Goal: Transaction & Acquisition: Purchase product/service

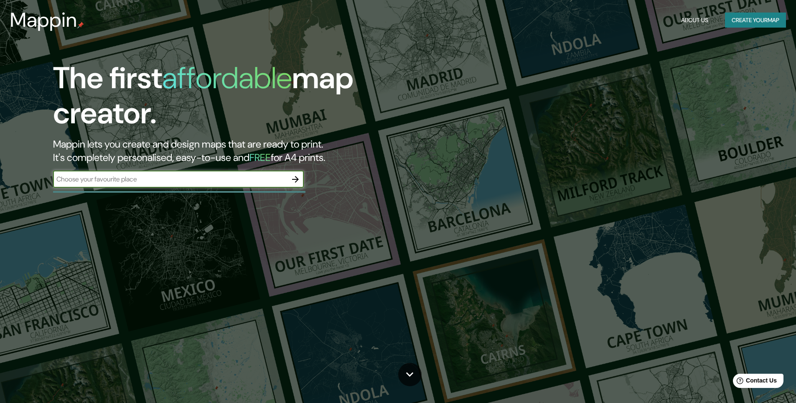
click at [193, 183] on input "text" at bounding box center [170, 179] width 234 height 10
type input "Buenos-Aires"
click at [290, 180] on button "button" at bounding box center [295, 179] width 17 height 17
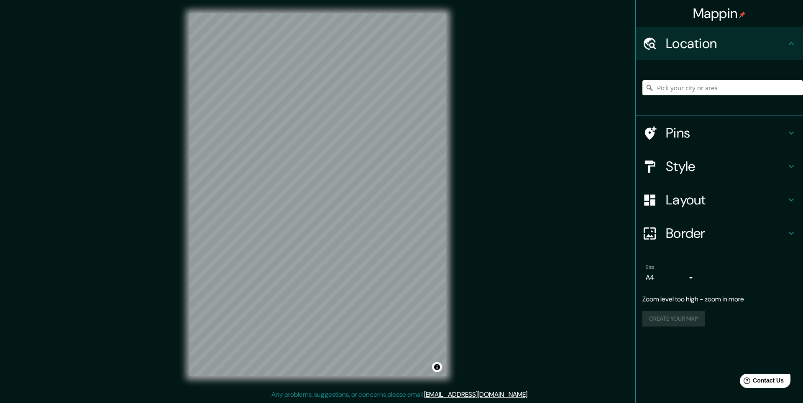
click at [689, 48] on h4 "Location" at bounding box center [726, 43] width 120 height 17
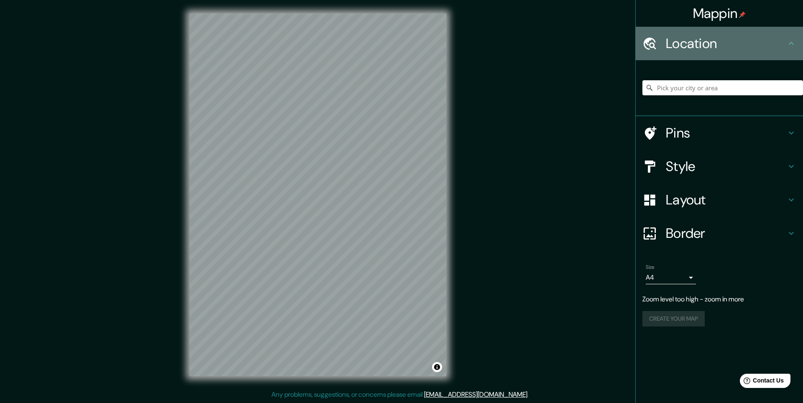
click at [764, 48] on h4 "Location" at bounding box center [726, 43] width 120 height 17
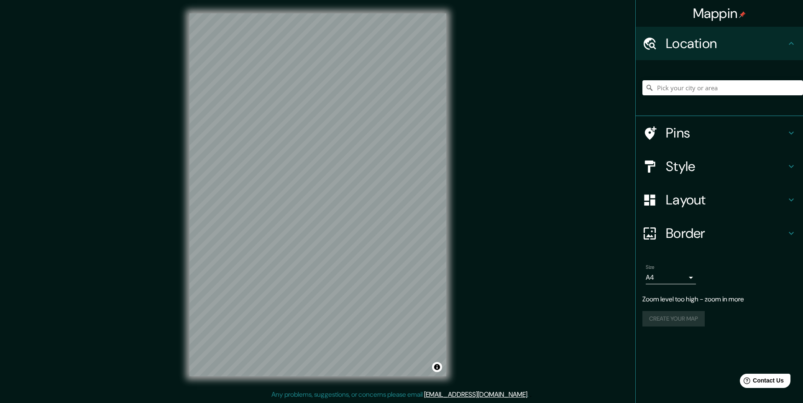
click at [652, 48] on icon at bounding box center [649, 43] width 15 height 15
click at [671, 91] on input "Pick your city or area" at bounding box center [722, 87] width 161 height 15
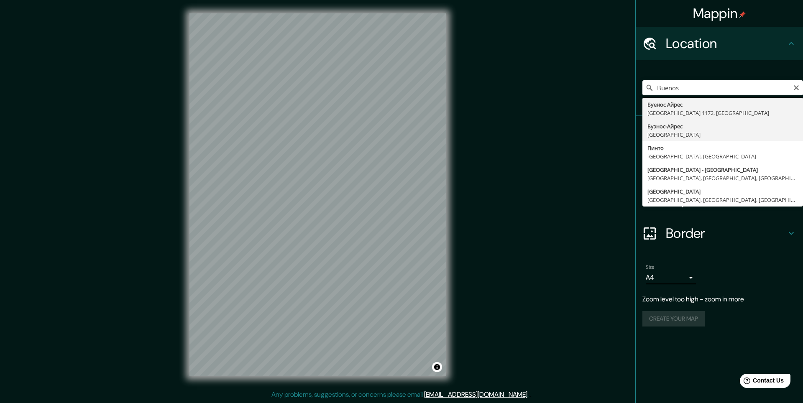
type input "Буэнос-Айрес, Аргентина"
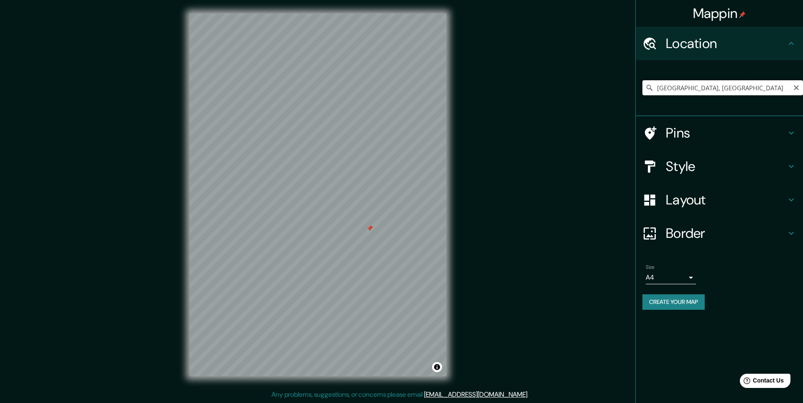
click at [750, 86] on input "Буэнос-Айрес, Аргентина" at bounding box center [722, 87] width 161 height 15
click at [789, 87] on input "Буэнос-Айрес, Аргентина" at bounding box center [722, 87] width 161 height 15
click at [793, 87] on icon "Clear" at bounding box center [796, 87] width 7 height 7
click at [753, 89] on input "Pick your city or area" at bounding box center [722, 87] width 161 height 15
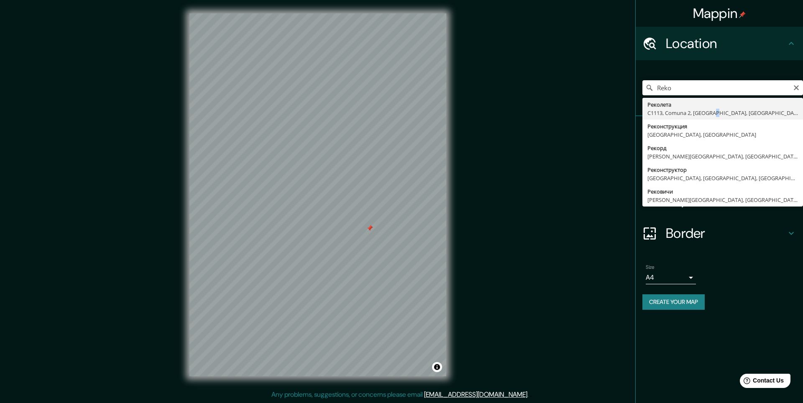
type input "Реколета, C1113, Comuna 2, Буэнос-Айрес, Аргентина"
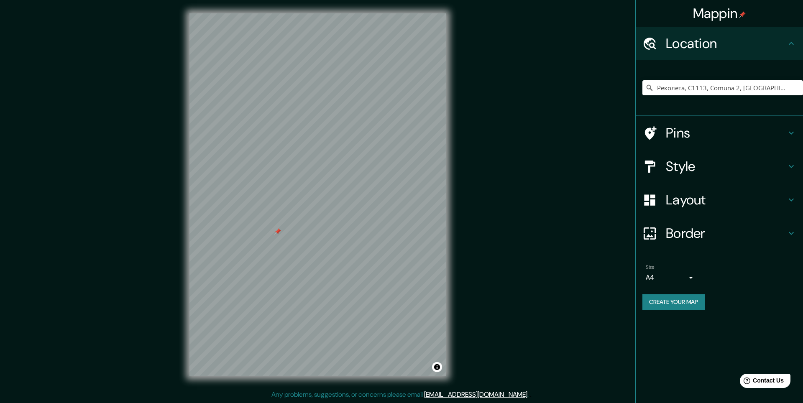
click at [714, 135] on h4 "Pins" at bounding box center [726, 133] width 120 height 17
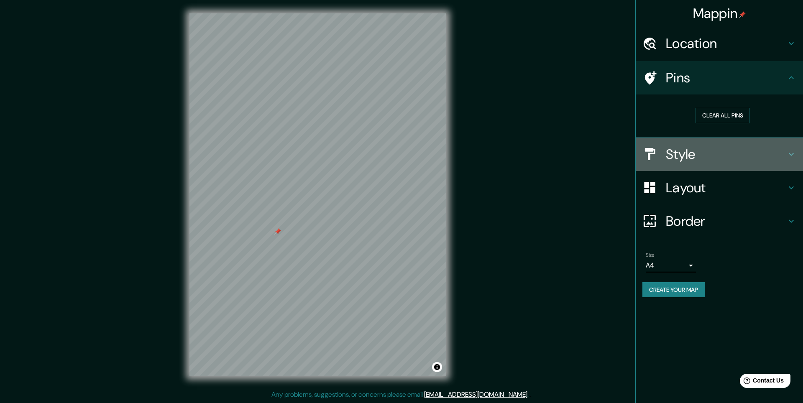
click at [715, 146] on h4 "Style" at bounding box center [726, 154] width 120 height 17
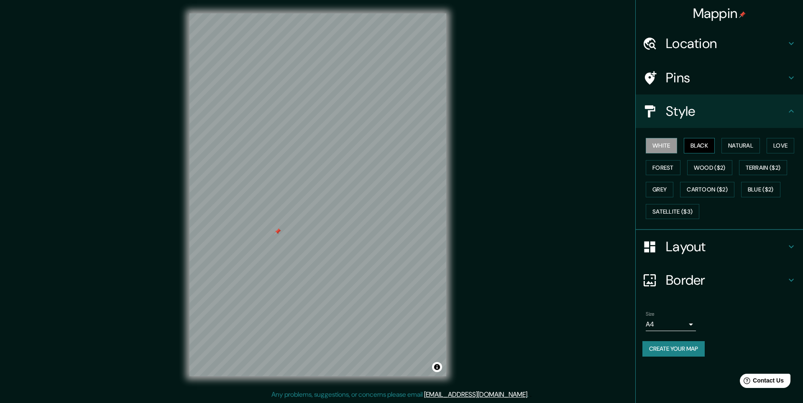
click at [707, 146] on button "Black" at bounding box center [698, 145] width 31 height 15
click at [733, 148] on button "Natural" at bounding box center [740, 145] width 38 height 15
click at [781, 147] on button "Love" at bounding box center [780, 145] width 28 height 15
click at [674, 167] on button "Forest" at bounding box center [662, 167] width 35 height 15
click at [702, 170] on button "Wood ($2)" at bounding box center [709, 167] width 45 height 15
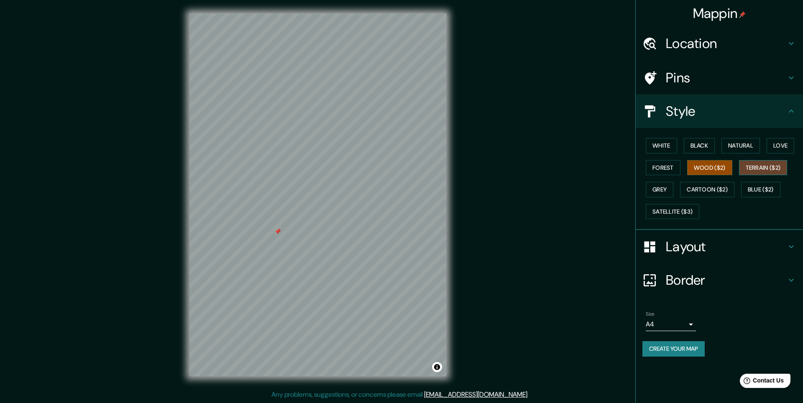
click at [755, 171] on button "Terrain ($2)" at bounding box center [763, 167] width 48 height 15
click at [669, 190] on button "Grey" at bounding box center [659, 189] width 28 height 15
click at [669, 143] on button "White" at bounding box center [660, 145] width 31 height 15
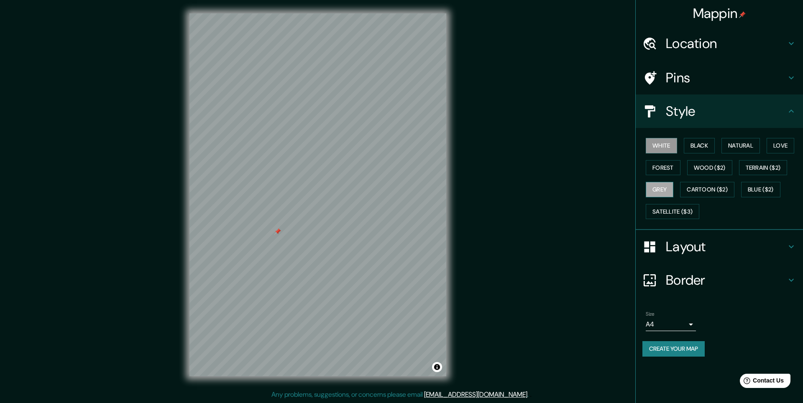
click at [664, 194] on button "Grey" at bounding box center [659, 189] width 28 height 15
click at [674, 317] on div "Size A4 single" at bounding box center [670, 321] width 50 height 20
click at [677, 321] on body "Mappin Location Реколета, C1113, Comuna 2, Буэнос-Айрес, Аргентина Pins Style W…" at bounding box center [401, 201] width 803 height 403
click at [667, 353] on li "A3" at bounding box center [670, 356] width 50 height 15
click at [666, 325] on body "Mappin Location Реколета, C1113, Comuna 2, Буэнос-Айрес, Аргентина Pins Style W…" at bounding box center [401, 201] width 803 height 403
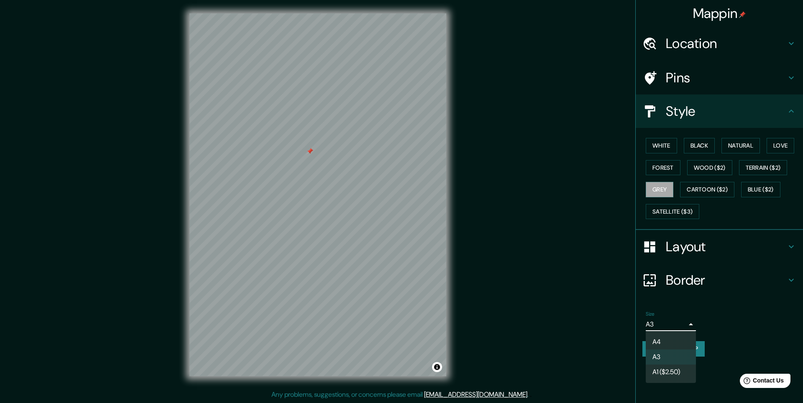
click at [667, 339] on li "A4" at bounding box center [670, 341] width 50 height 15
click at [670, 323] on body "Mappin Location Реколета, C1113, Comuna 2, Буэнос-Айрес, Аргентина Pins Style W…" at bounding box center [401, 201] width 803 height 403
click at [664, 350] on li "A3" at bounding box center [670, 356] width 50 height 15
type input "a4"
click at [706, 45] on h4 "Location" at bounding box center [726, 43] width 120 height 17
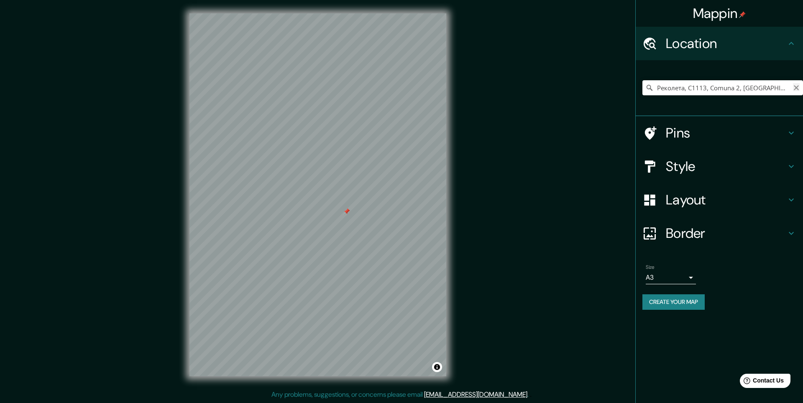
click at [796, 88] on icon "Clear" at bounding box center [795, 87] width 5 height 5
click at [755, 87] on input "Pick your city or area" at bounding box center [722, 87] width 161 height 15
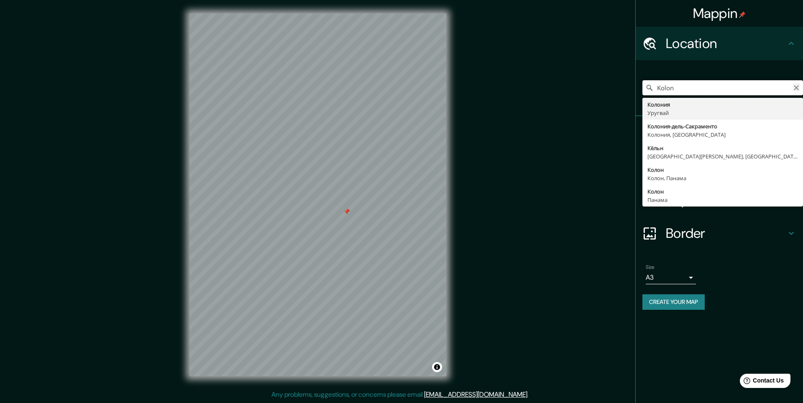
type input "Kolon"
click at [796, 87] on icon "Clear" at bounding box center [796, 87] width 7 height 7
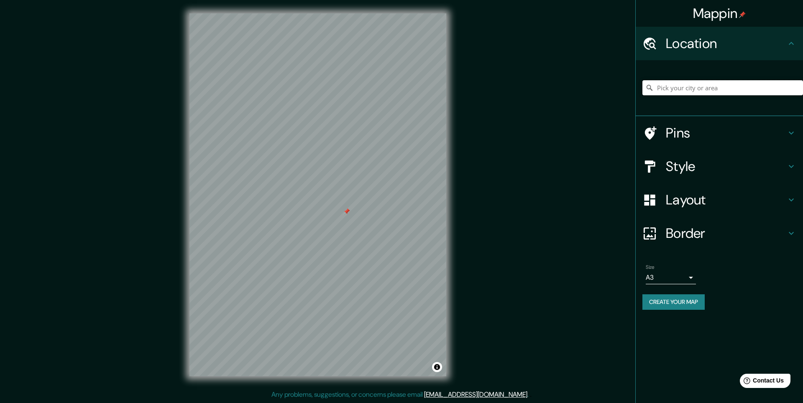
click at [765, 87] on input "Pick your city or area" at bounding box center [722, 87] width 161 height 15
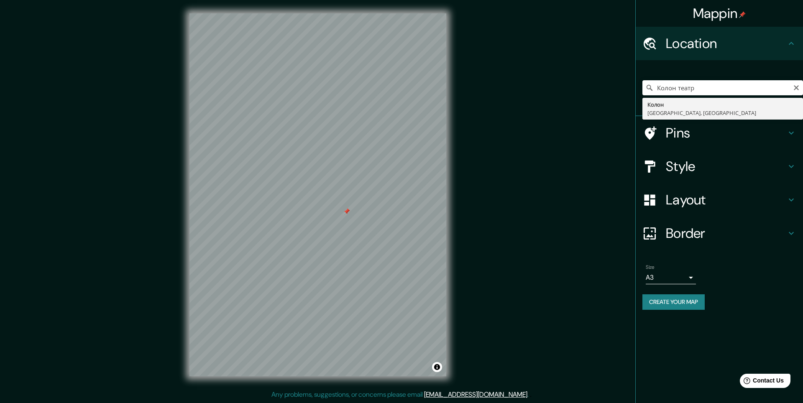
type input "Колон, Буэнос-Айрес, Аргентина"
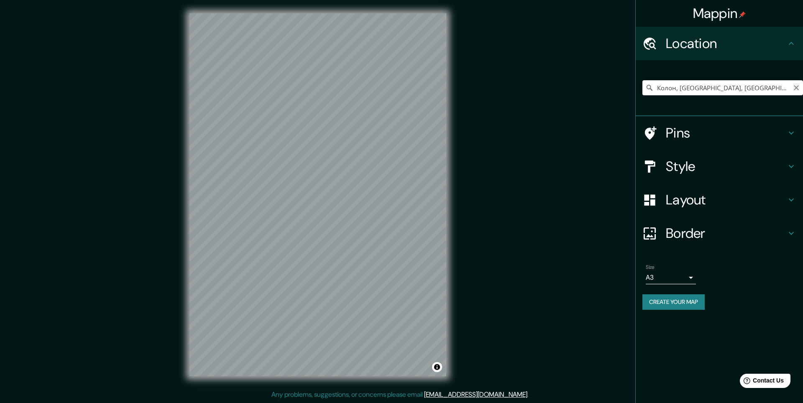
click at [796, 86] on icon "Clear" at bounding box center [795, 87] width 5 height 5
click at [714, 240] on h4 "Border" at bounding box center [726, 233] width 120 height 17
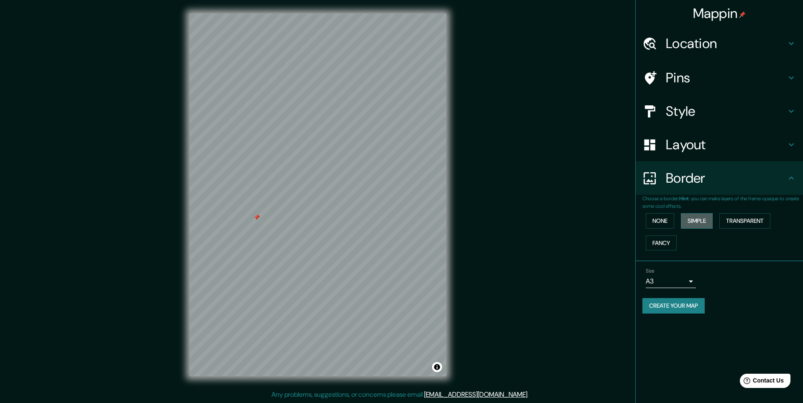
click at [698, 222] on button "Simple" at bounding box center [697, 220] width 32 height 15
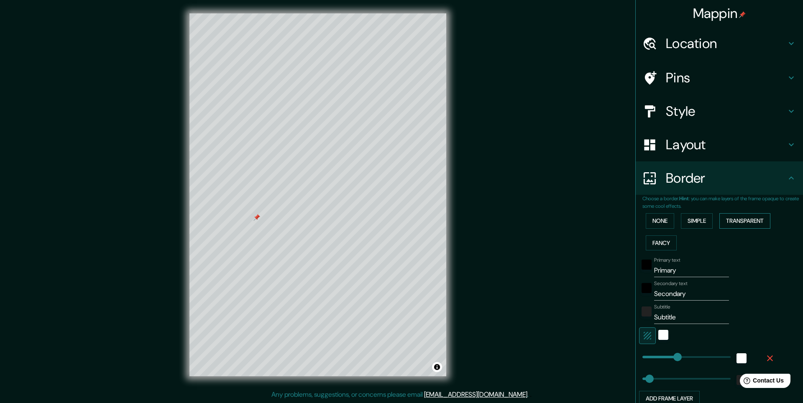
click at [739, 221] on button "Transparent" at bounding box center [744, 220] width 51 height 15
click at [664, 240] on button "Fancy" at bounding box center [660, 242] width 31 height 15
click at [745, 224] on button "Transparent" at bounding box center [744, 220] width 51 height 15
click at [658, 240] on button "Fancy" at bounding box center [660, 242] width 31 height 15
click at [663, 213] on button "None" at bounding box center [659, 220] width 28 height 15
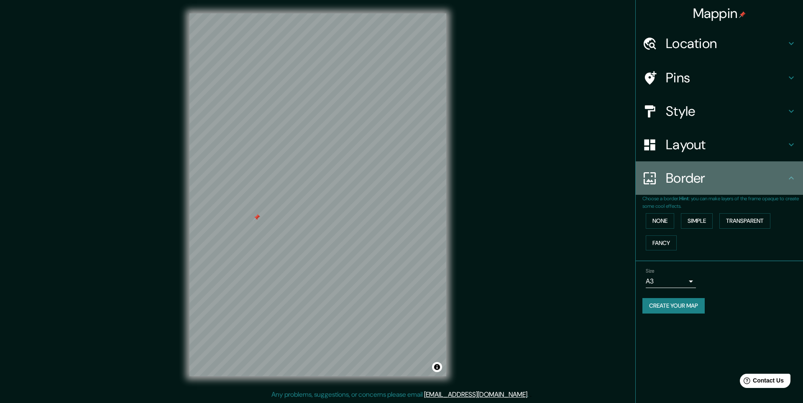
click at [686, 172] on h4 "Border" at bounding box center [726, 178] width 120 height 17
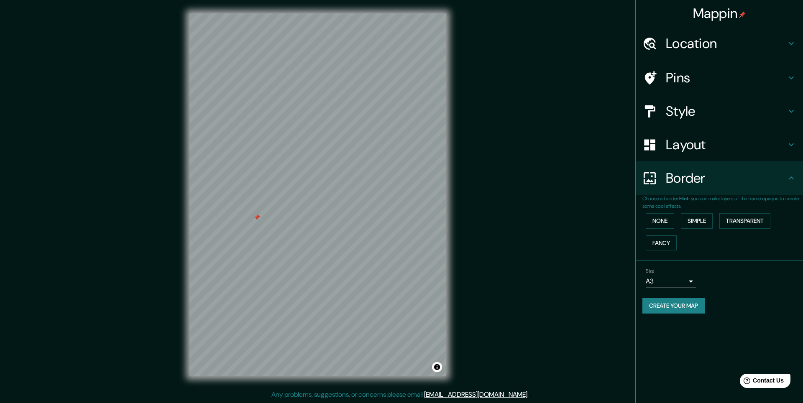
click at [687, 152] on h4 "Layout" at bounding box center [726, 144] width 120 height 17
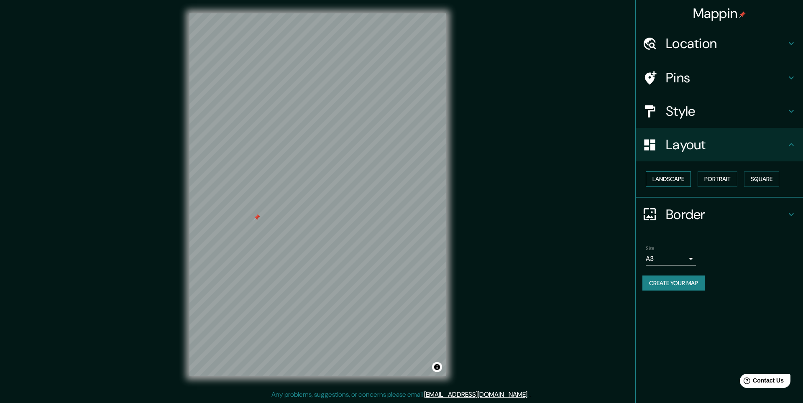
click at [683, 178] on button "Landscape" at bounding box center [667, 178] width 45 height 15
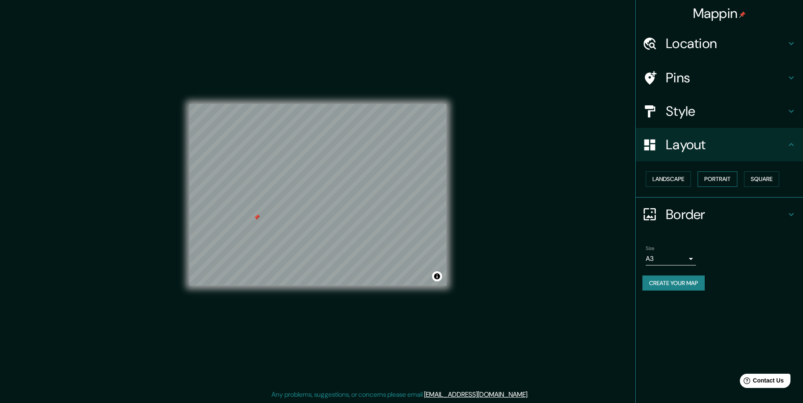
click at [718, 181] on button "Portrait" at bounding box center [717, 178] width 40 height 15
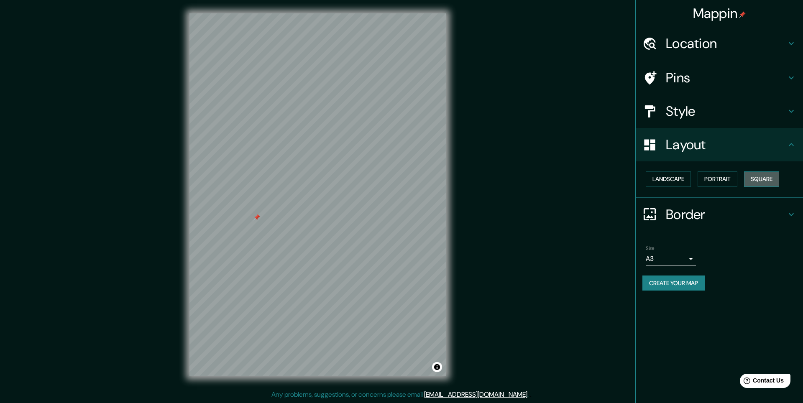
click at [770, 181] on button "Square" at bounding box center [761, 178] width 35 height 15
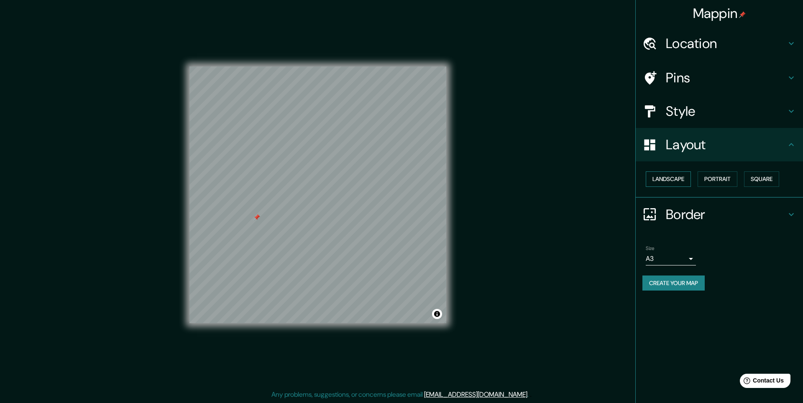
click at [683, 183] on button "Landscape" at bounding box center [667, 178] width 45 height 15
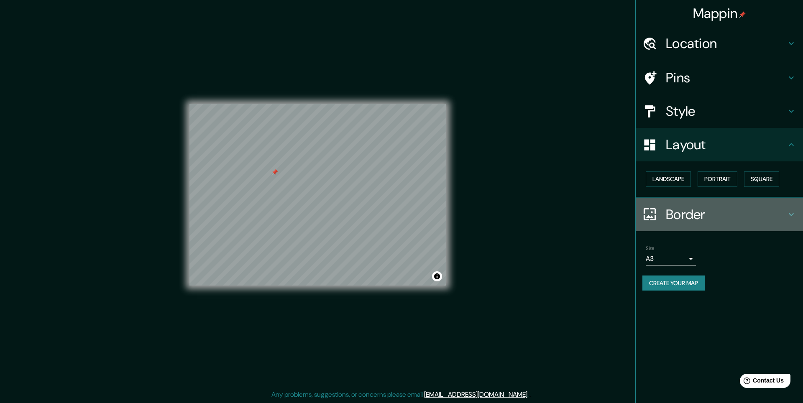
click at [693, 207] on h4 "Border" at bounding box center [726, 214] width 120 height 17
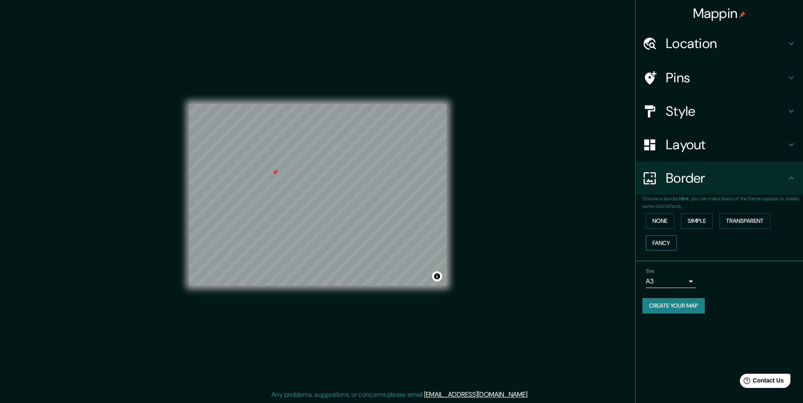
click at [667, 237] on button "Fancy" at bounding box center [660, 242] width 31 height 15
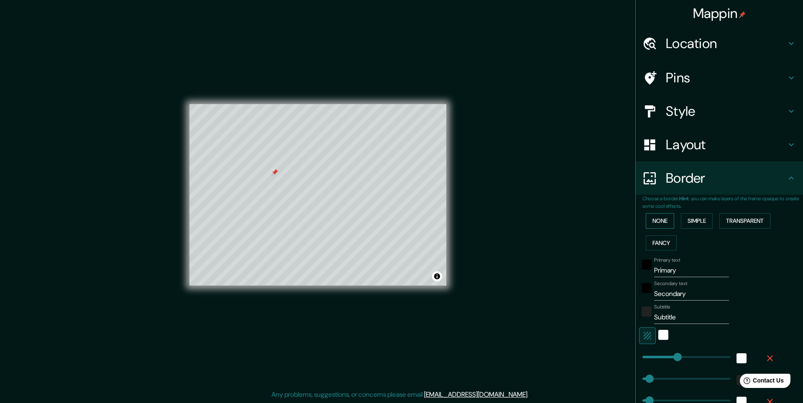
click at [658, 225] on button "None" at bounding box center [659, 220] width 28 height 15
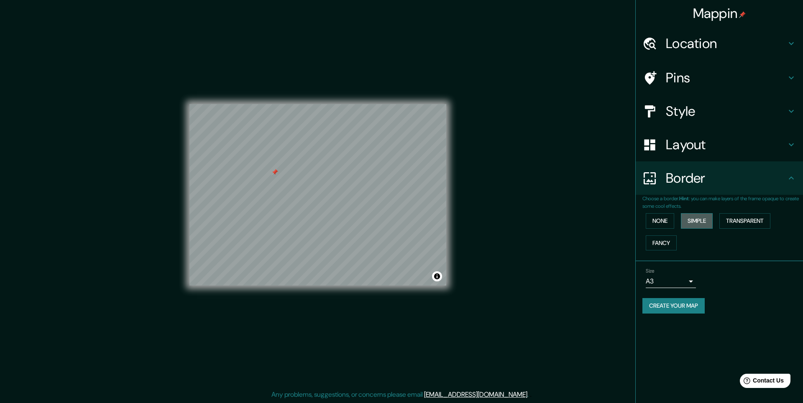
click at [690, 223] on button "Simple" at bounding box center [697, 220] width 32 height 15
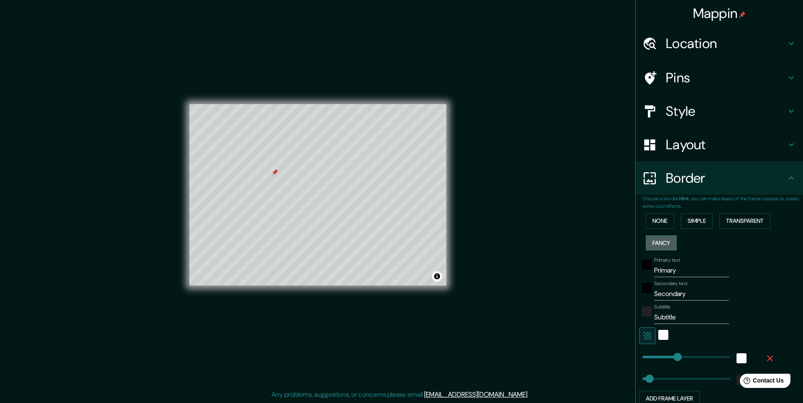
click at [669, 240] on button "Fancy" at bounding box center [660, 242] width 31 height 15
click at [697, 219] on button "Simple" at bounding box center [697, 220] width 32 height 15
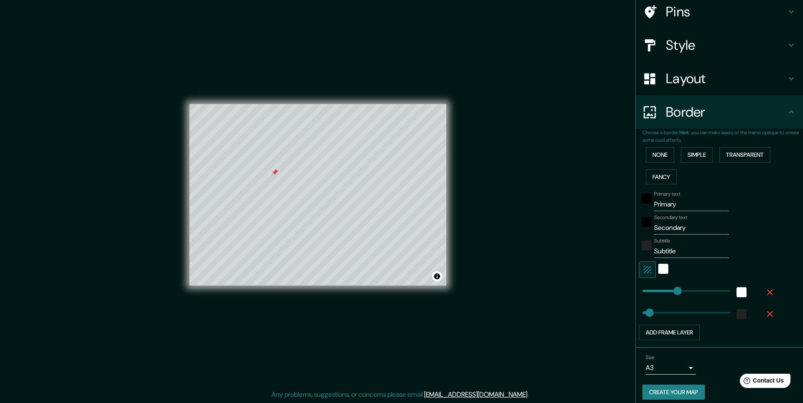
scroll to position [73, 0]
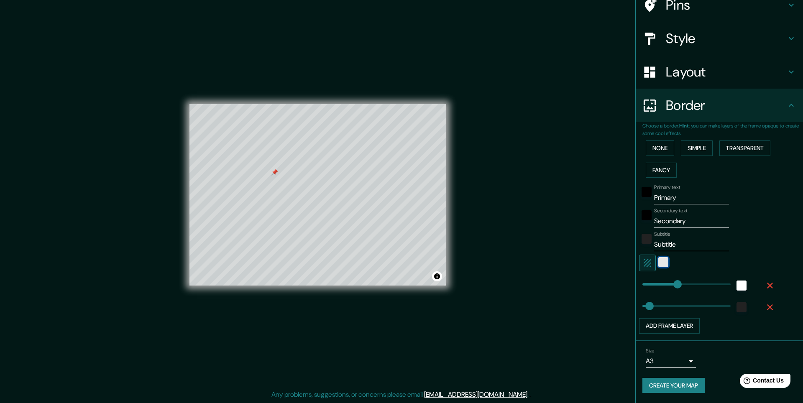
click at [658, 265] on div "white" at bounding box center [663, 262] width 10 height 10
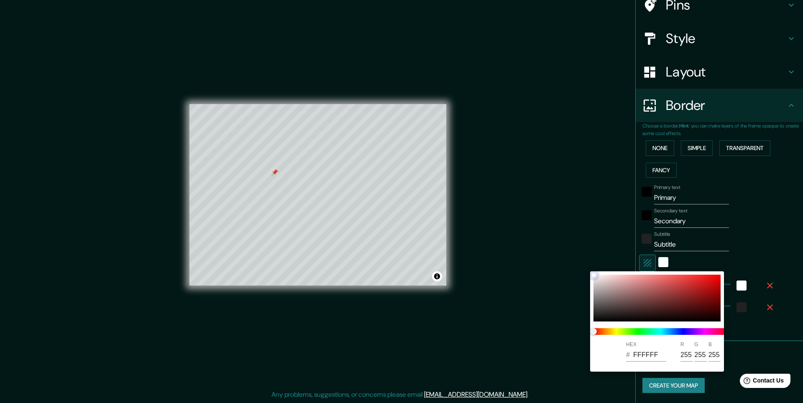
type input "246"
type input "49"
type input "B16161"
type input "177"
type input "97"
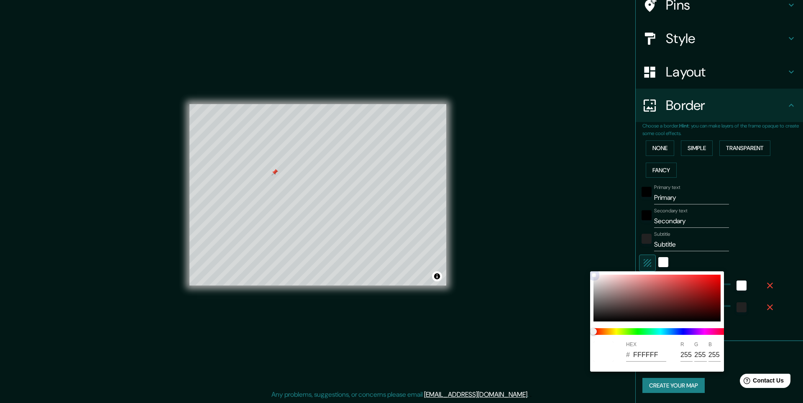
type input "97"
type input "246"
type input "49"
type input "BC6767"
type input "188"
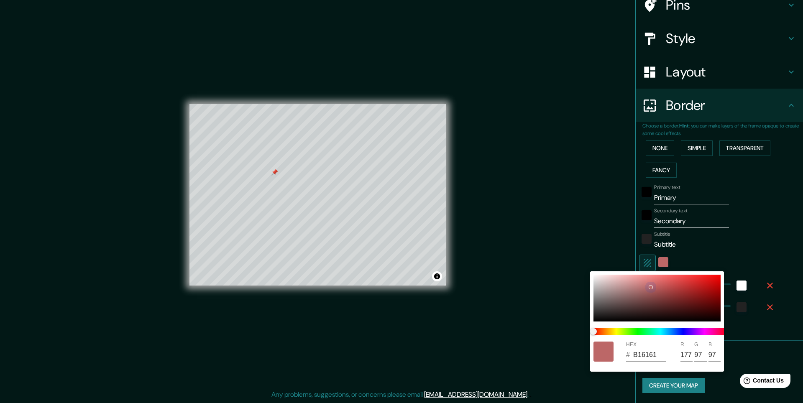
type input "103"
type input "246"
type input "49"
type input "BC6262"
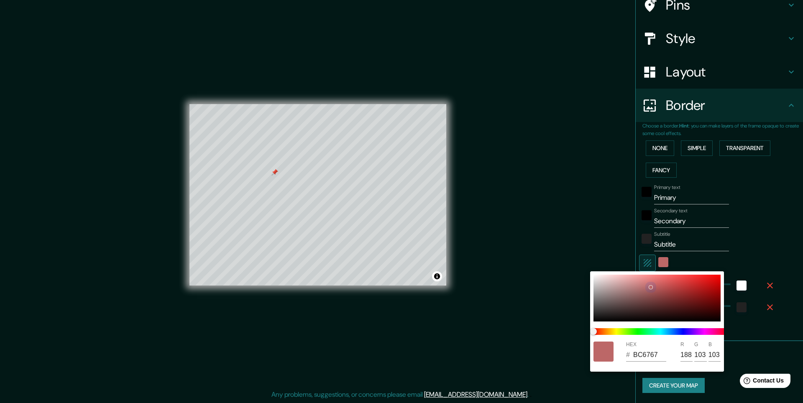
type input "98"
type input "246"
type input "49"
type input "246"
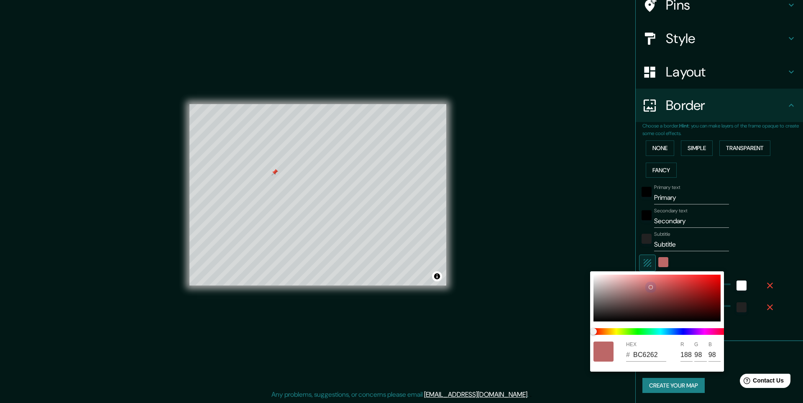
type input "49"
type input "BC6060"
type input "96"
type input "246"
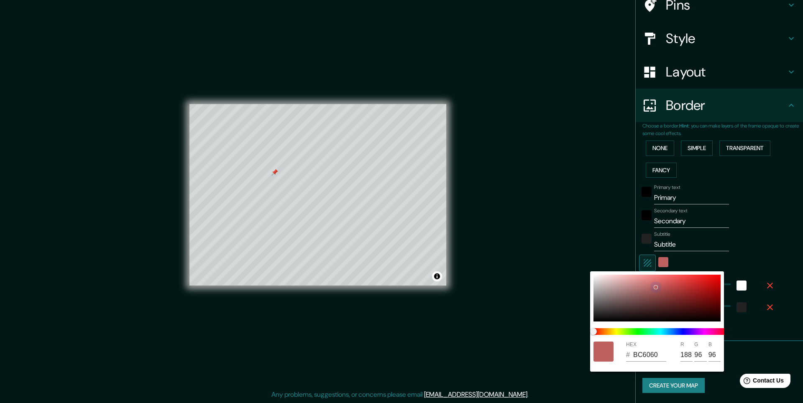
type input "49"
type input "246"
type input "49"
type input "B55A5A"
type input "181"
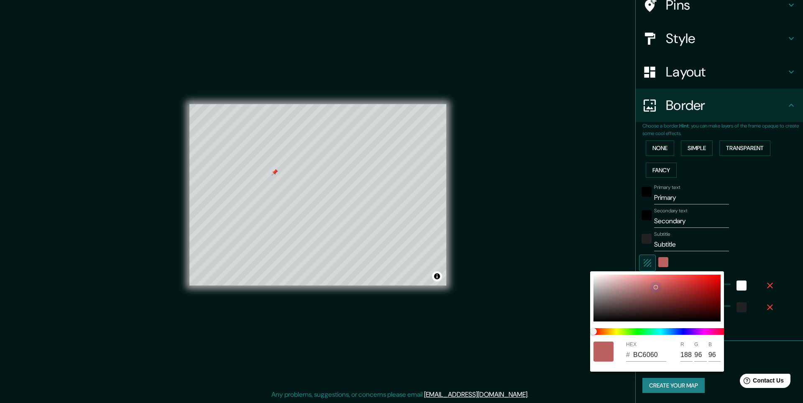
type input "90"
type input "246"
type input "49"
type input "AC5353"
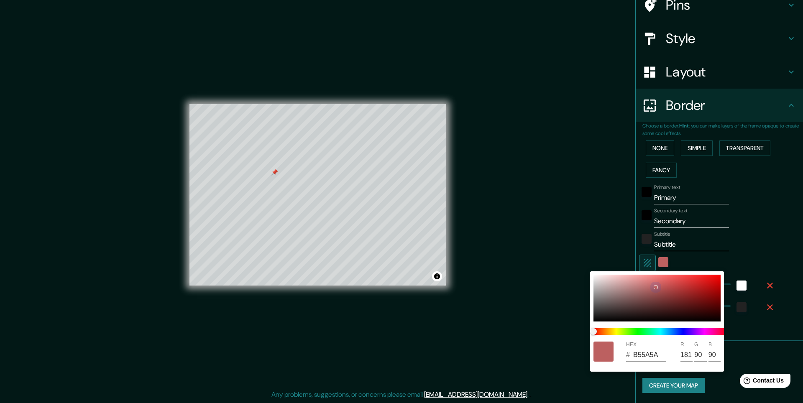
type input "172"
type input "83"
type input "246"
type input "49"
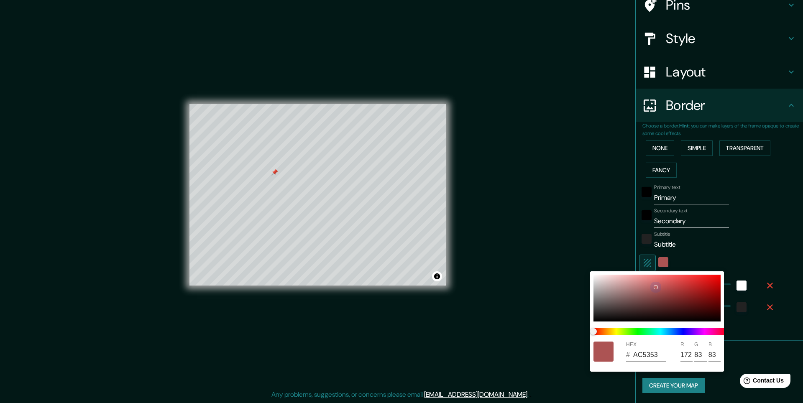
type input "A14A4A"
type input "161"
type input "74"
type input "246"
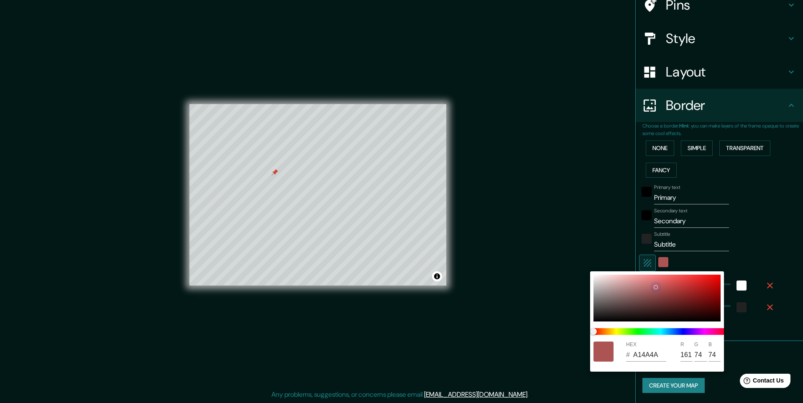
type input "49"
type input "9C4747"
type input "156"
type input "71"
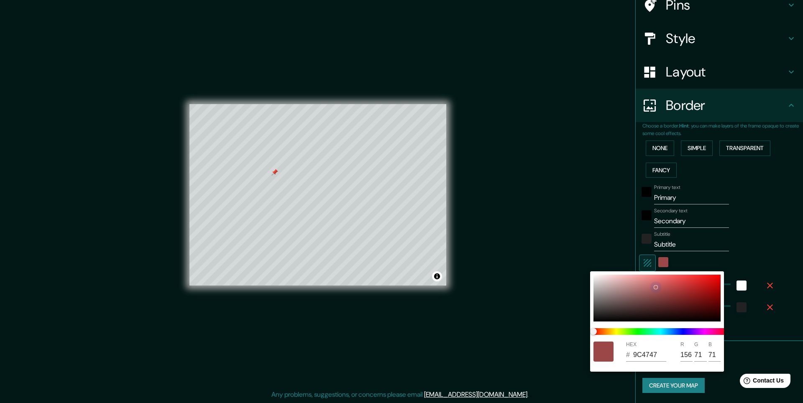
type input "246"
type input "49"
type input "984545"
type input "152"
type input "69"
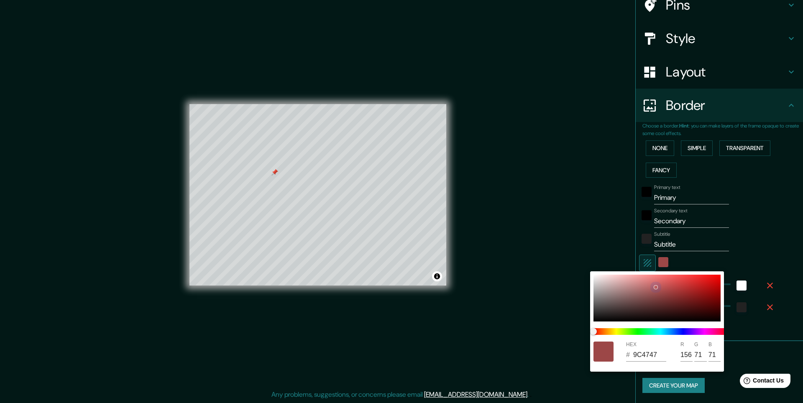
type input "69"
type input "246"
type input "49"
type input "954444"
type input "149"
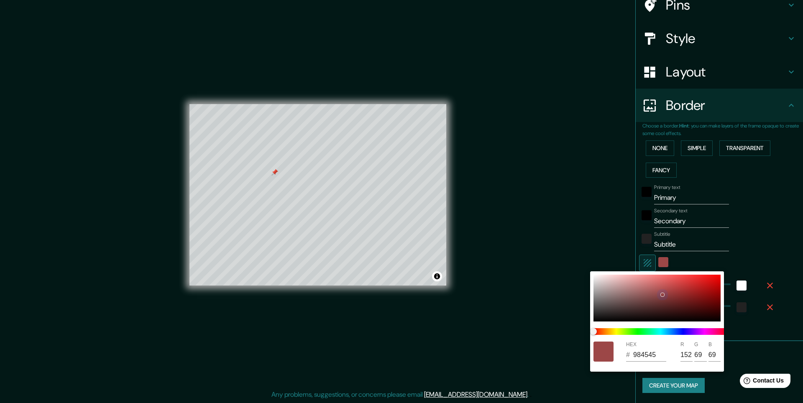
type input "68"
type input "246"
type input "49"
type input "934444"
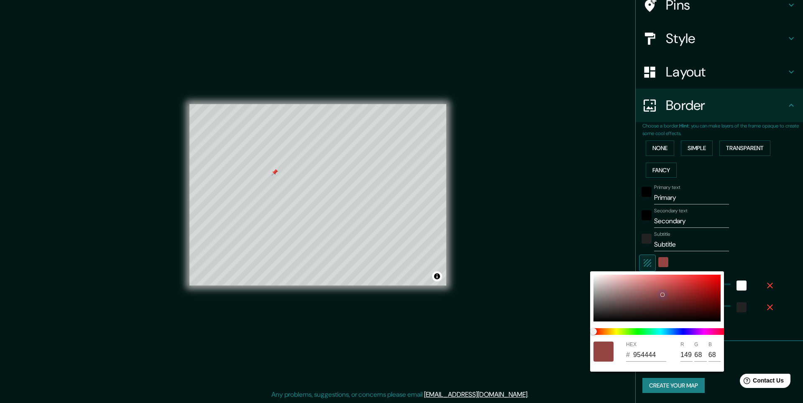
type input "147"
type input "246"
type input "49"
type input "914646"
type input "145"
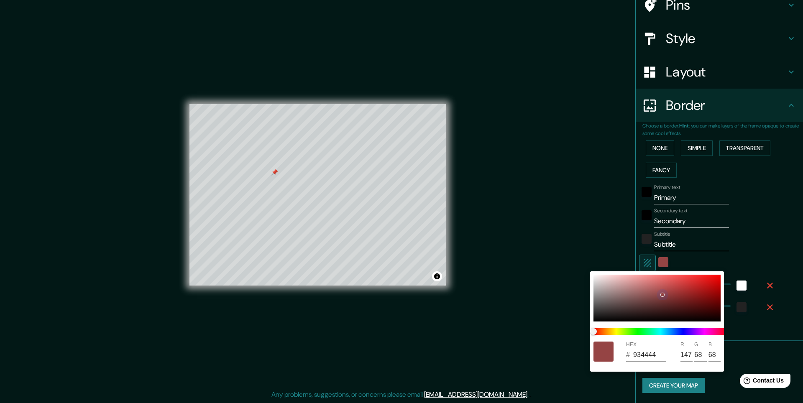
type input "70"
type input "246"
type input "49"
type input "8E4949"
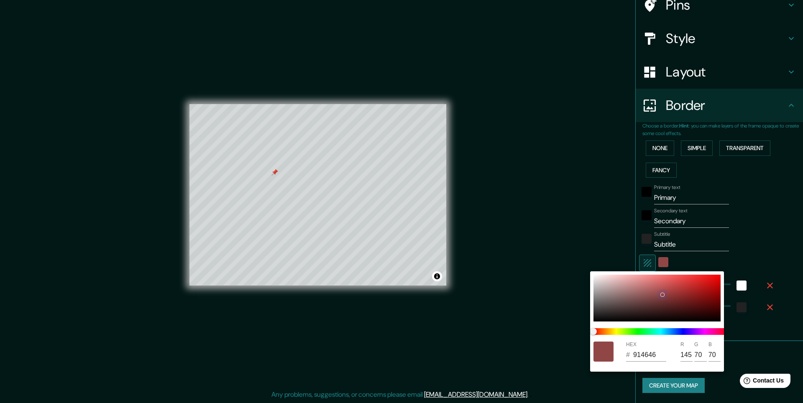
type input "142"
type input "73"
type input "246"
type input "49"
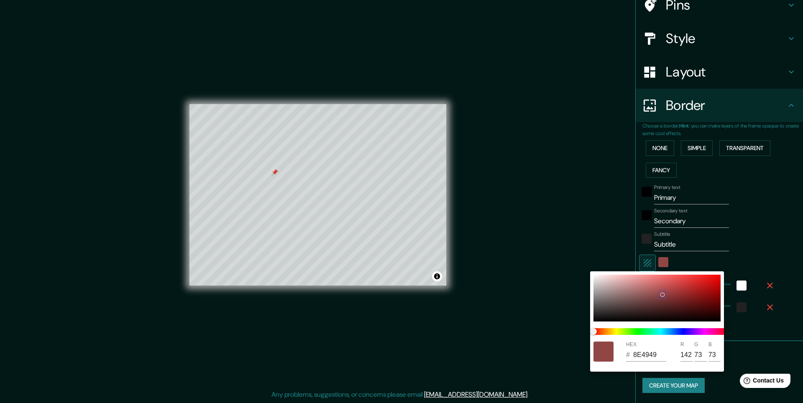
type input "8E5050"
type input "80"
type input "246"
type input "49"
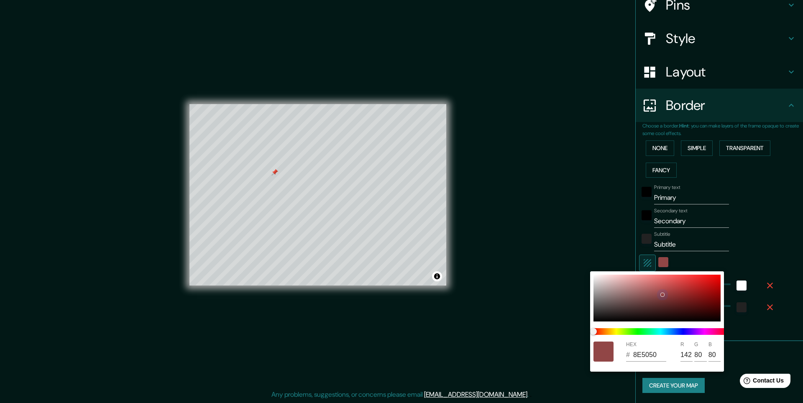
type input "985C5C"
type input "152"
type input "92"
type input "246"
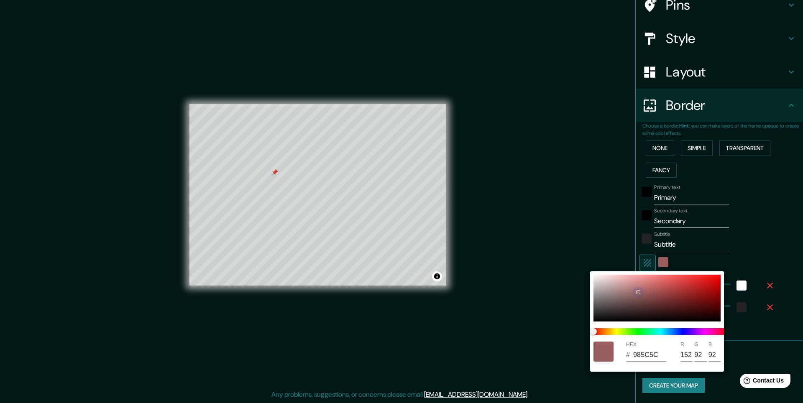
type input "49"
type input "A16868"
type input "161"
type input "104"
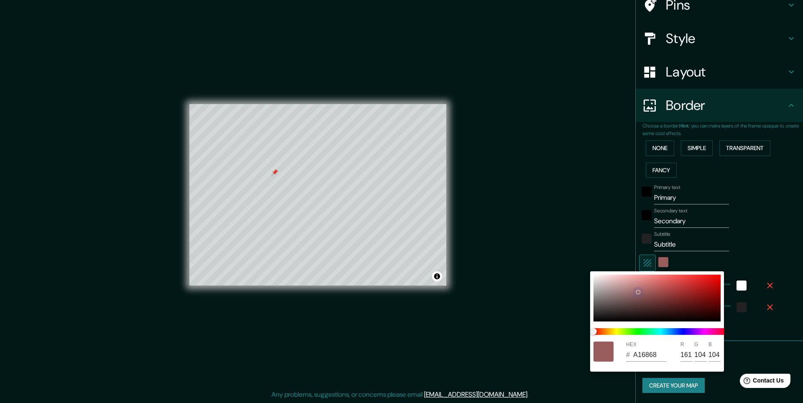
type input "246"
type input "49"
type input "AA7474"
type input "170"
type input "116"
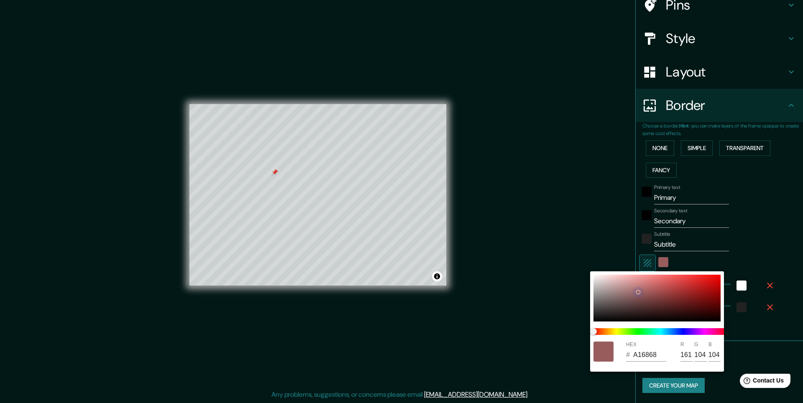
type input "116"
type input "246"
type input "49"
type input "B17E7E"
type input "177"
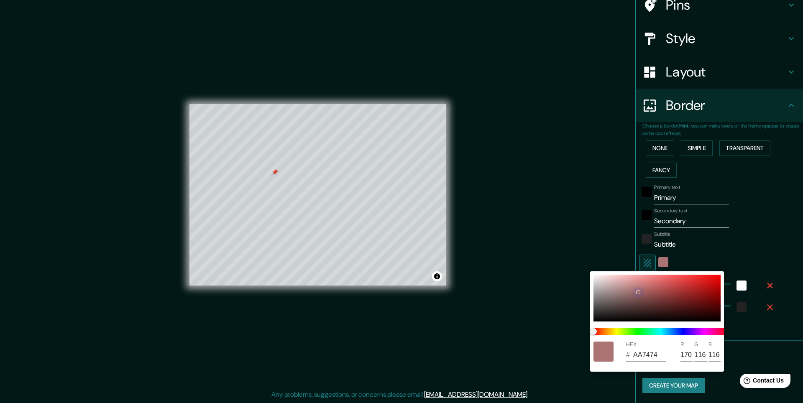
type input "126"
type input "246"
type input "49"
type input "B38282"
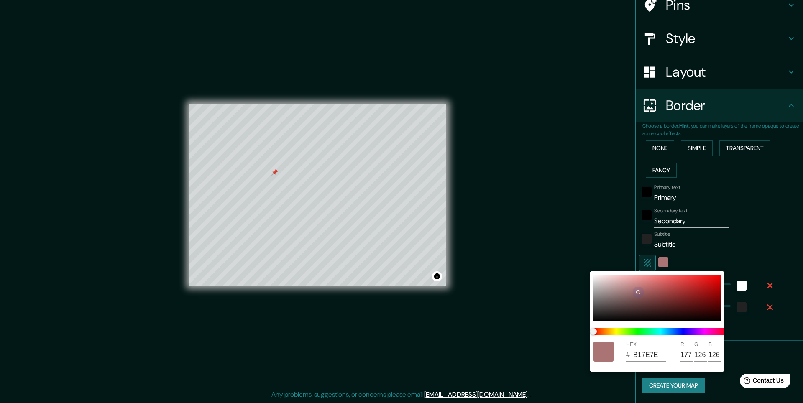
type input "179"
type input "130"
type input "246"
type input "49"
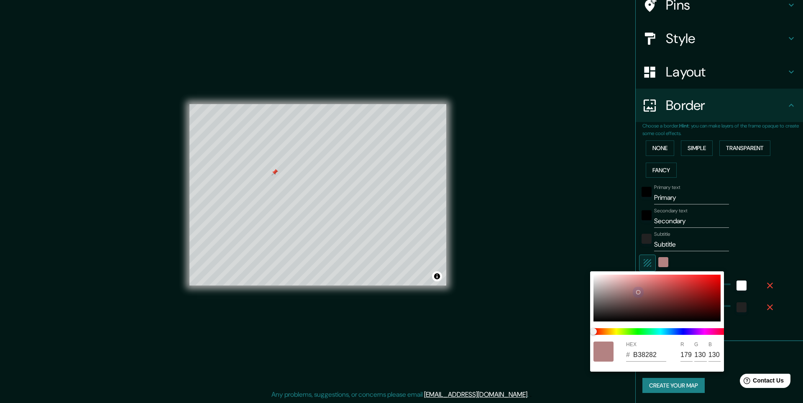
type input "B38686"
type input "134"
type input "246"
type input "49"
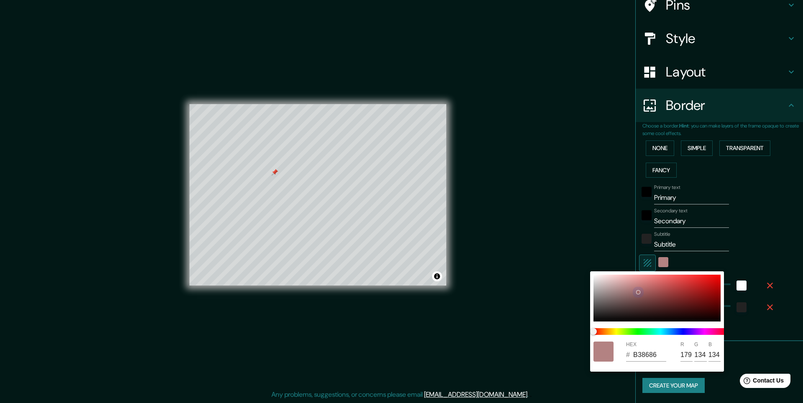
type input "B38A8A"
type input "138"
type input "246"
type input "49"
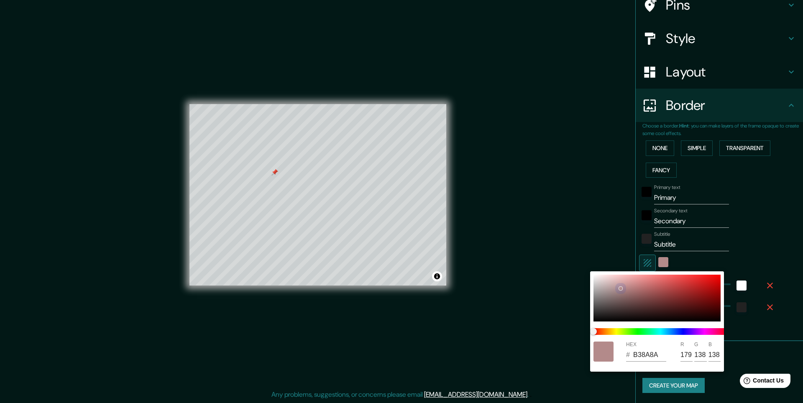
type input "B58F8F"
type input "181"
type input "143"
type input "246"
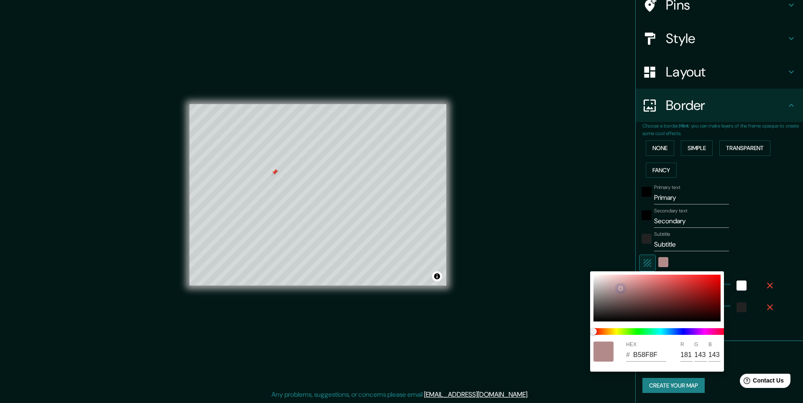
type input "49"
type input "B59393"
type input "147"
type input "246"
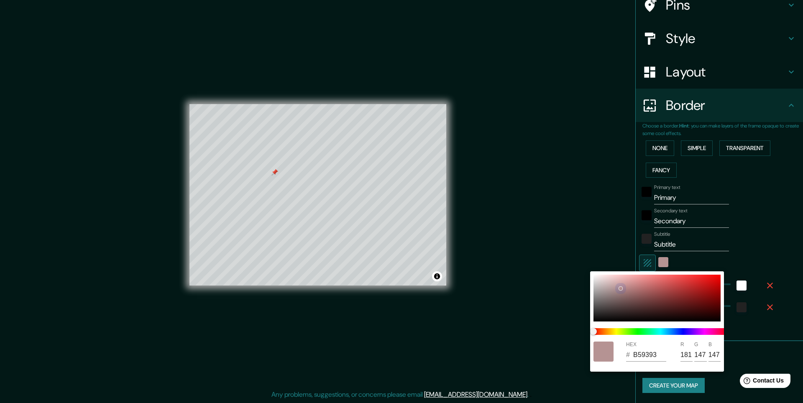
type input "49"
type input "B59494"
type input "148"
type input "246"
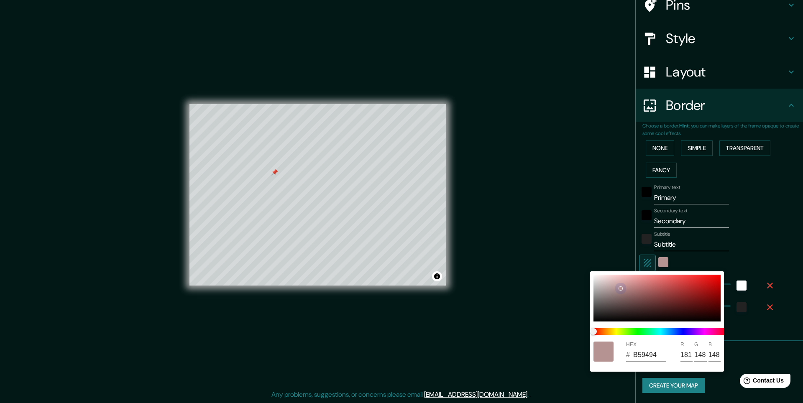
type input "49"
type input "B59696"
type input "150"
type input "246"
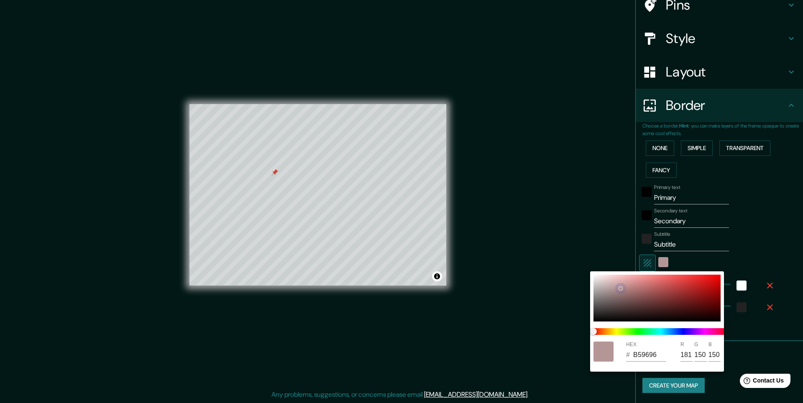
type input "49"
type input "B89B9B"
type input "184"
type input "155"
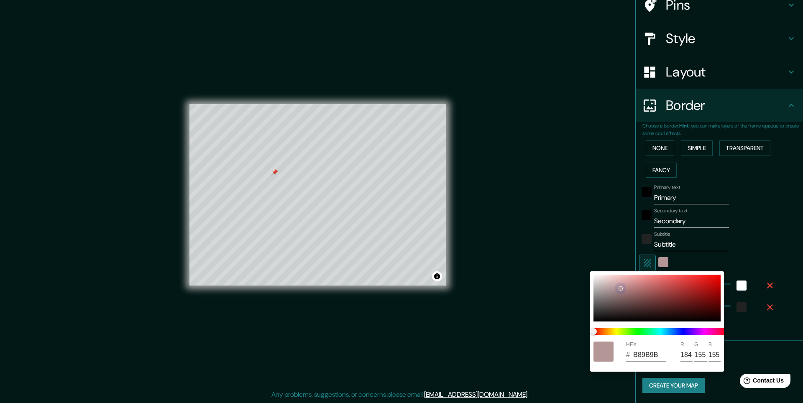
type input "246"
type input "49"
type input "B89E9E"
type input "158"
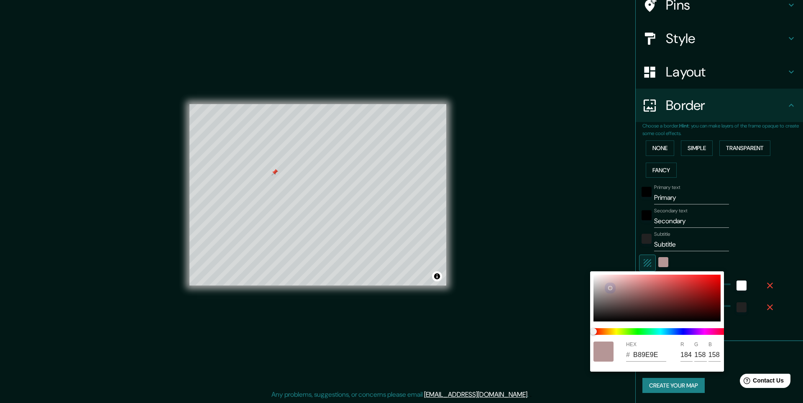
type input "246"
type input "49"
type input "B8A1A1"
type input "161"
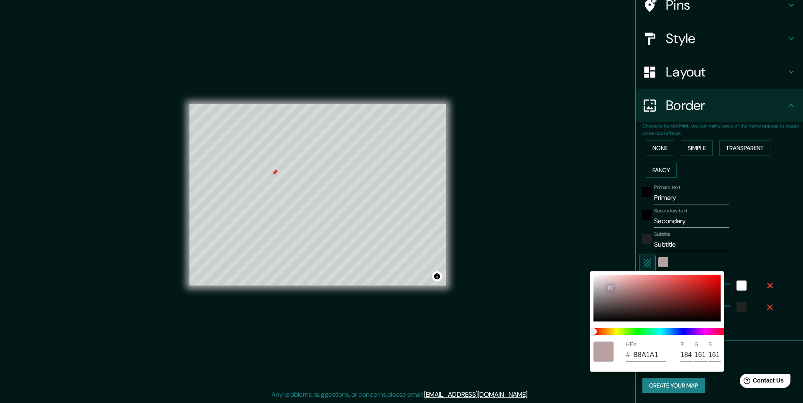
type input "246"
type input "49"
type input "B8A4A4"
type input "164"
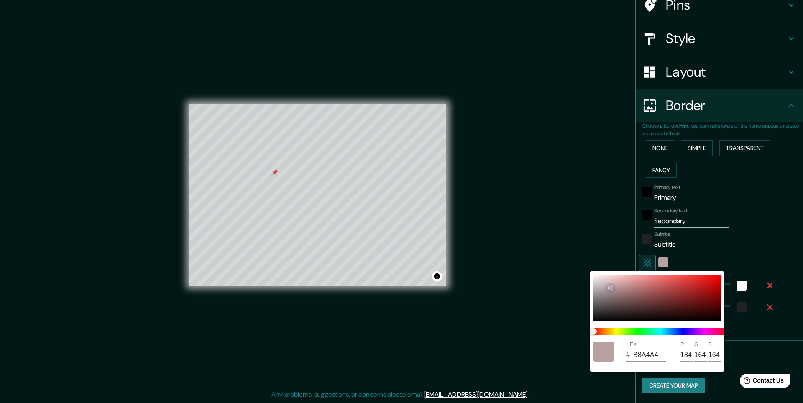
type input "246"
type input "49"
type input "B8A6A6"
type input "166"
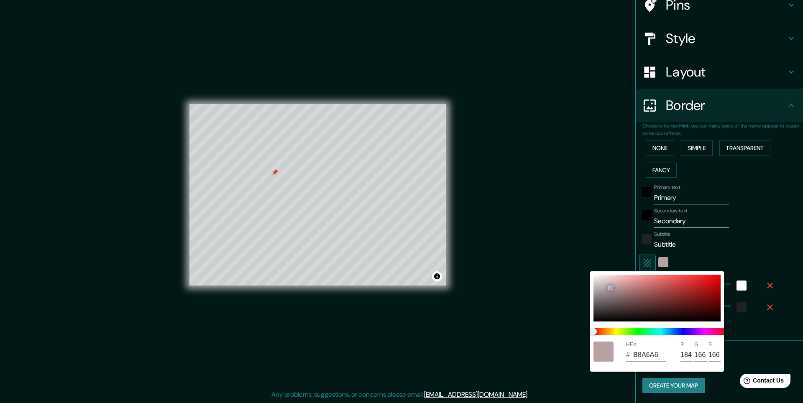
type input "246"
type input "49"
type input "B8A9A9"
type input "169"
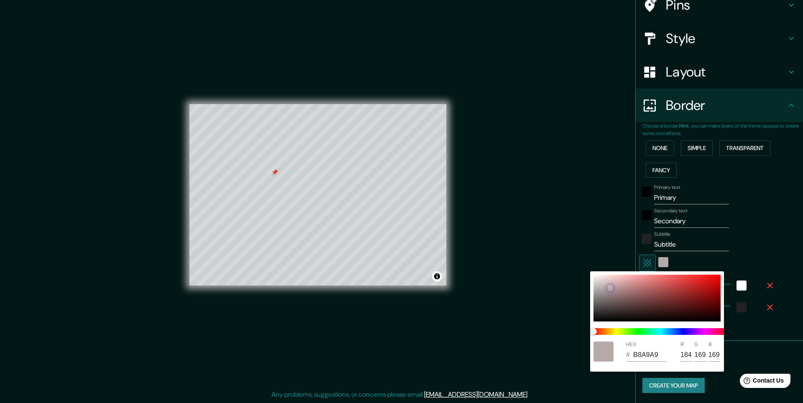
type input "246"
type input "49"
type input "B8ABAB"
type input "171"
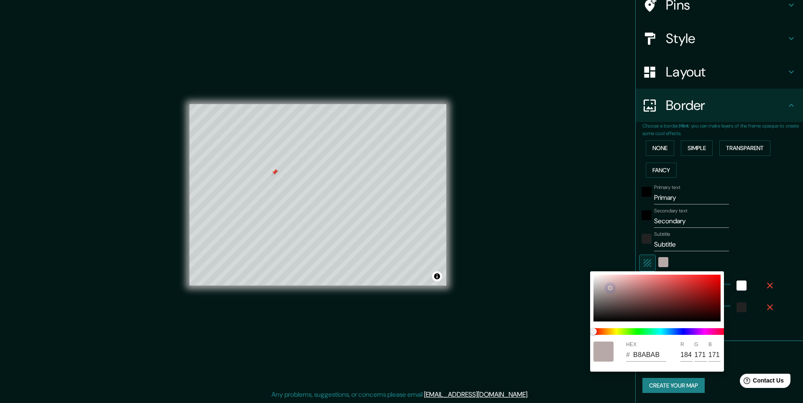
type input "246"
type input "49"
type input "BAB0B0"
type input "186"
type input "176"
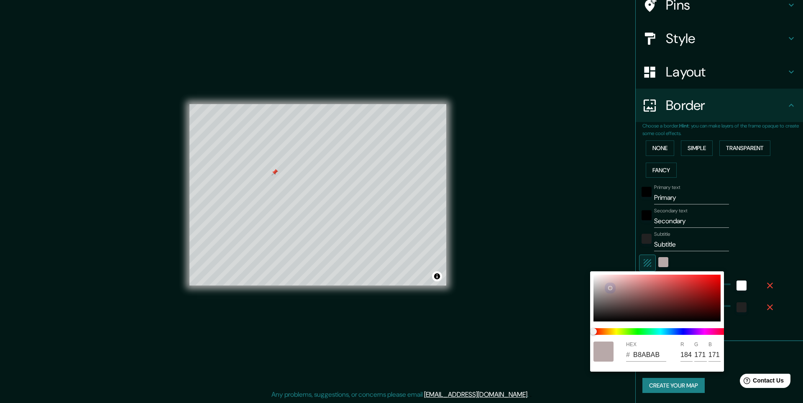
type input "176"
type input "246"
type input "49"
type input "BAB6B6"
type input "182"
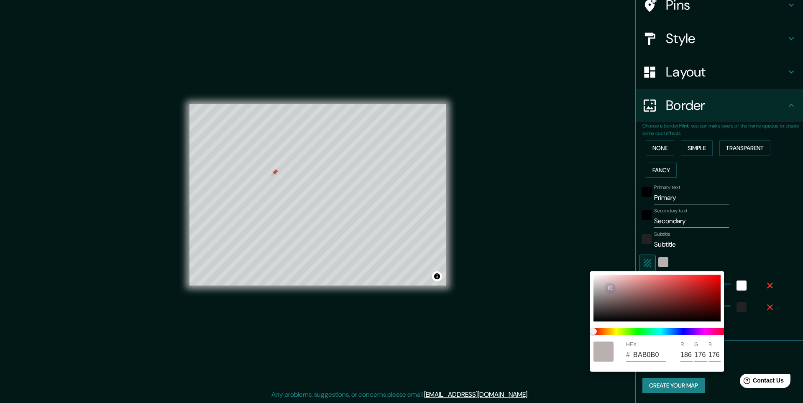
type input "182"
type input "246"
type input "49"
drag, startPoint x: 651, startPoint y: 298, endPoint x: 588, endPoint y: 278, distance: 66.2
click at [588, 278] on div "HEX # BABABA R 186 G 186 B 186" at bounding box center [401, 201] width 803 height 403
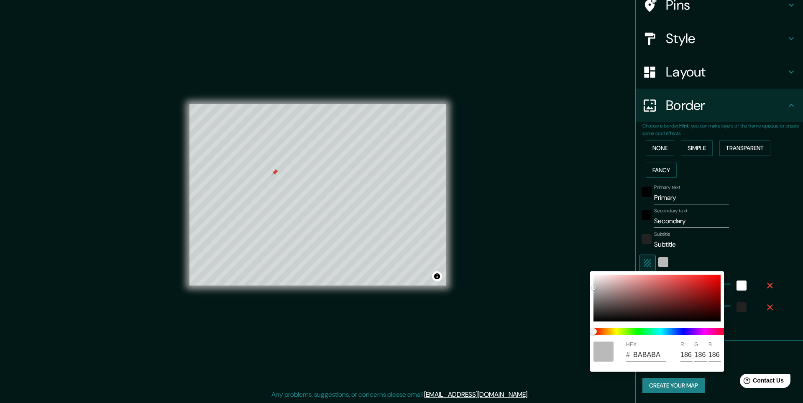
click at [679, 251] on div at bounding box center [401, 201] width 803 height 403
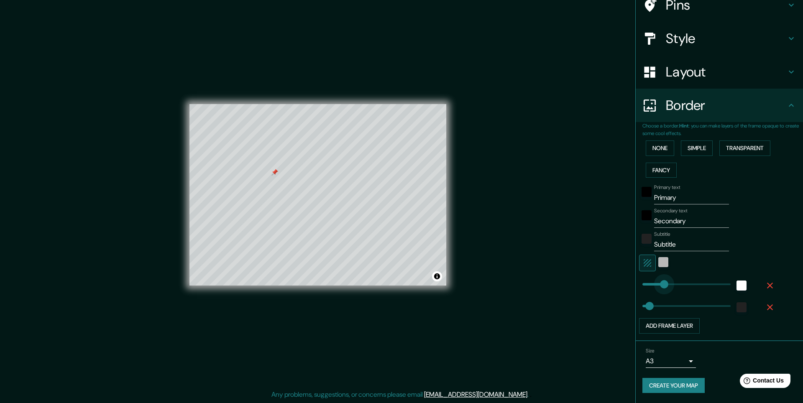
drag, startPoint x: 666, startPoint y: 283, endPoint x: 671, endPoint y: 286, distance: 5.8
click at [737, 287] on div "white" at bounding box center [741, 285] width 10 height 10
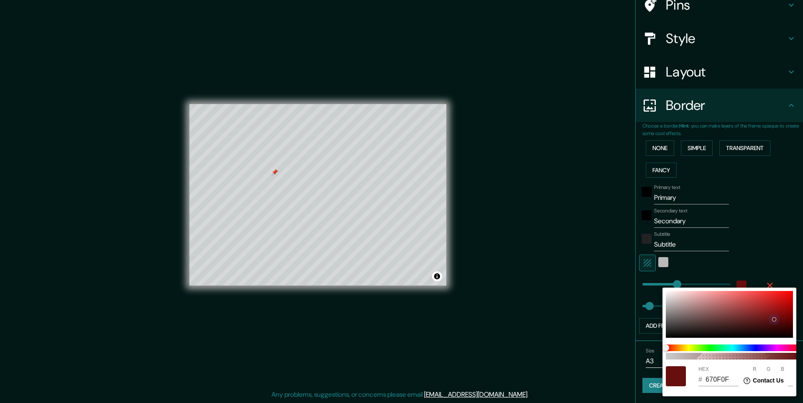
drag, startPoint x: 721, startPoint y: 309, endPoint x: 774, endPoint y: 319, distance: 54.4
click at [774, 319] on div at bounding box center [729, 314] width 127 height 47
click at [756, 264] on div at bounding box center [401, 201] width 803 height 403
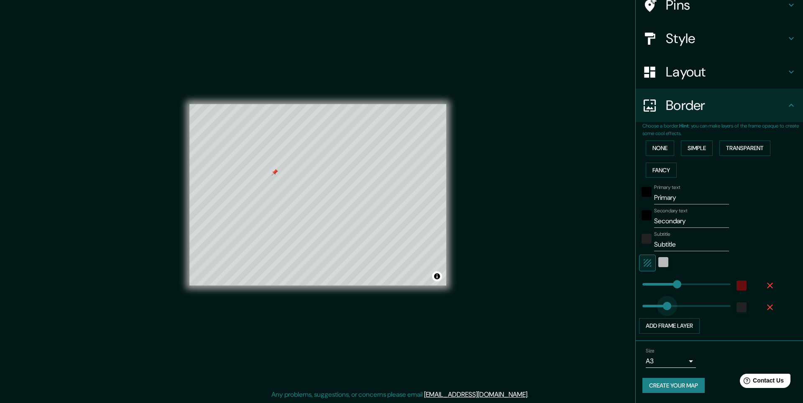
drag, startPoint x: 645, startPoint y: 303, endPoint x: 660, endPoint y: 303, distance: 15.9
drag, startPoint x: 658, startPoint y: 306, endPoint x: 627, endPoint y: 309, distance: 30.2
drag, startPoint x: 638, startPoint y: 304, endPoint x: 669, endPoint y: 306, distance: 31.0
drag, startPoint x: 669, startPoint y: 306, endPoint x: 653, endPoint y: 306, distance: 15.9
drag, startPoint x: 653, startPoint y: 306, endPoint x: 647, endPoint y: 306, distance: 6.7
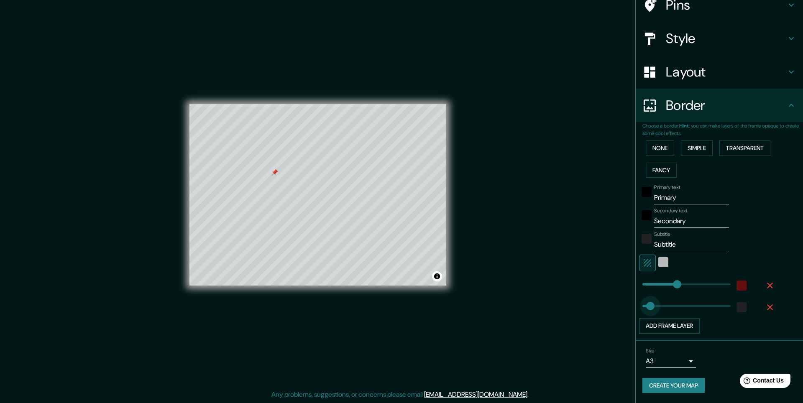
drag, startPoint x: 643, startPoint y: 307, endPoint x: 648, endPoint y: 306, distance: 5.2
click at [691, 324] on button "Add frame layer" at bounding box center [669, 325] width 61 height 15
click at [765, 326] on icon "button" at bounding box center [770, 329] width 10 height 10
click at [681, 195] on input "Primary" at bounding box center [691, 197] width 75 height 13
click at [681, 219] on input "Secondary" at bounding box center [691, 220] width 75 height 13
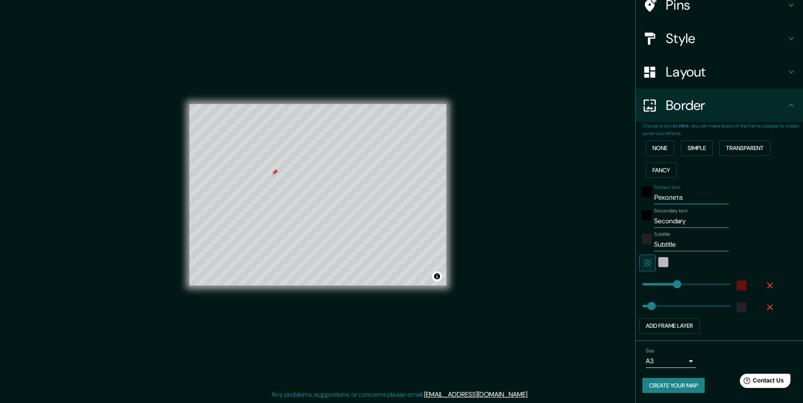
click at [688, 201] on input "Реколета" at bounding box center [691, 197] width 75 height 13
click at [688, 227] on input "Secondary" at bounding box center [691, 220] width 75 height 13
click at [701, 247] on input "Subtitle" at bounding box center [691, 244] width 75 height 13
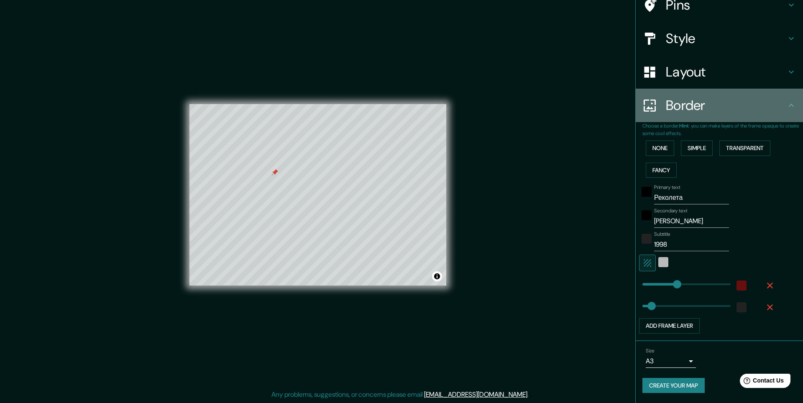
click at [750, 112] on h4 "Border" at bounding box center [726, 105] width 120 height 17
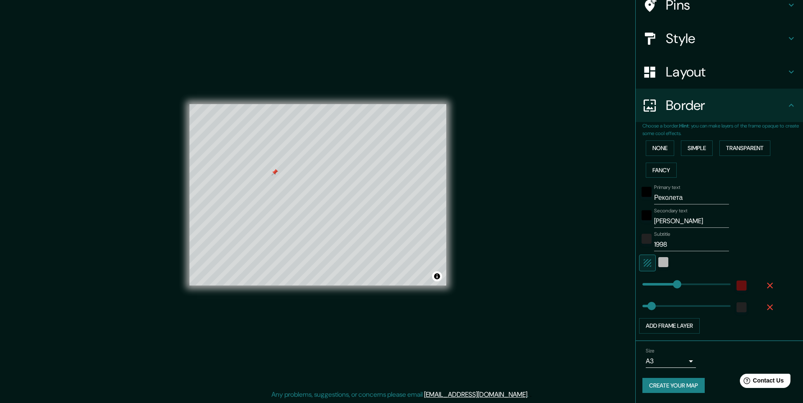
click at [738, 109] on h4 "Border" at bounding box center [726, 105] width 120 height 17
click at [736, 285] on div "color-670F0F" at bounding box center [741, 285] width 10 height 10
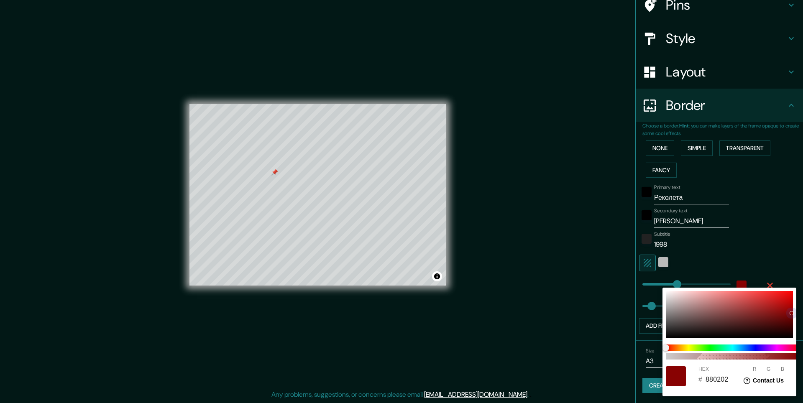
drag, startPoint x: 768, startPoint y: 317, endPoint x: 790, endPoint y: 313, distance: 22.2
click at [790, 313] on div at bounding box center [729, 314] width 127 height 47
click at [729, 114] on div at bounding box center [401, 201] width 803 height 403
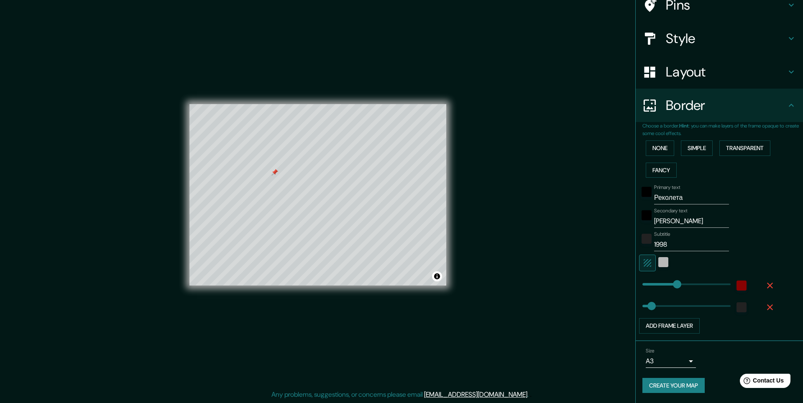
click at [722, 110] on h4 "Border" at bounding box center [726, 105] width 120 height 17
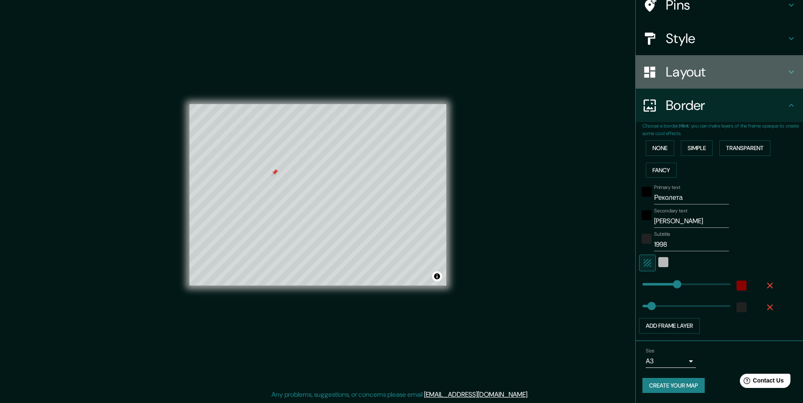
click at [699, 79] on h4 "Layout" at bounding box center [726, 72] width 120 height 17
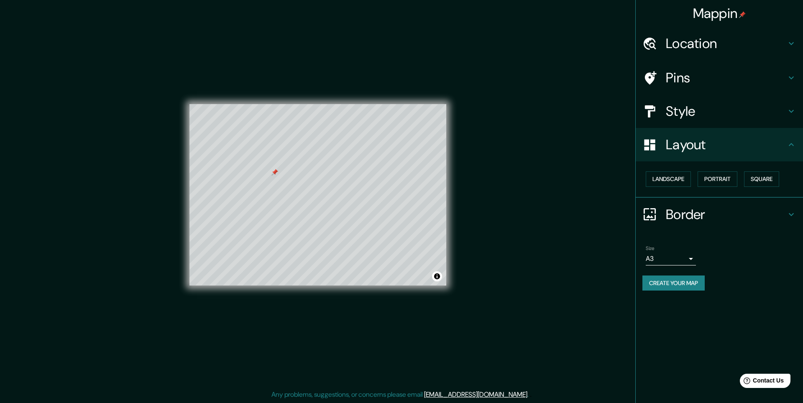
click at [703, 120] on div "Style" at bounding box center [718, 110] width 167 height 33
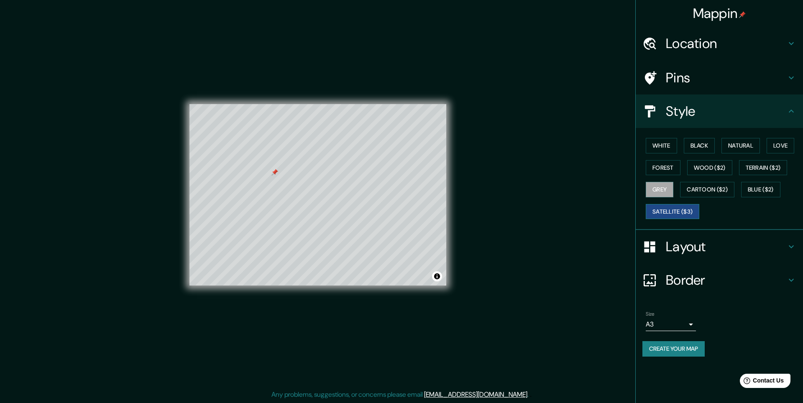
click at [683, 211] on button "Satellite ($3)" at bounding box center [672, 211] width 54 height 15
click at [703, 191] on button "Cartoon ($2)" at bounding box center [707, 189] width 54 height 15
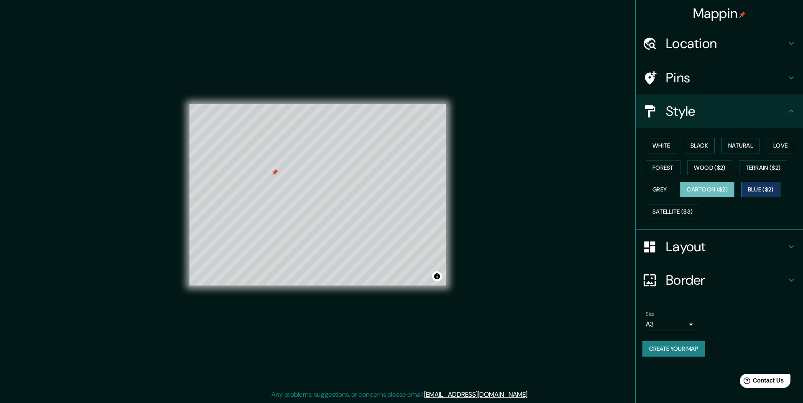
click at [753, 190] on button "Blue ($2)" at bounding box center [760, 189] width 39 height 15
click at [712, 171] on button "Wood ($2)" at bounding box center [709, 167] width 45 height 15
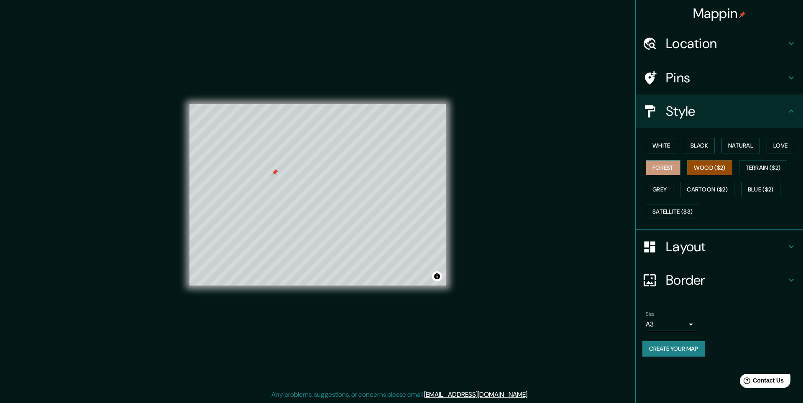
click at [669, 170] on button "Forest" at bounding box center [662, 167] width 35 height 15
click at [754, 145] on button "Natural" at bounding box center [740, 145] width 38 height 15
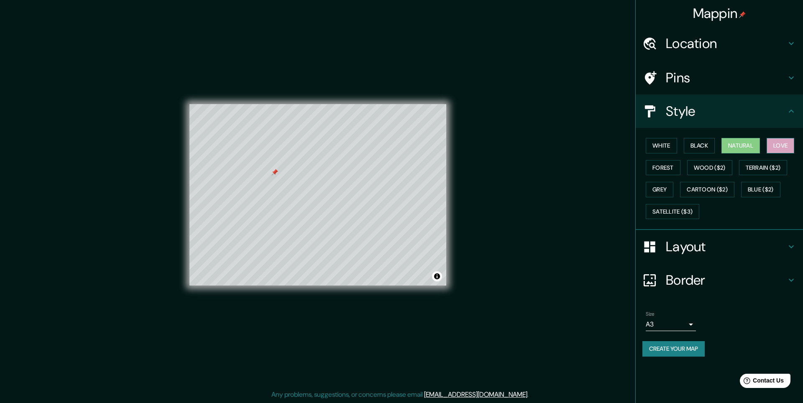
click at [781, 144] on button "Love" at bounding box center [780, 145] width 28 height 15
click at [701, 143] on button "Black" at bounding box center [698, 145] width 31 height 15
click at [657, 144] on button "White" at bounding box center [660, 145] width 31 height 15
click at [657, 190] on button "Grey" at bounding box center [659, 189] width 28 height 15
click at [652, 143] on button "White" at bounding box center [660, 145] width 31 height 15
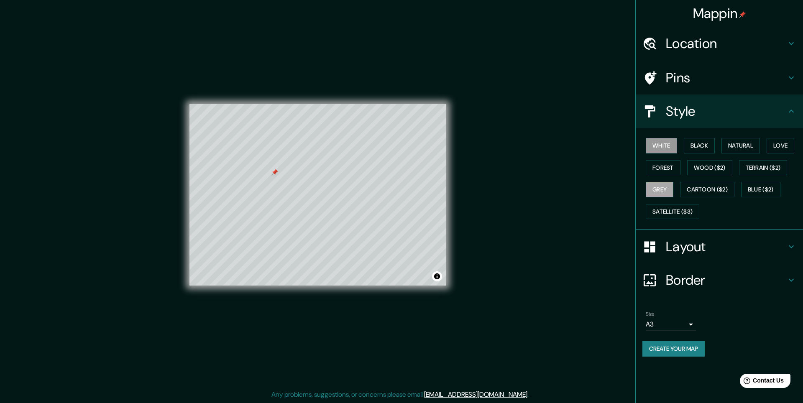
click at [649, 184] on button "Grey" at bounding box center [659, 189] width 28 height 15
click at [688, 48] on h4 "Location" at bounding box center [726, 43] width 120 height 17
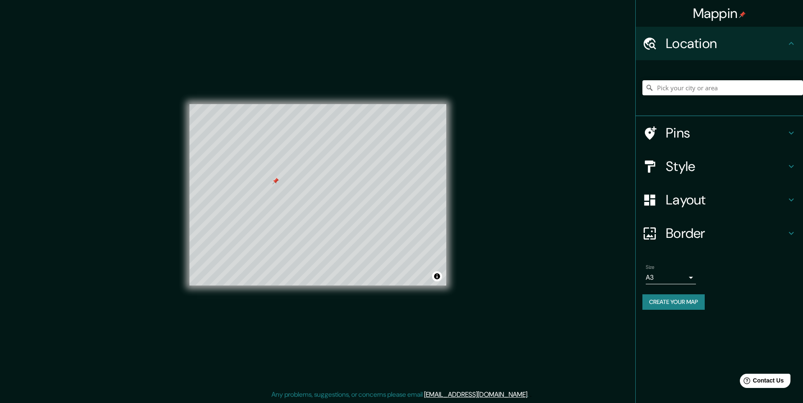
click at [276, 183] on div at bounding box center [275, 181] width 7 height 7
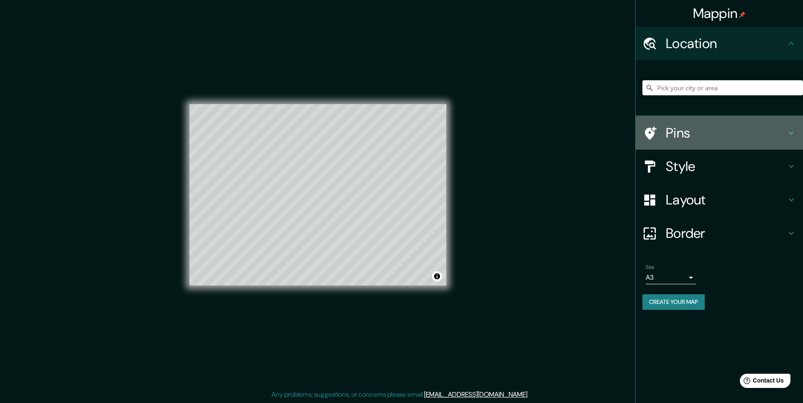
click at [676, 133] on h4 "Pins" at bounding box center [726, 133] width 120 height 17
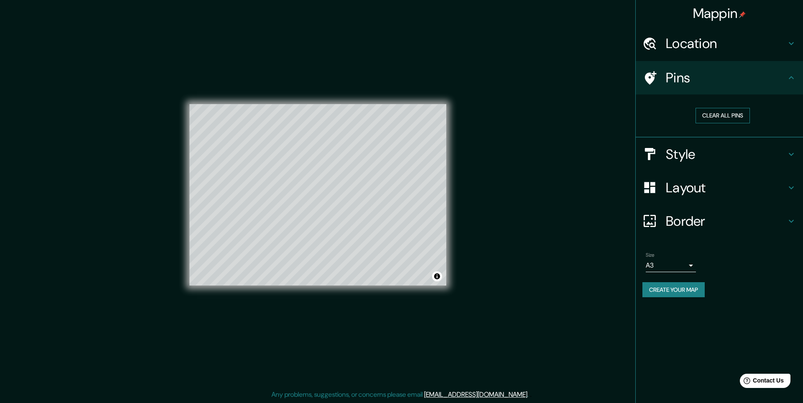
click at [718, 113] on button "Clear all pins" at bounding box center [722, 115] width 54 height 15
click at [718, 118] on button "Clear all pins" at bounding box center [722, 115] width 54 height 15
click at [711, 79] on h4 "Pins" at bounding box center [726, 77] width 120 height 17
click at [691, 147] on h4 "Style" at bounding box center [726, 154] width 120 height 17
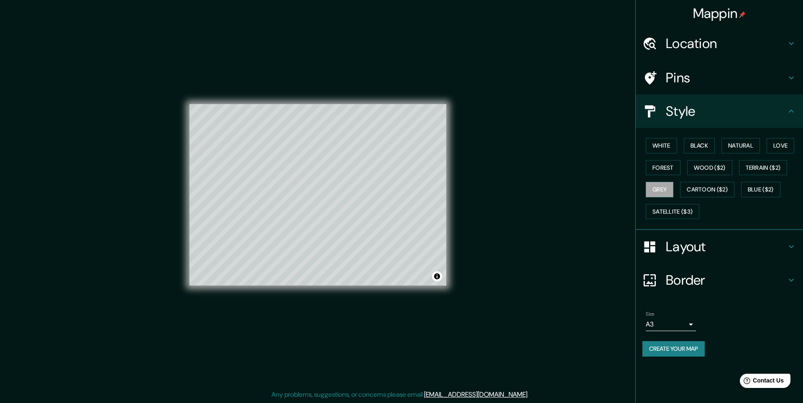
click at [695, 124] on div "Style" at bounding box center [718, 110] width 167 height 33
click at [691, 75] on h4 "Pins" at bounding box center [726, 77] width 120 height 17
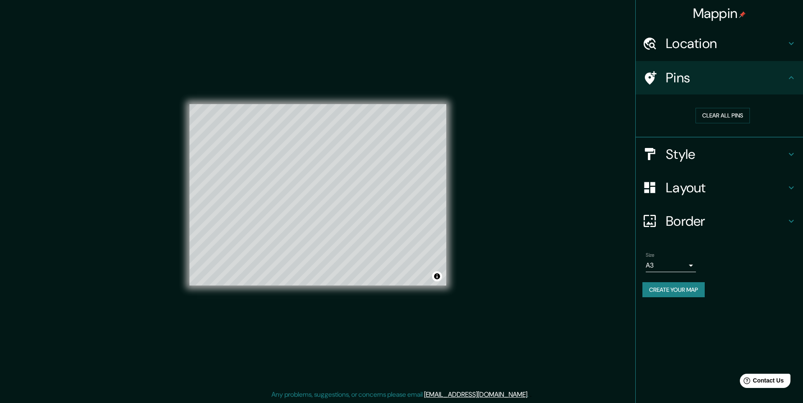
click at [699, 50] on h4 "Location" at bounding box center [726, 43] width 120 height 17
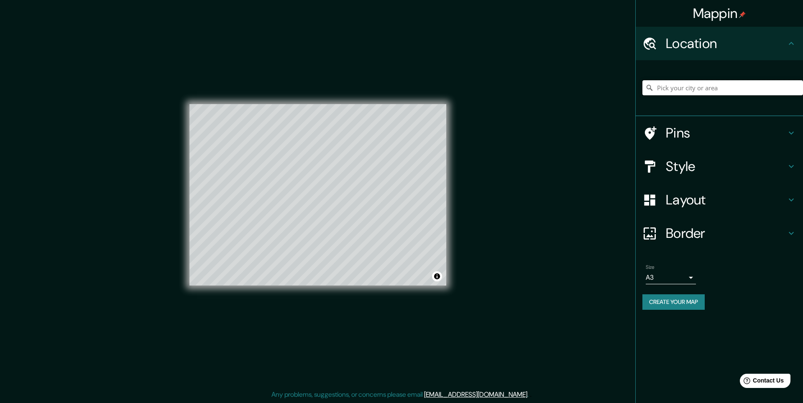
click at [696, 84] on input "Pick your city or area" at bounding box center [722, 87] width 161 height 15
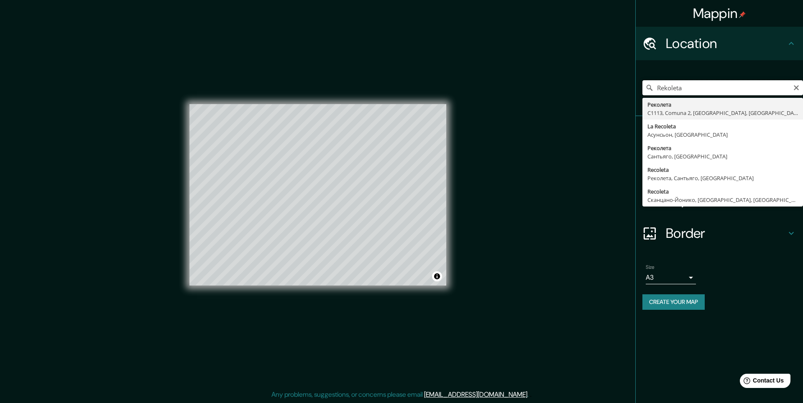
click at [796, 91] on input "Rekoleta" at bounding box center [722, 87] width 161 height 15
click at [796, 86] on icon "Clear" at bounding box center [795, 87] width 5 height 5
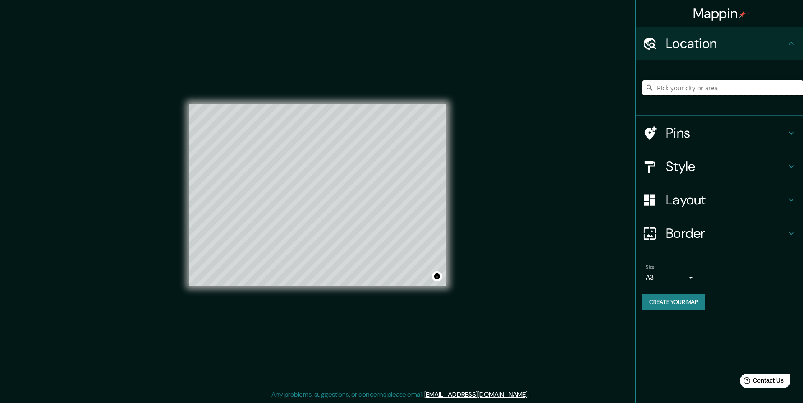
click at [749, 88] on input "Pick your city or area" at bounding box center [722, 87] width 161 height 15
click at [707, 86] on input "Pick your city or area" at bounding box center [722, 87] width 161 height 15
click at [723, 133] on h4 "Pins" at bounding box center [726, 133] width 120 height 17
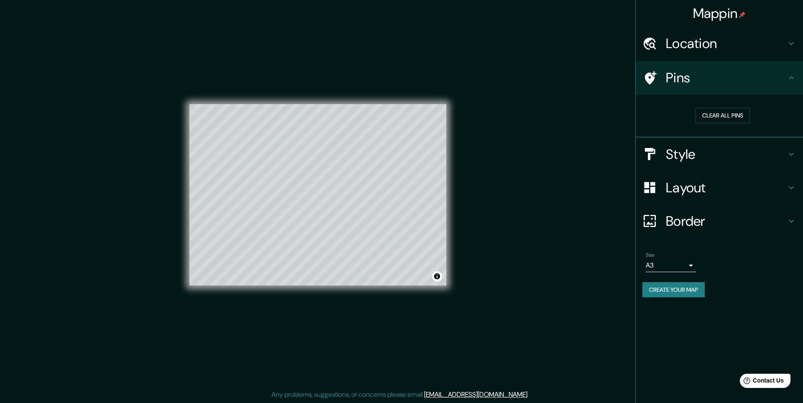
click at [724, 87] on div "Pins" at bounding box center [718, 77] width 167 height 33
click at [718, 69] on div "Pins" at bounding box center [718, 77] width 167 height 33
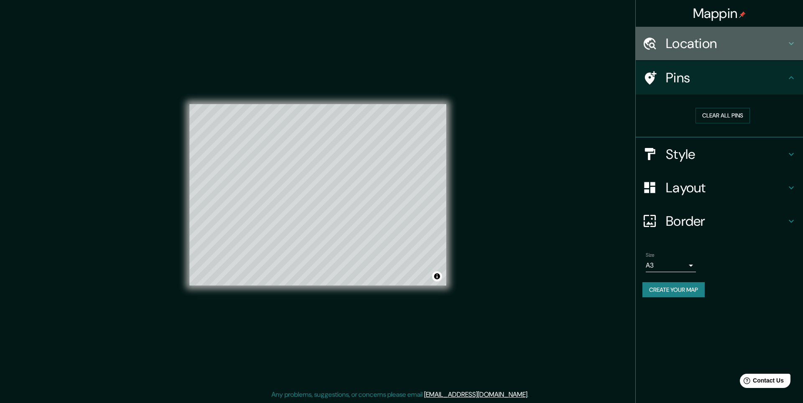
click at [734, 49] on h4 "Location" at bounding box center [726, 43] width 120 height 17
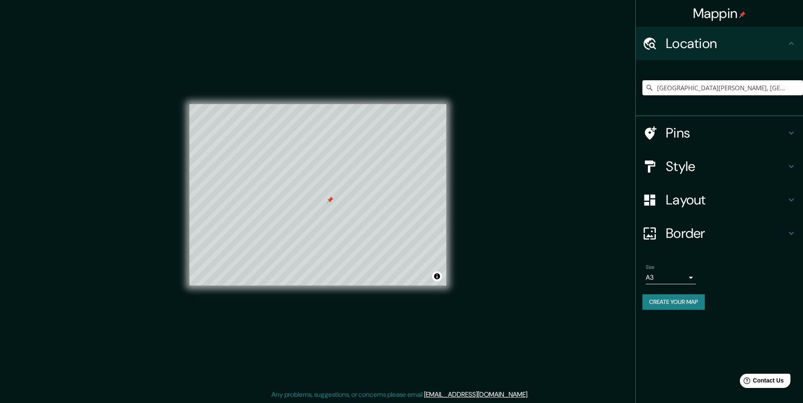
click at [707, 135] on h4 "Pins" at bounding box center [726, 133] width 120 height 17
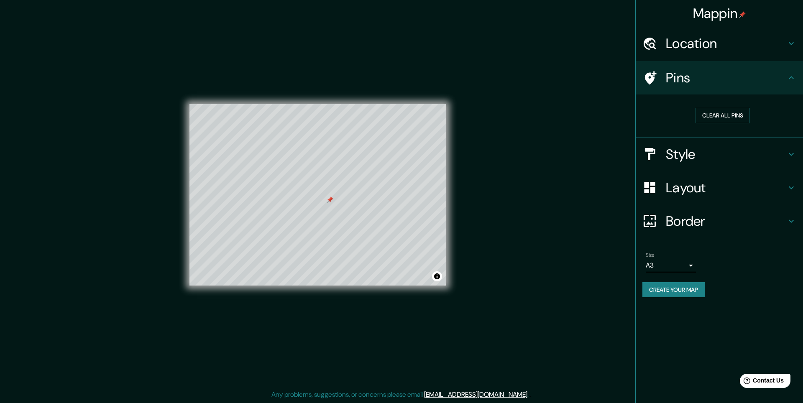
click at [330, 203] on div at bounding box center [329, 199] width 7 height 7
click at [326, 199] on div at bounding box center [328, 198] width 7 height 7
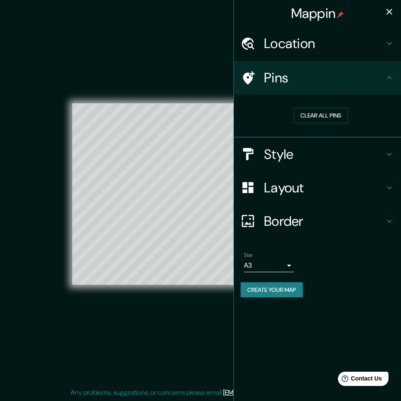
click at [391, 14] on icon "button" at bounding box center [390, 12] width 10 height 10
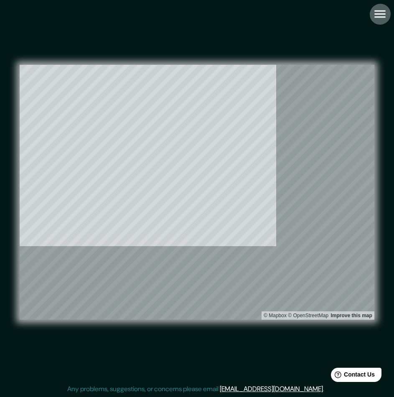
click at [385, 20] on icon "button" at bounding box center [380, 14] width 15 height 15
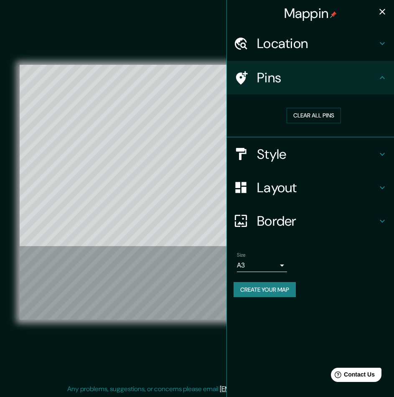
click at [301, 180] on h4 "Layout" at bounding box center [317, 187] width 120 height 17
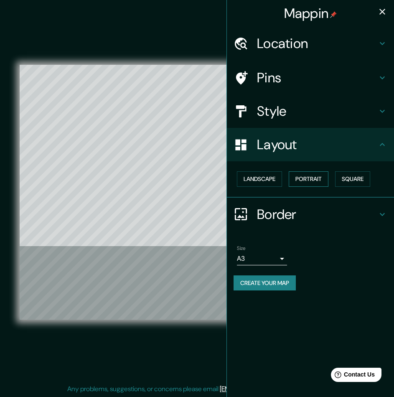
click at [301, 184] on button "Portrait" at bounding box center [309, 178] width 40 height 15
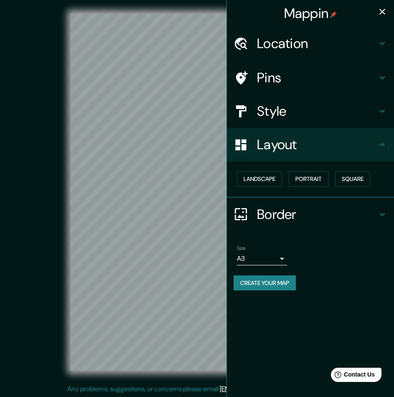
click at [299, 150] on h4 "Layout" at bounding box center [317, 144] width 120 height 17
click at [390, 9] on button "button" at bounding box center [382, 11] width 17 height 17
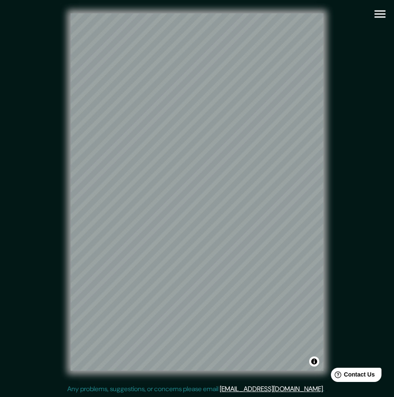
click at [378, 16] on icon "button" at bounding box center [380, 14] width 15 height 15
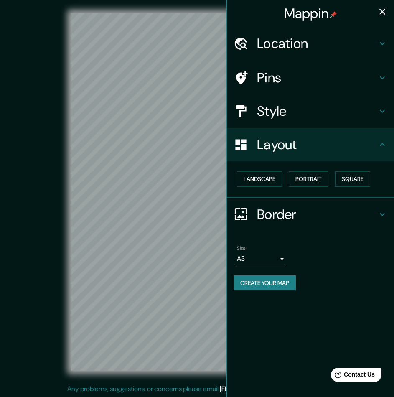
click at [303, 152] on h4 "Layout" at bounding box center [317, 144] width 120 height 17
click at [303, 204] on div "Border" at bounding box center [310, 214] width 167 height 33
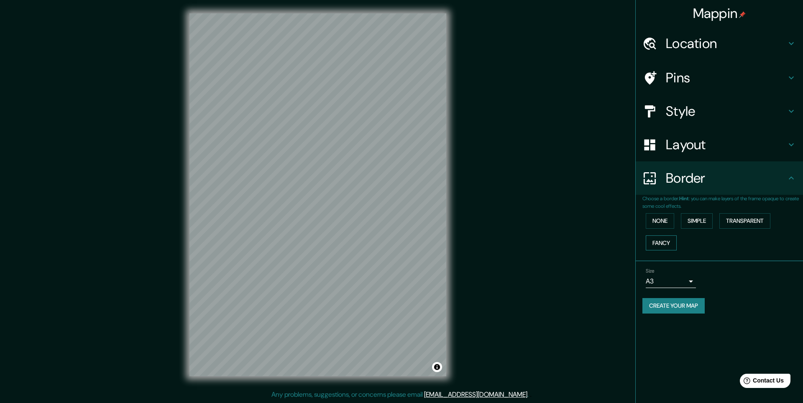
click at [673, 240] on button "Fancy" at bounding box center [660, 242] width 31 height 15
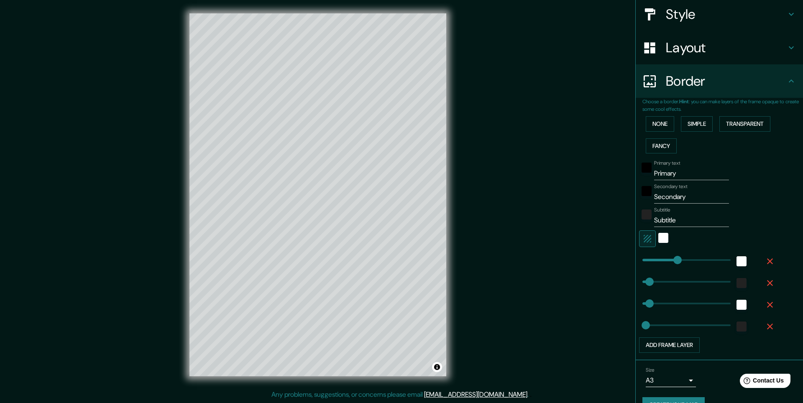
scroll to position [116, 0]
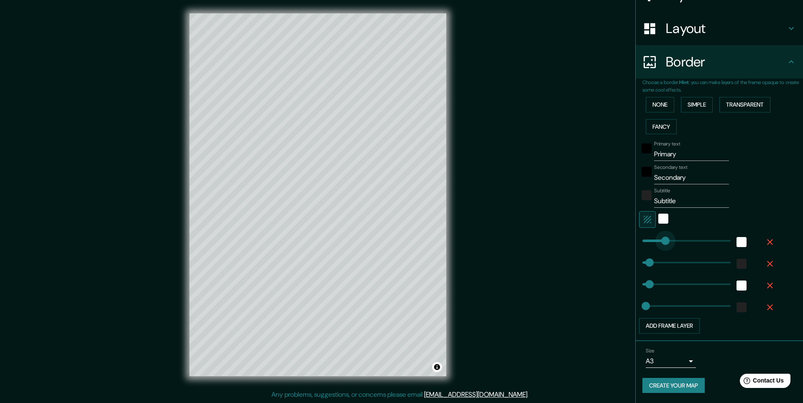
drag, startPoint x: 670, startPoint y: 240, endPoint x: 657, endPoint y: 242, distance: 13.7
click at [678, 154] on input "Primary" at bounding box center [691, 154] width 75 height 13
drag, startPoint x: 683, startPoint y: 173, endPoint x: 631, endPoint y: 175, distance: 51.4
click at [635, 175] on div "Choose a border. Hint : you can make layers of the frame opaque to create some …" at bounding box center [718, 210] width 167 height 263
click at [673, 198] on input "Subtitle" at bounding box center [691, 200] width 75 height 13
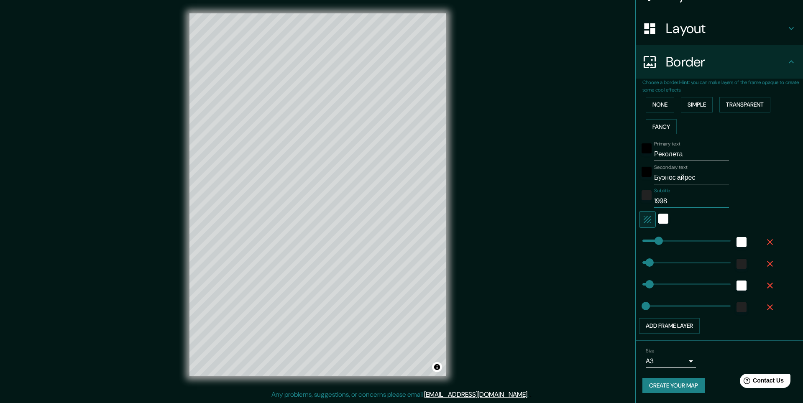
click at [740, 241] on div at bounding box center [741, 242] width 15 height 15
click at [739, 241] on div "white" at bounding box center [741, 242] width 10 height 10
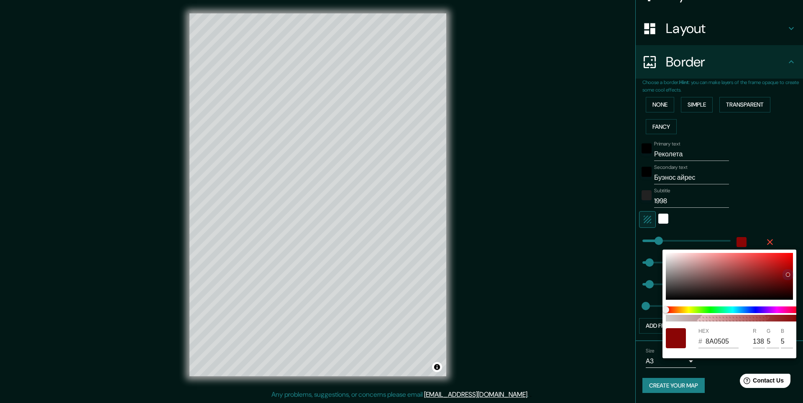
drag, startPoint x: 769, startPoint y: 263, endPoint x: 788, endPoint y: 274, distance: 21.7
click at [788, 274] on div at bounding box center [729, 276] width 127 height 47
click at [764, 344] on input "138" at bounding box center [758, 341] width 12 height 13
click at [774, 341] on input "5" at bounding box center [772, 341] width 12 height 13
click at [785, 339] on input "5" at bounding box center [786, 341] width 12 height 13
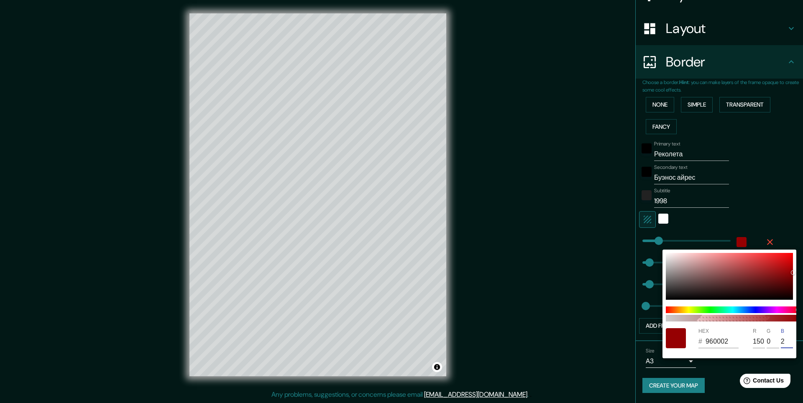
click at [743, 224] on div at bounding box center [401, 201] width 803 height 403
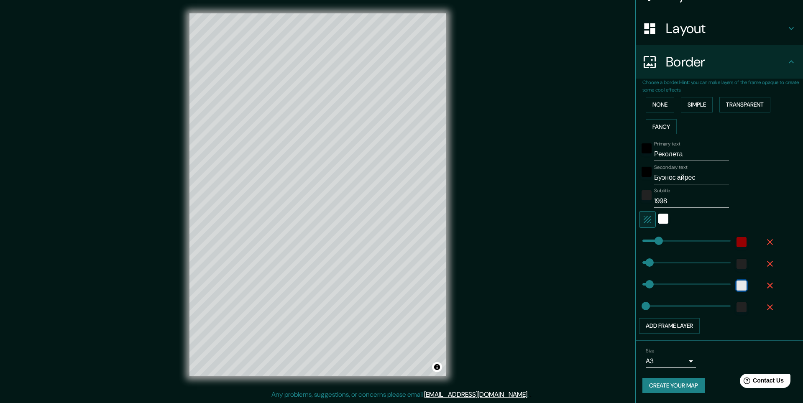
click at [739, 285] on div "white" at bounding box center [741, 285] width 10 height 10
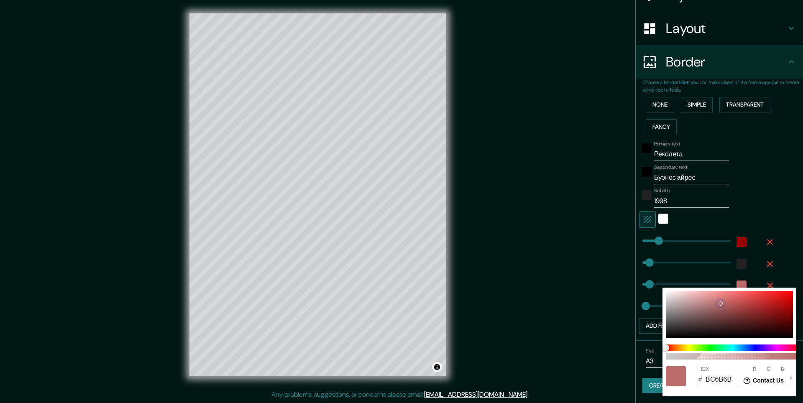
drag, startPoint x: 729, startPoint y: 301, endPoint x: 720, endPoint y: 303, distance: 8.7
click at [720, 303] on div at bounding box center [729, 314] width 127 height 47
click at [766, 270] on div at bounding box center [401, 201] width 803 height 403
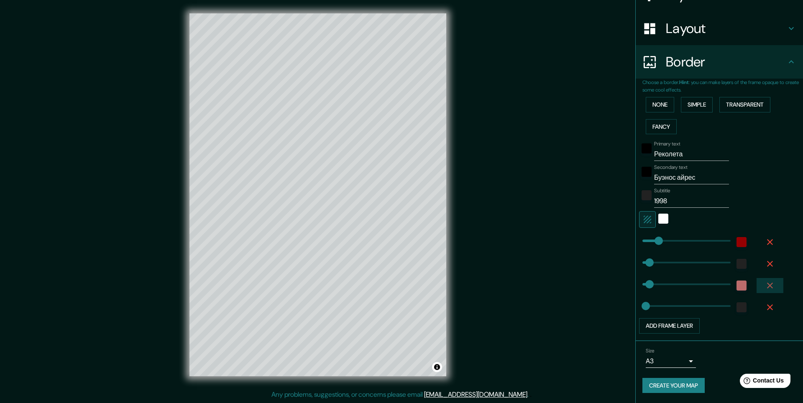
click at [765, 283] on icon "button" at bounding box center [770, 285] width 10 height 10
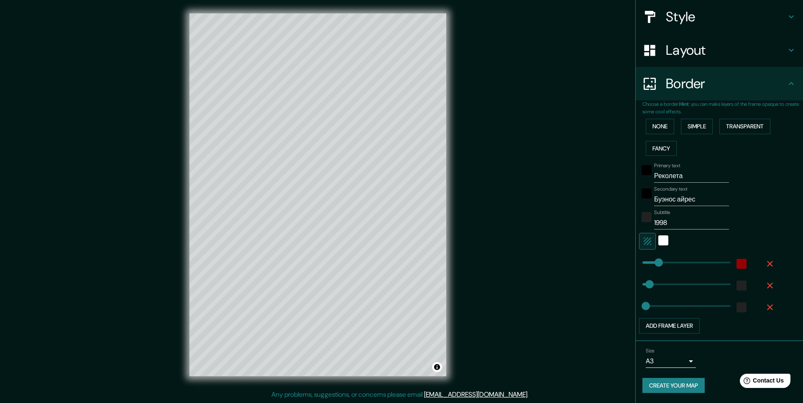
click at [645, 242] on icon "button" at bounding box center [647, 241] width 10 height 10
click at [644, 242] on icon "button" at bounding box center [647, 241] width 8 height 8
click at [660, 240] on div "white" at bounding box center [663, 240] width 10 height 10
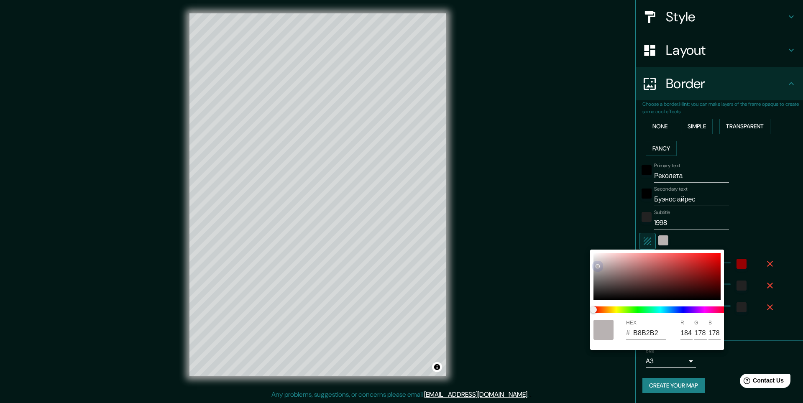
drag, startPoint x: 604, startPoint y: 270, endPoint x: 597, endPoint y: 266, distance: 7.9
click at [597, 266] on div at bounding box center [656, 276] width 127 height 47
click at [777, 238] on div at bounding box center [401, 201] width 803 height 403
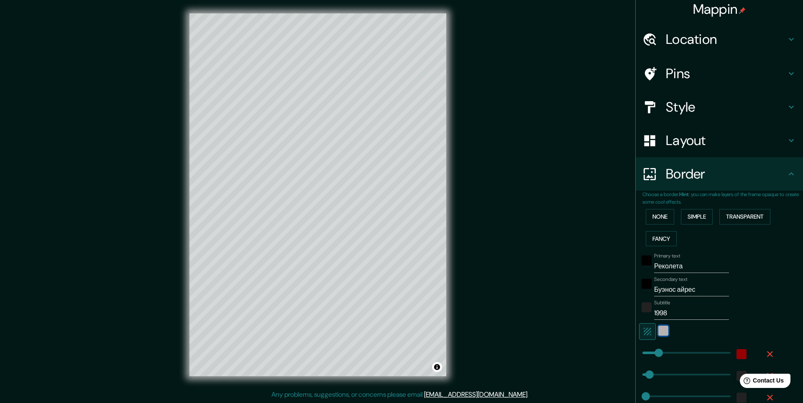
scroll to position [0, 0]
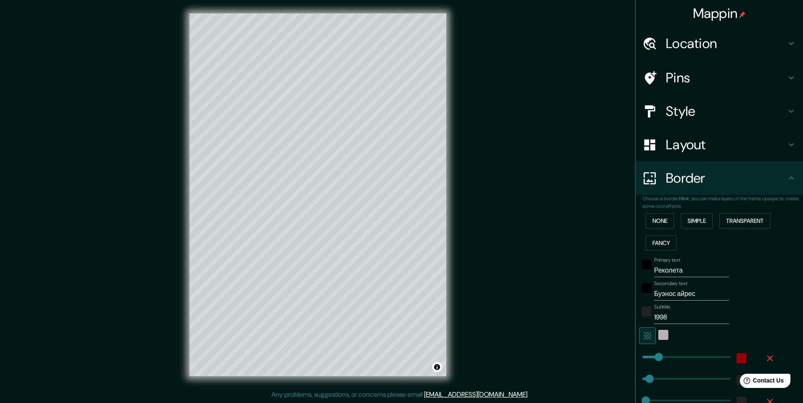
click at [692, 53] on div "Location" at bounding box center [718, 43] width 167 height 33
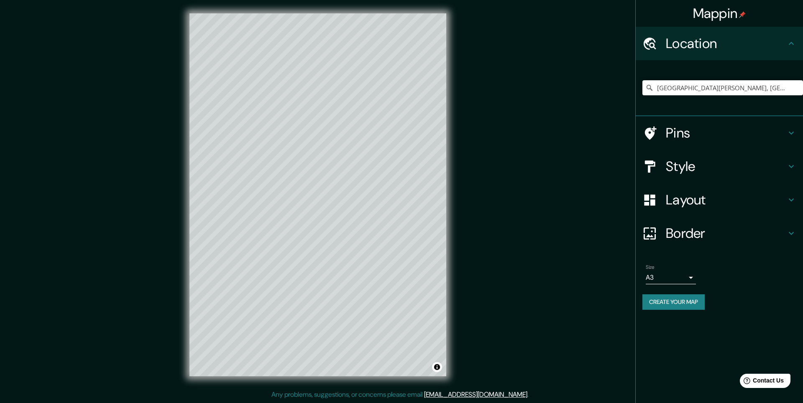
click at [700, 133] on h4 "Pins" at bounding box center [726, 133] width 120 height 17
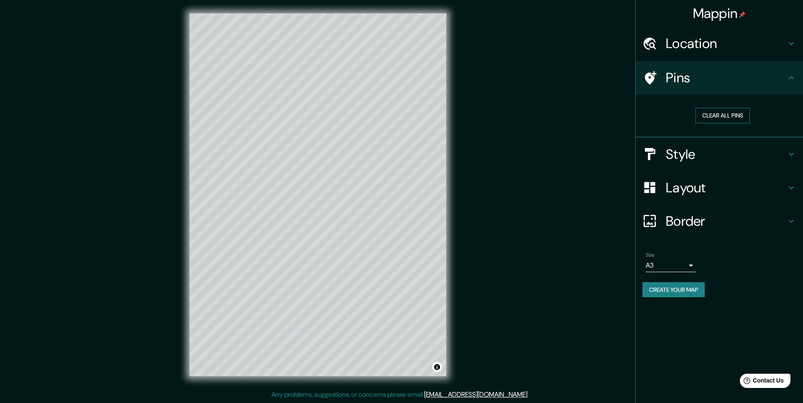
click at [711, 114] on button "Clear all pins" at bounding box center [722, 115] width 54 height 15
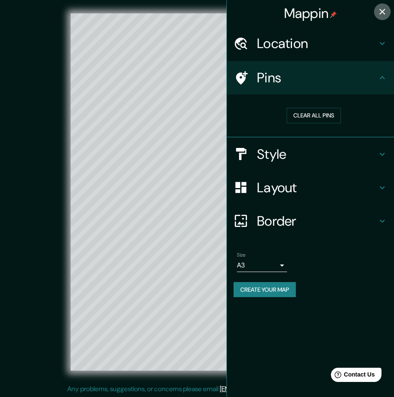
click at [383, 13] on icon "button" at bounding box center [382, 12] width 10 height 10
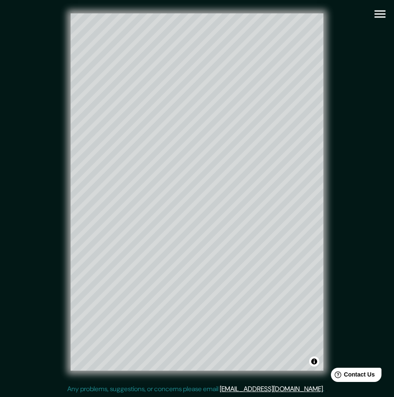
click at [382, 14] on icon "button" at bounding box center [380, 14] width 11 height 8
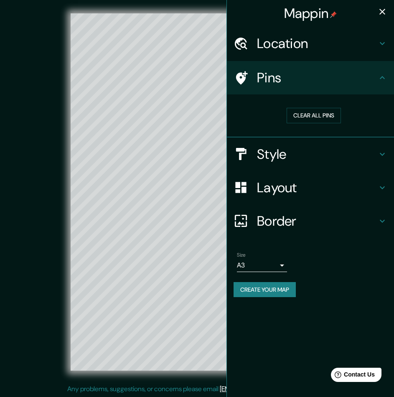
click at [329, 79] on h4 "Pins" at bounding box center [317, 77] width 120 height 17
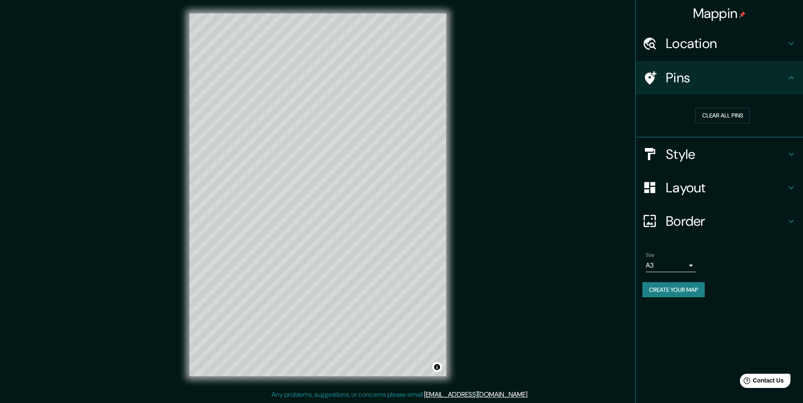
click at [698, 50] on h4 "Location" at bounding box center [726, 43] width 120 height 17
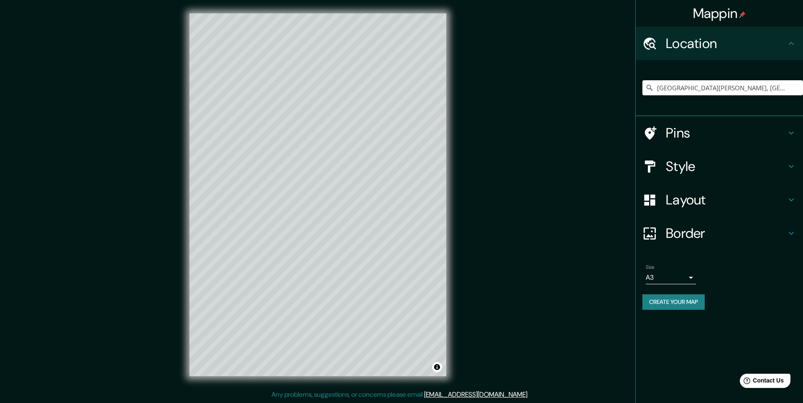
click at [698, 50] on h4 "Location" at bounding box center [726, 43] width 120 height 17
click at [695, 194] on h4 "Layout" at bounding box center [726, 199] width 120 height 17
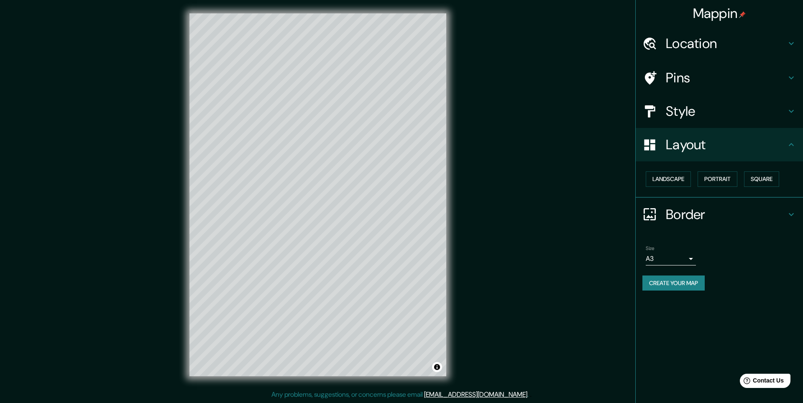
click at [713, 143] on h4 "Layout" at bounding box center [726, 144] width 120 height 17
click at [674, 282] on button "Create your map" at bounding box center [673, 282] width 62 height 15
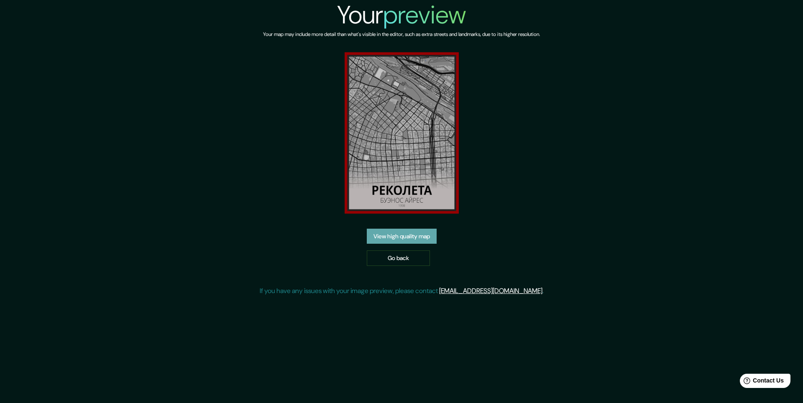
click at [408, 235] on link "View high quality map" at bounding box center [402, 236] width 70 height 15
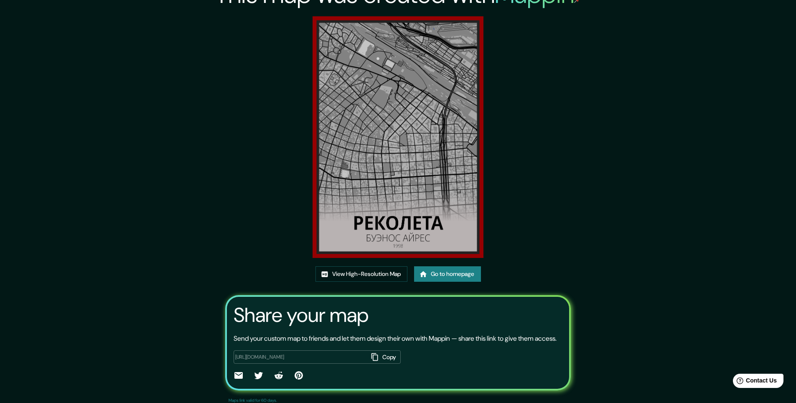
scroll to position [48, 0]
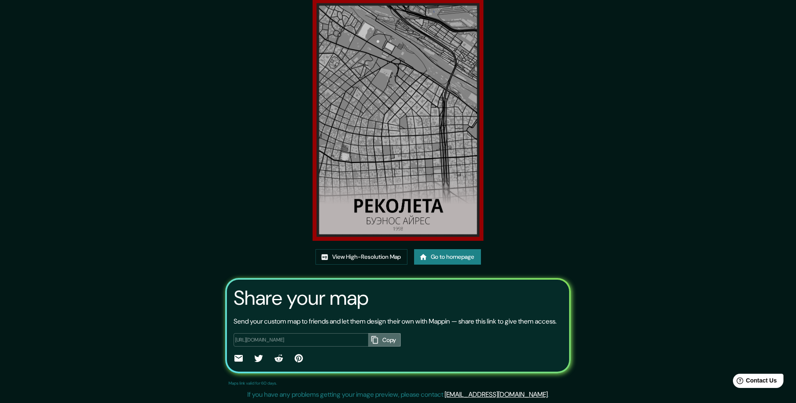
click at [383, 342] on button "Copy" at bounding box center [384, 340] width 33 height 14
click at [368, 249] on link "View High-Resolution Map" at bounding box center [362, 256] width 92 height 15
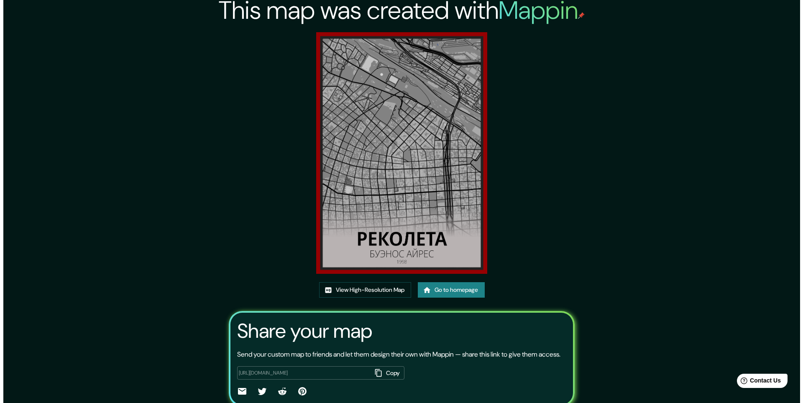
scroll to position [0, 0]
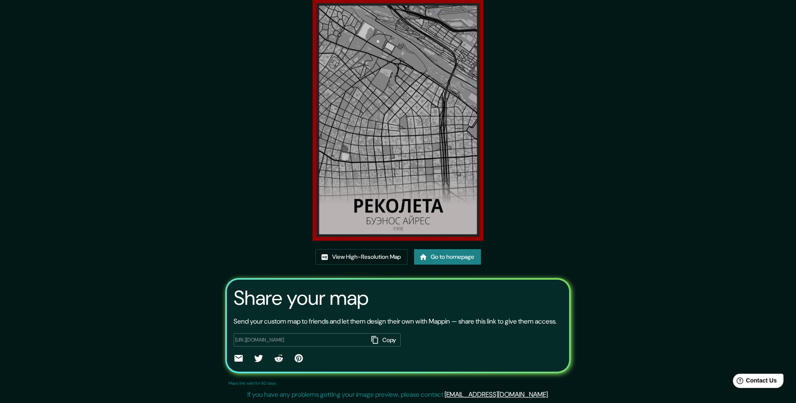
click at [431, 249] on link "Go to homepage" at bounding box center [447, 256] width 67 height 15
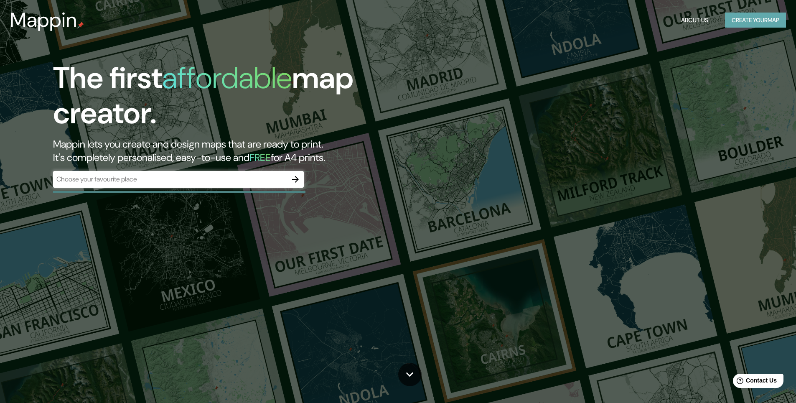
click at [768, 25] on button "Create your map" at bounding box center [755, 20] width 61 height 15
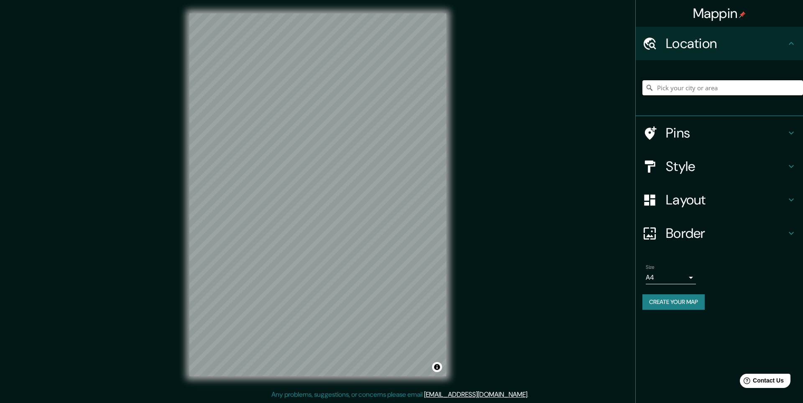
click at [704, 88] on input "Pick your city or area" at bounding box center [722, 87] width 161 height 15
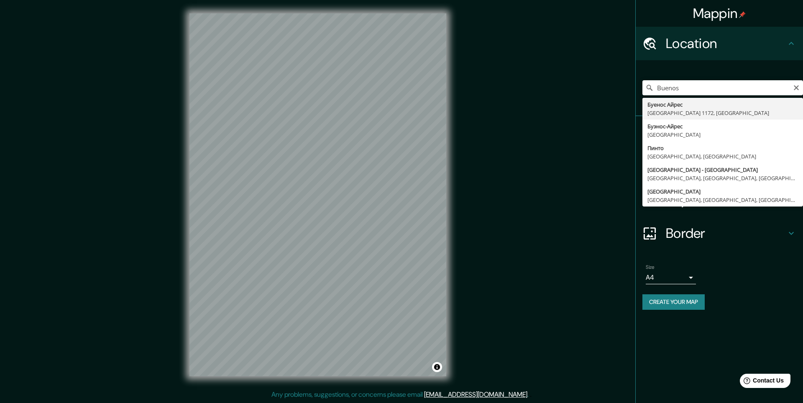
type input "Буенос Айрес, София 1172, Болгария"
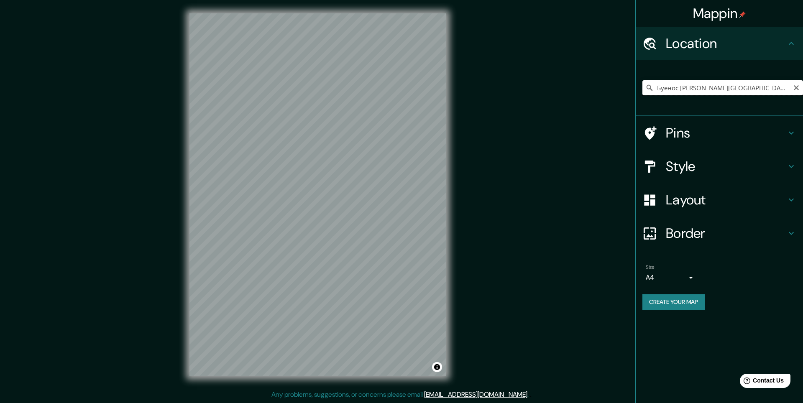
click at [781, 89] on input "Буенос Айрес, София 1172, Болгария" at bounding box center [722, 87] width 161 height 15
click at [795, 88] on icon "Clear" at bounding box center [796, 87] width 7 height 7
click at [776, 88] on input "Pick your city or area" at bounding box center [722, 87] width 161 height 15
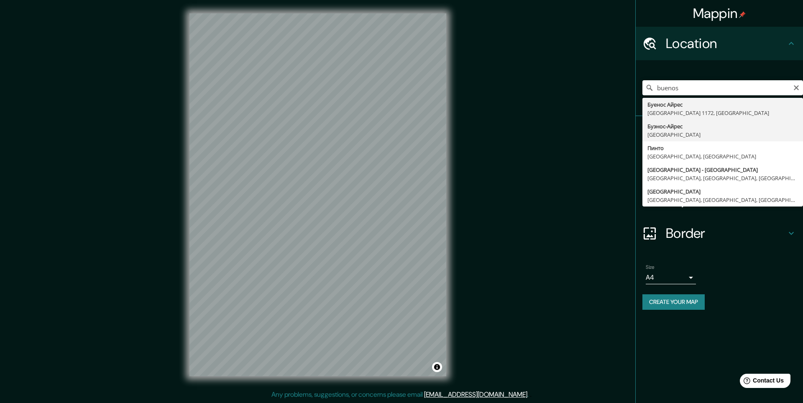
type input "Буэнос-Айрес, Аргентина"
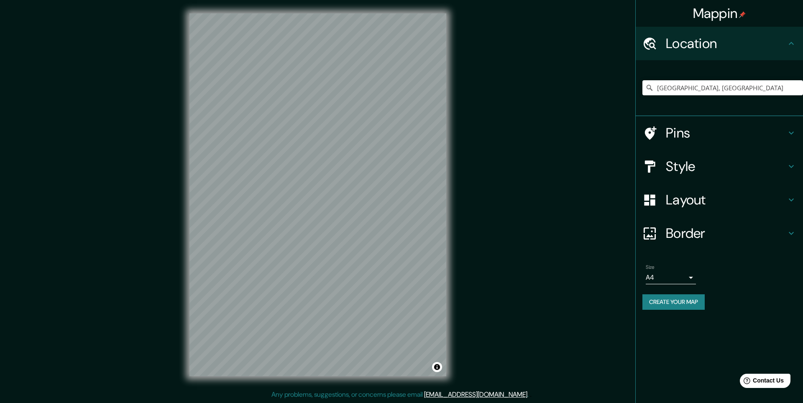
click at [700, 237] on h4 "Border" at bounding box center [726, 233] width 120 height 17
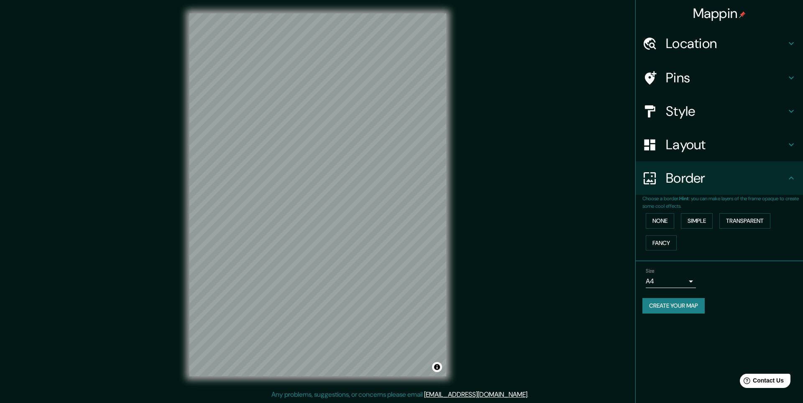
click at [706, 183] on h4 "Border" at bounding box center [726, 178] width 120 height 17
click at [669, 240] on button "Fancy" at bounding box center [660, 242] width 31 height 15
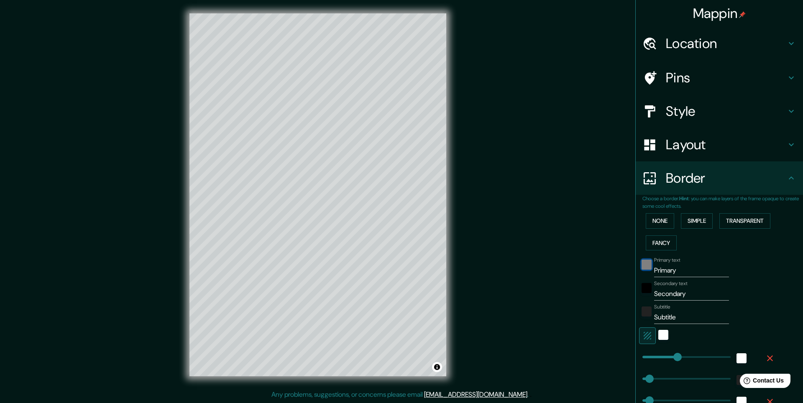
click at [641, 268] on div "black" at bounding box center [646, 265] width 10 height 10
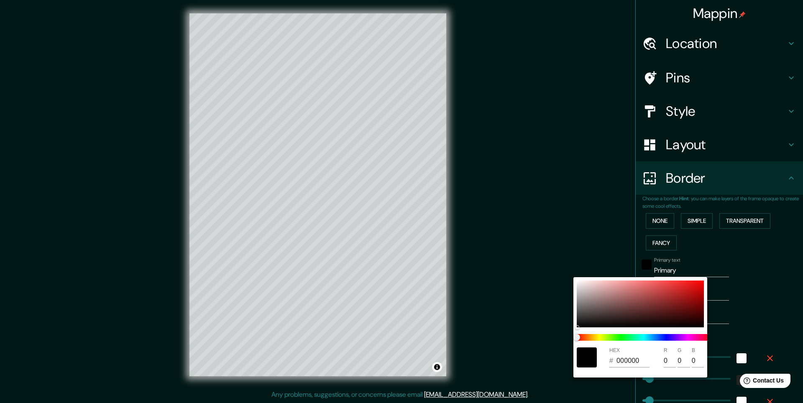
click at [683, 270] on div at bounding box center [401, 201] width 803 height 403
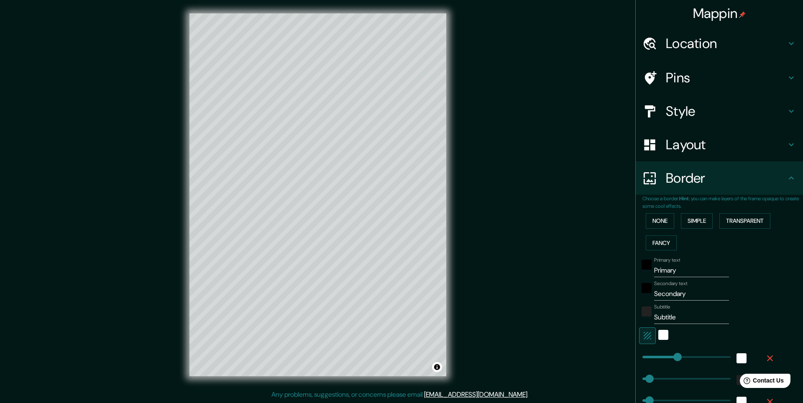
click at [678, 269] on input "Primary" at bounding box center [691, 270] width 75 height 13
type input "Primar"
type input "246"
type input "49"
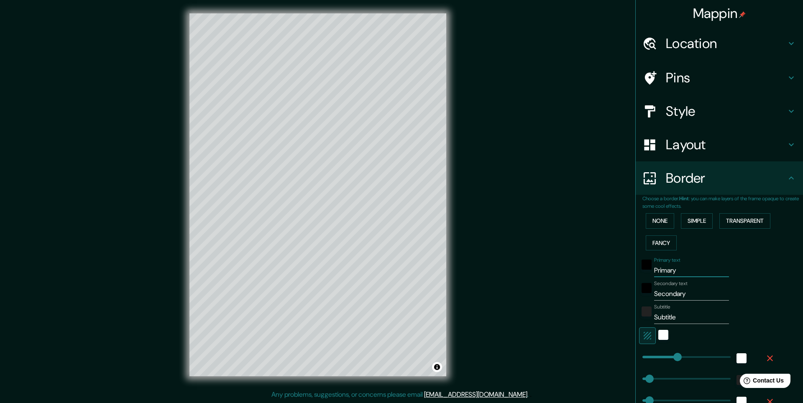
type input "25"
type input "P"
type input "246"
type input "49"
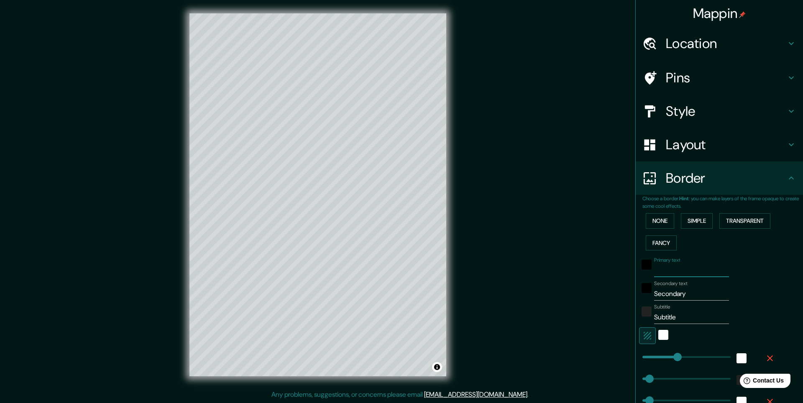
type input "25"
type input "H"
type input "246"
type input "49"
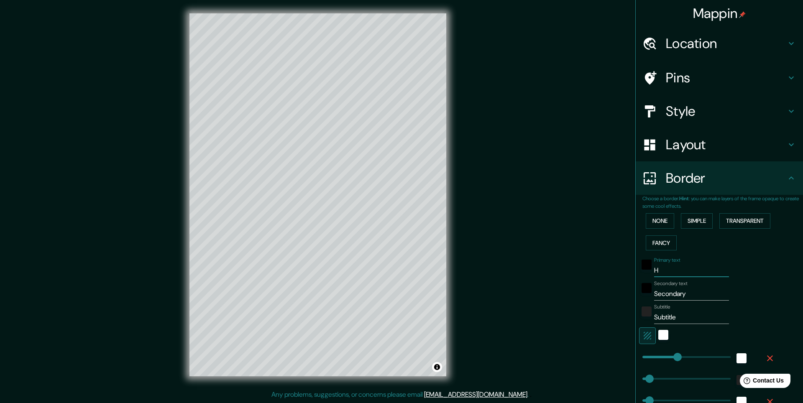
type input "25"
type input "Ht"
type input "246"
type input "49"
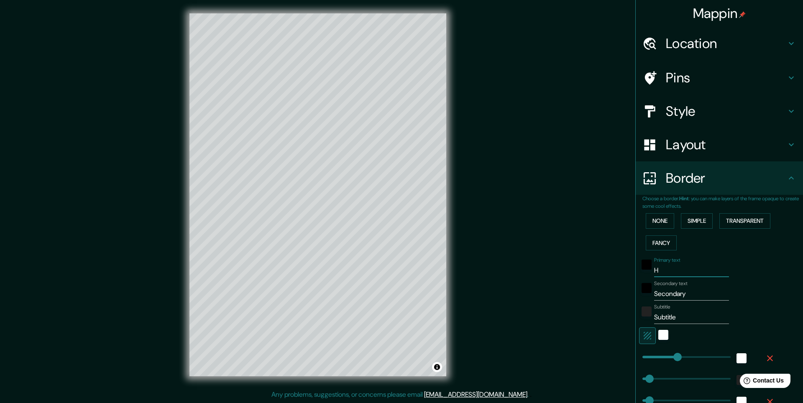
type input "25"
type input "Htr"
type input "246"
type input "49"
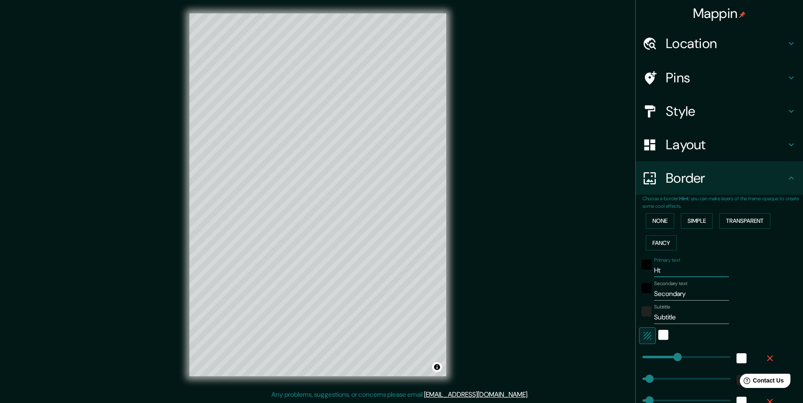
type input "25"
type input "Htrj"
type input "246"
type input "49"
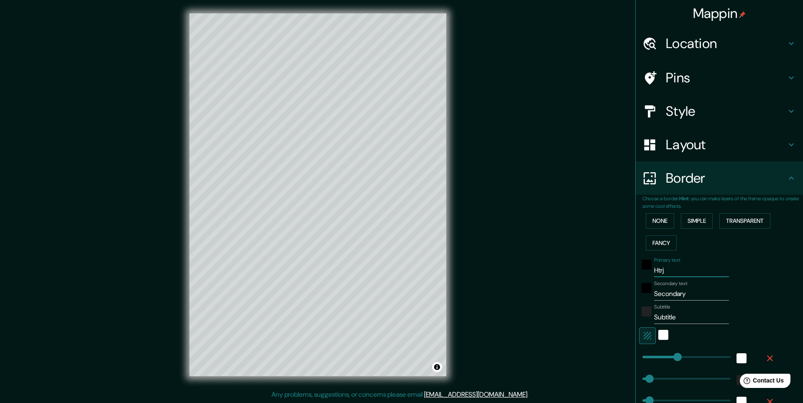
type input "25"
type input "Htr"
type input "246"
type input "49"
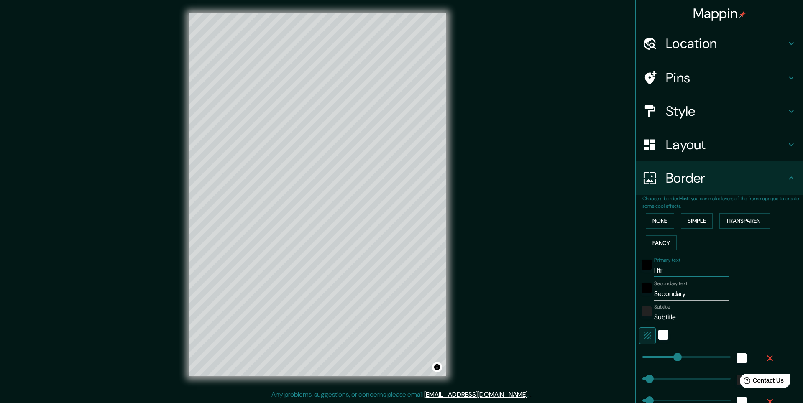
type input "25"
type input "Ht"
type input "246"
type input "49"
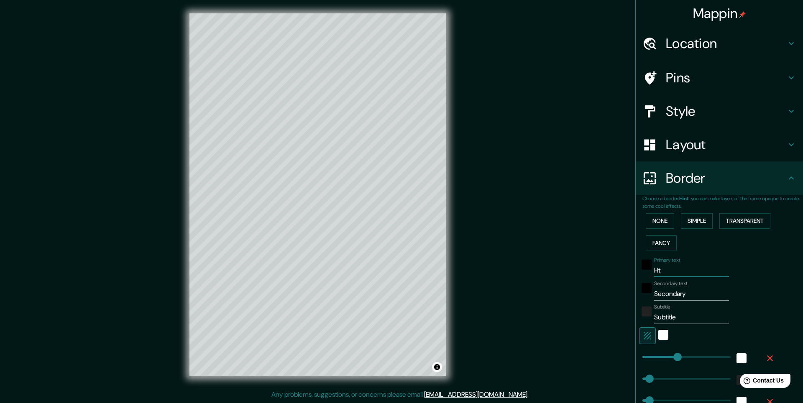
type input "25"
type input "H"
type input "246"
type input "49"
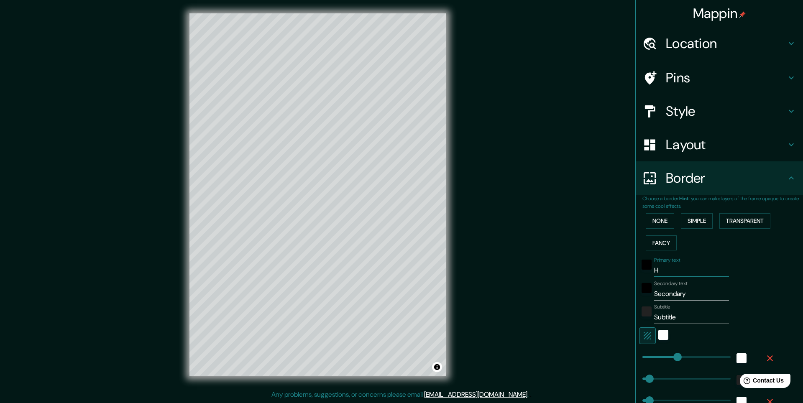
type input "25"
type input "246"
type input "49"
type input "25"
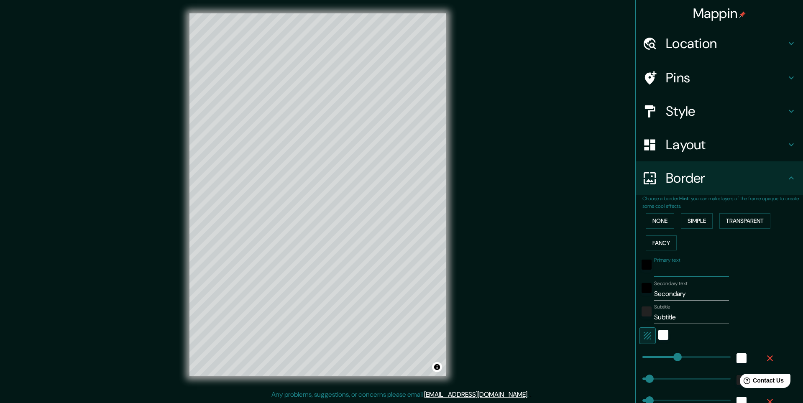
type input "Р"
type input "246"
type input "49"
type input "25"
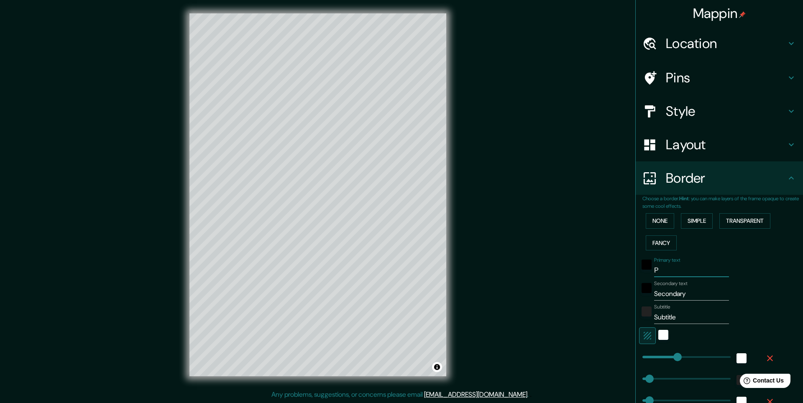
type input "Ре"
type input "246"
type input "49"
type input "25"
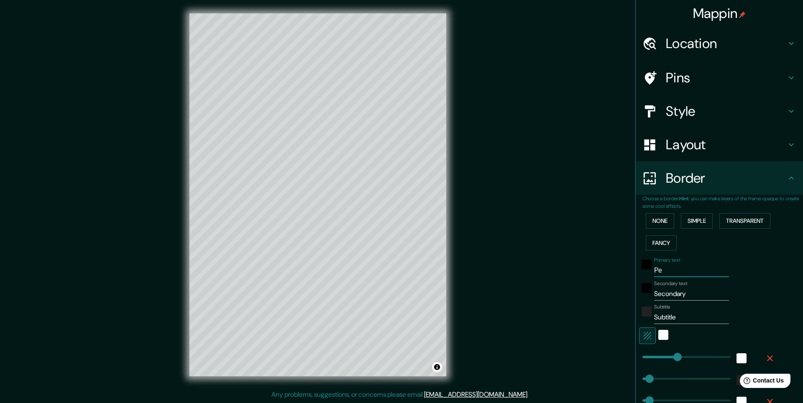
type input "Рек"
type input "246"
type input "49"
type input "25"
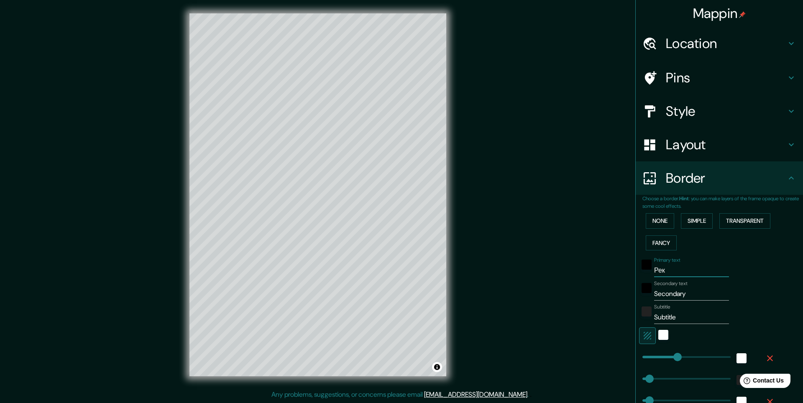
type input "Реко"
type input "246"
type input "49"
type input "25"
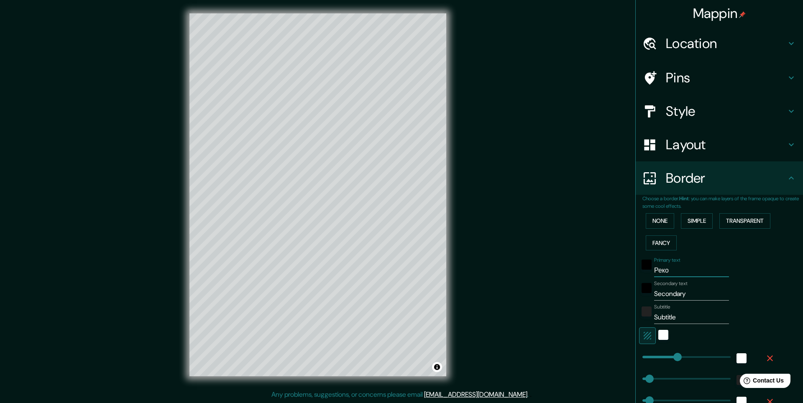
type input "Рекол"
type input "246"
type input "49"
type input "25"
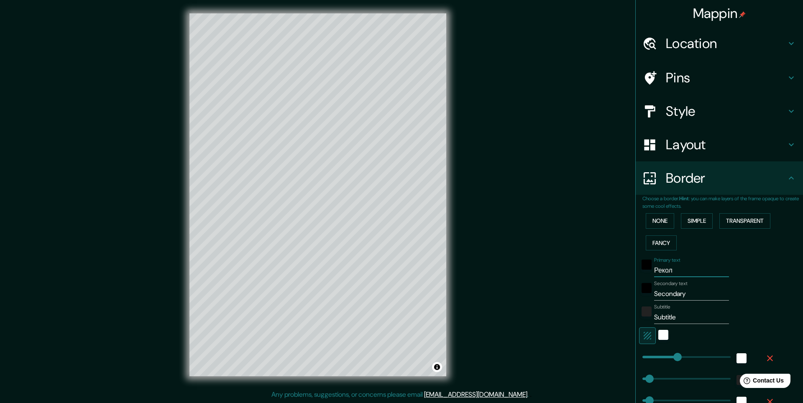
type input "Реколе"
type input "246"
type input "49"
type input "25"
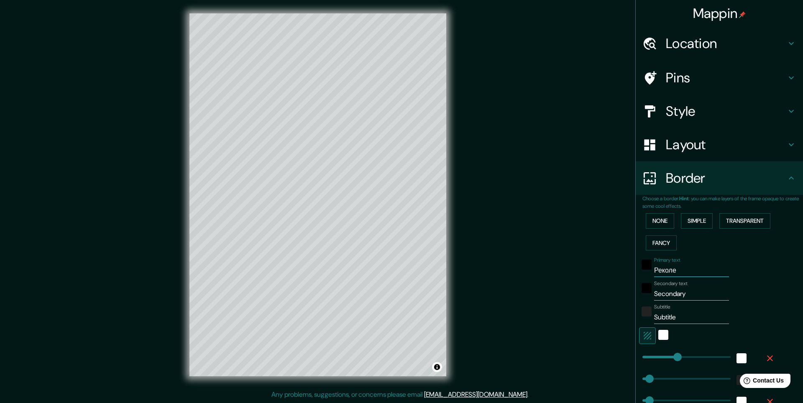
type input "Реколет"
type input "246"
type input "49"
type input "25"
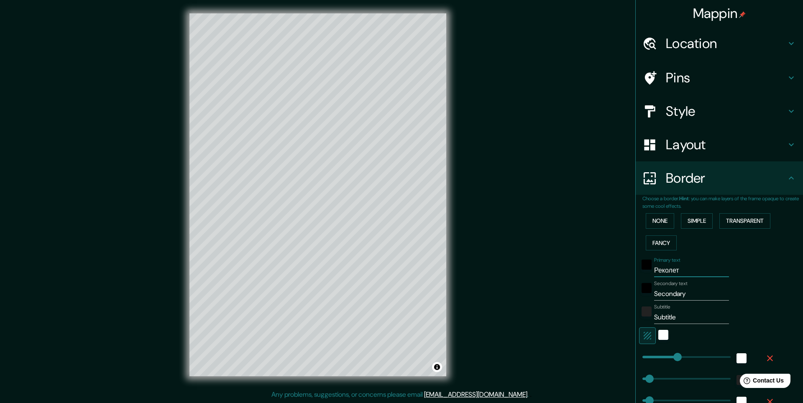
type input "Реколета"
type input "246"
type input "49"
type input "25"
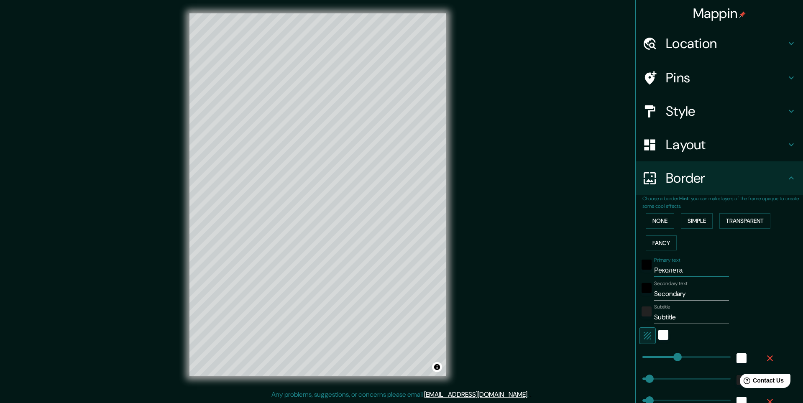
type input "Реколета"
click at [687, 292] on input "Secondary" at bounding box center [691, 293] width 75 height 13
type input "Secondar"
type input "246"
type input "49"
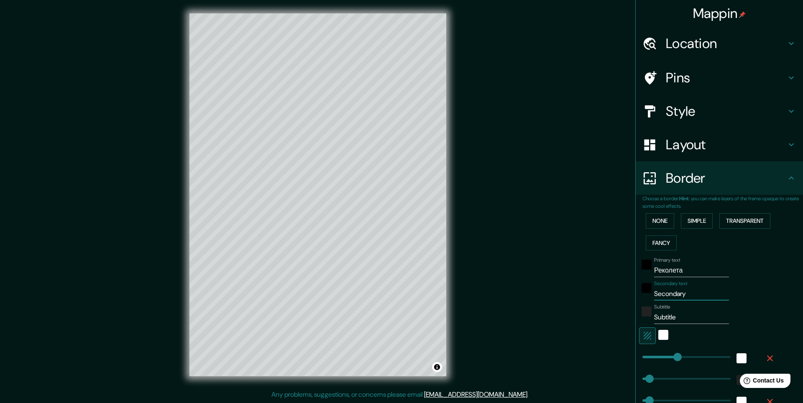
type input "49"
type input "25"
type input "S"
type input "246"
type input "49"
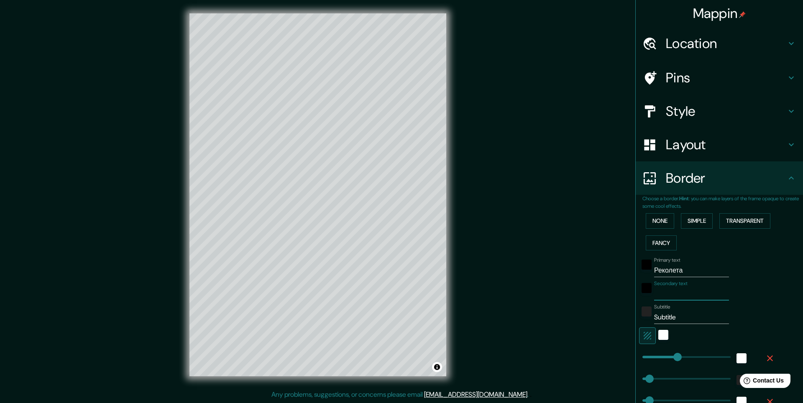
type input "49"
type input "25"
type input "Б"
type input "246"
type input "49"
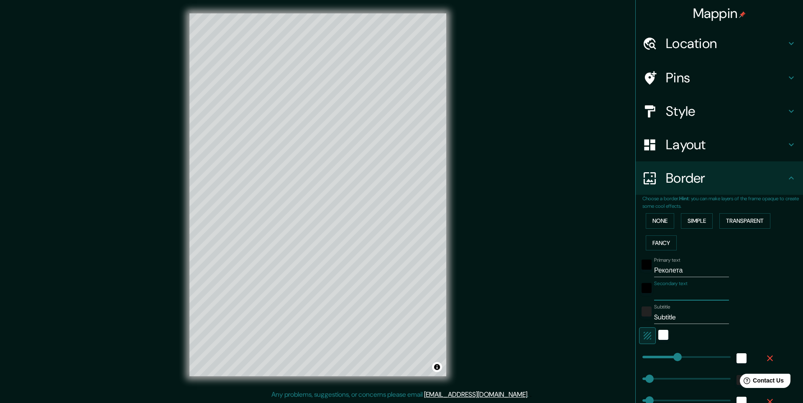
type input "49"
type input "25"
type input "Бэ"
type input "246"
type input "49"
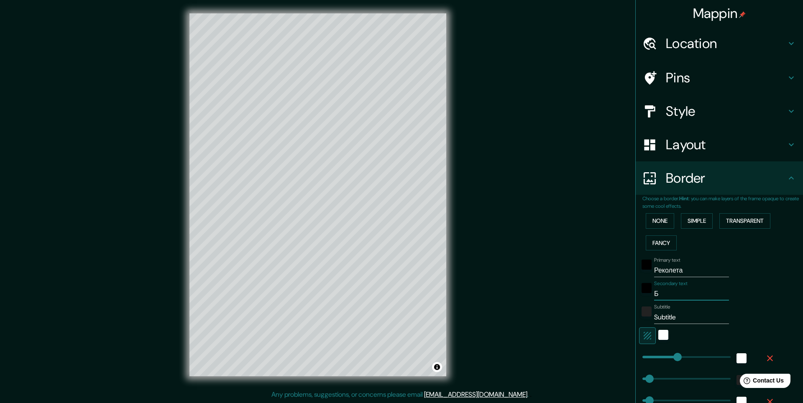
type input "49"
type input "25"
type input "Бэу"
type input "246"
type input "49"
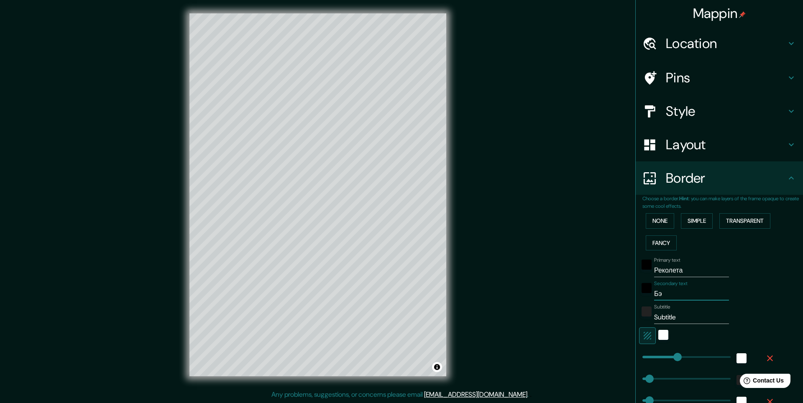
type input "49"
type input "25"
type input "Бэ"
type input "246"
type input "49"
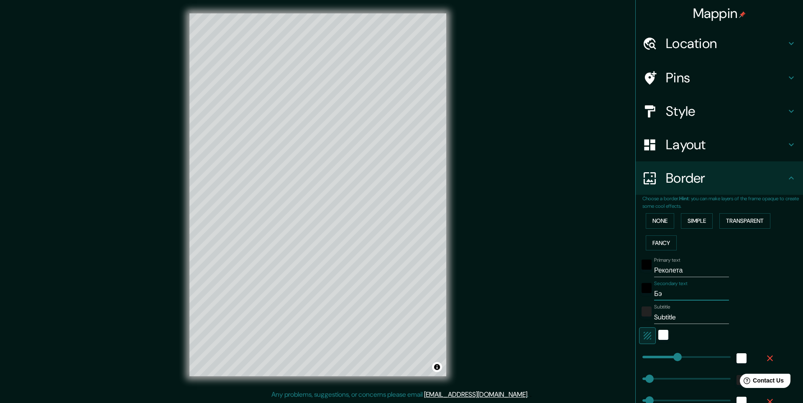
type input "49"
type input "25"
type input "Б"
type input "246"
type input "49"
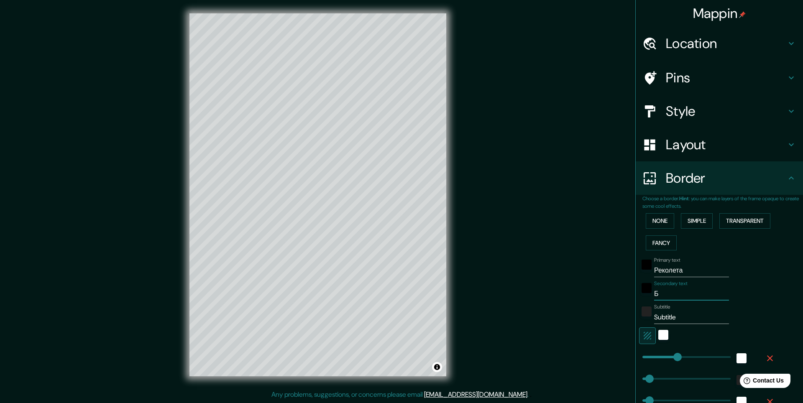
type input "49"
type input "25"
type input "Бу"
type input "246"
type input "49"
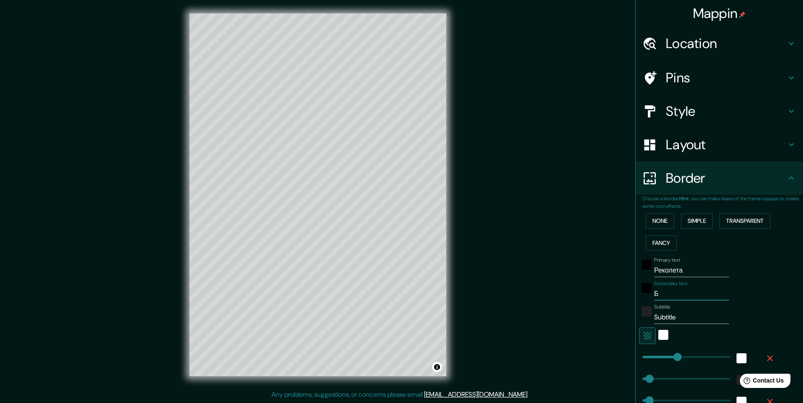
type input "49"
type input "25"
type input "Буж"
type input "246"
type input "49"
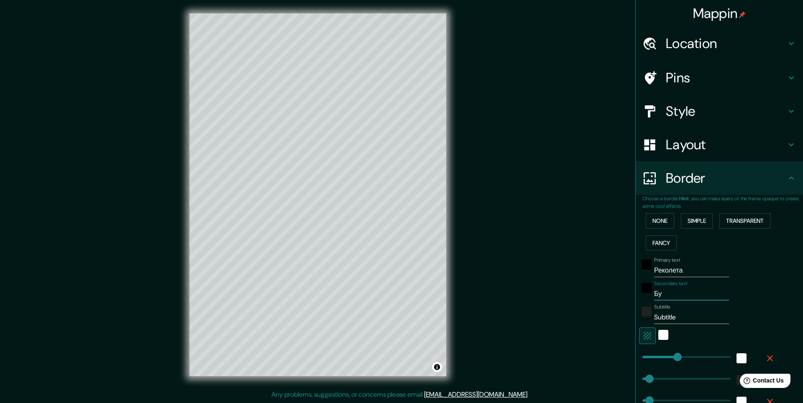
type input "49"
type input "25"
type input "Бужн"
type input "246"
type input "49"
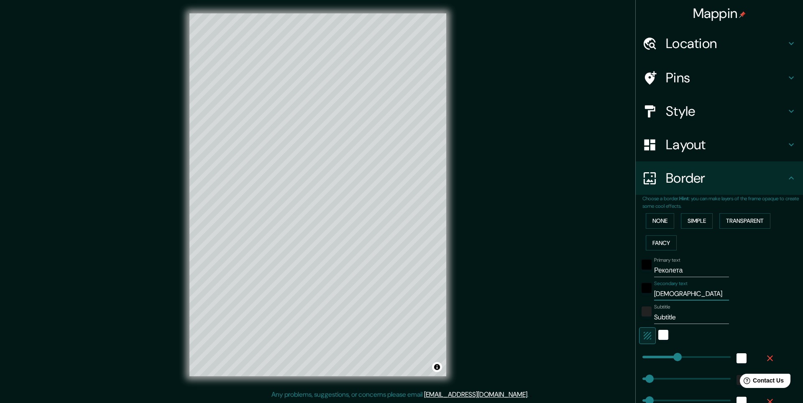
type input "49"
type input "25"
type input "Буж"
type input "246"
type input "49"
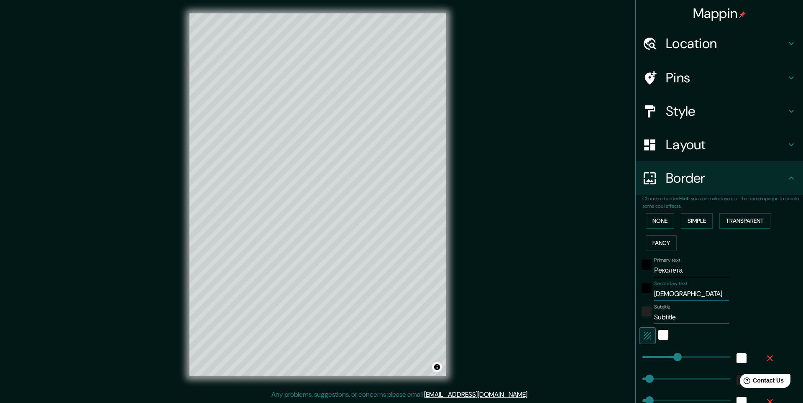
type input "49"
type input "25"
type input "Бу"
type input "246"
type input "49"
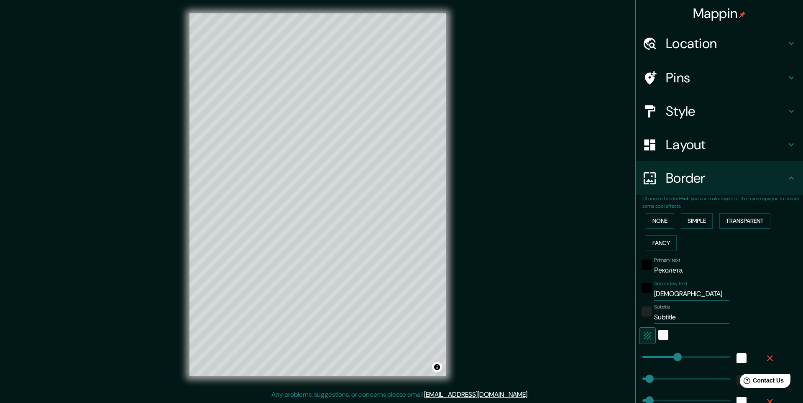
type input "49"
type input "25"
type input "Буэ"
type input "246"
type input "49"
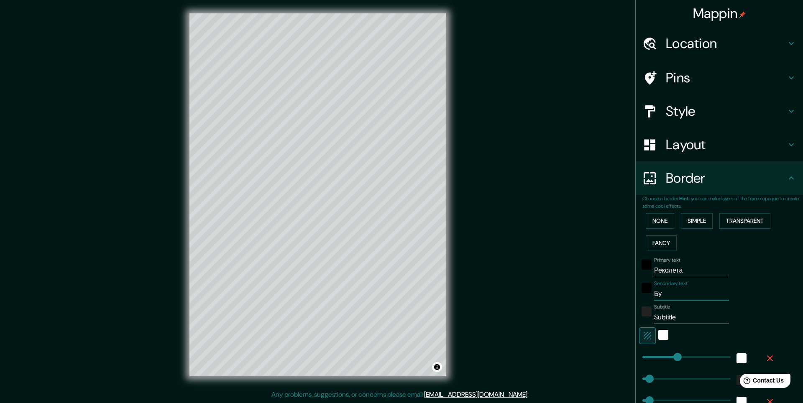
type input "49"
type input "25"
type input "Буэн"
type input "246"
type input "49"
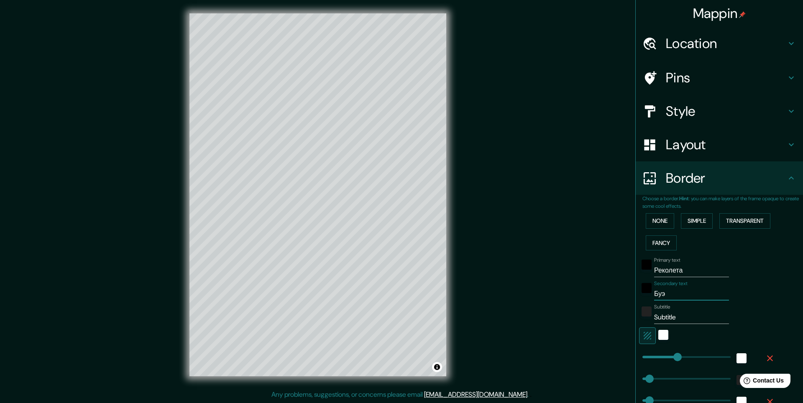
type input "49"
type input "25"
type input "Буэно"
type input "246"
type input "49"
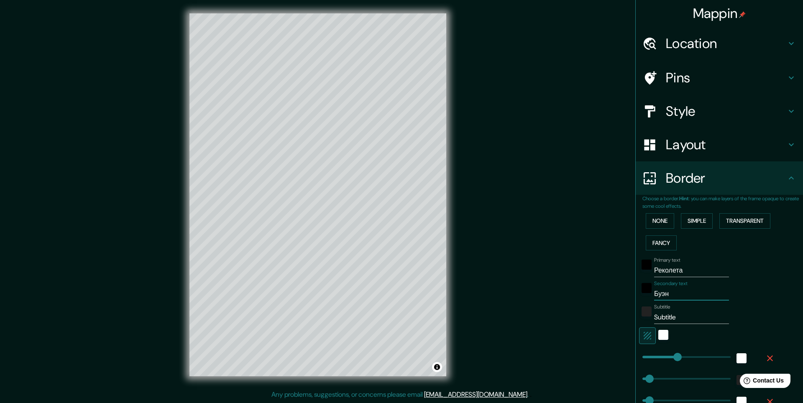
type input "49"
type input "25"
type input "Буэнос"
type input "246"
type input "49"
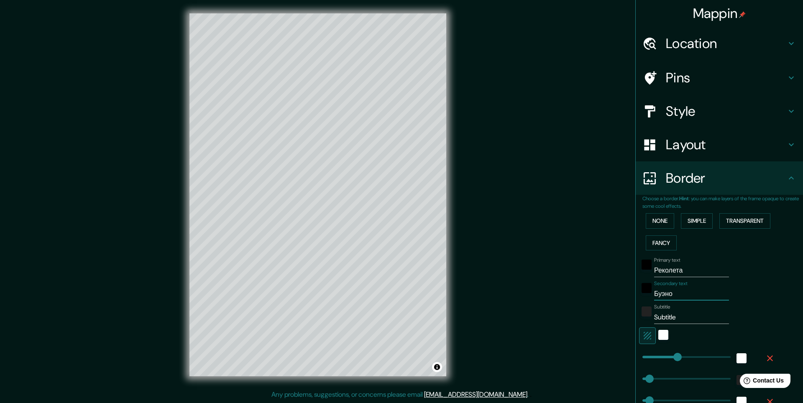
type input "49"
type input "25"
type input "Буэнос"
type input "246"
type input "49"
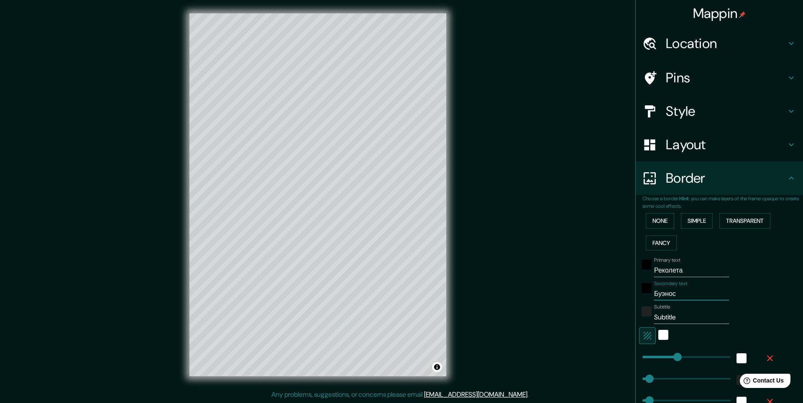
type input "49"
type input "25"
type input "Буэнос А"
type input "246"
type input "49"
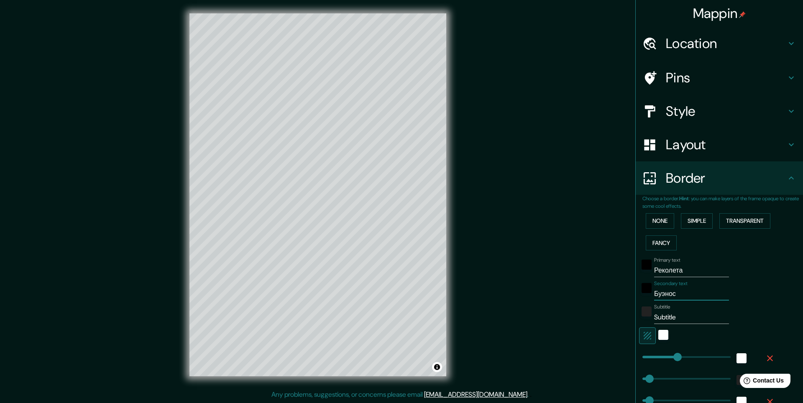
type input "49"
type input "25"
type input "Буэнос Ай"
type input "246"
type input "49"
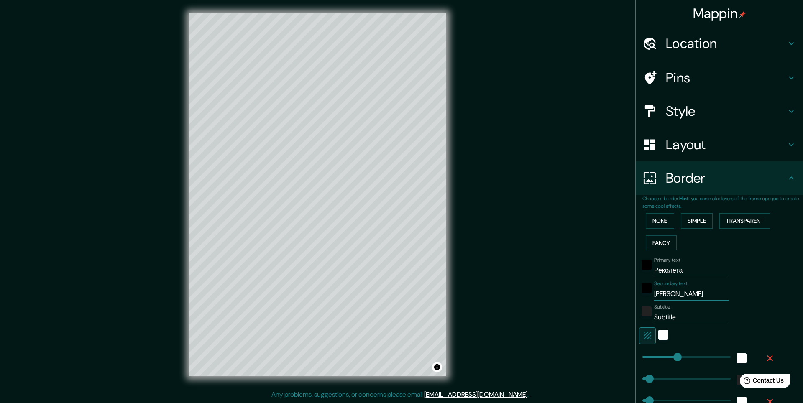
type input "49"
type input "25"
type input "Буэнос Айр"
type input "246"
type input "49"
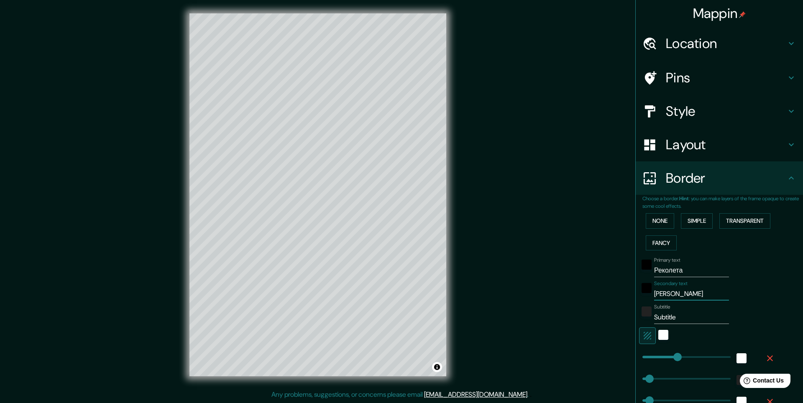
type input "49"
type input "25"
type input "Буэнос Айре"
type input "246"
type input "49"
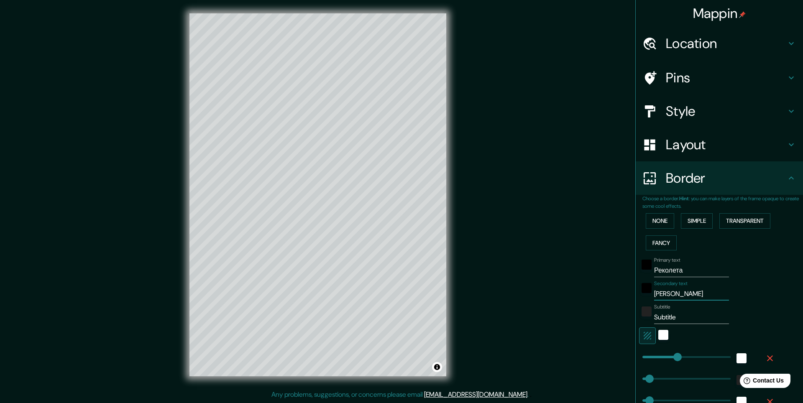
type input "49"
type input "25"
click at [683, 314] on input "Subtitle" at bounding box center [691, 317] width 75 height 13
click at [673, 293] on input "Буэнос Айрес" at bounding box center [691, 293] width 75 height 13
click at [682, 314] on input "Subtitle" at bounding box center [691, 317] width 75 height 13
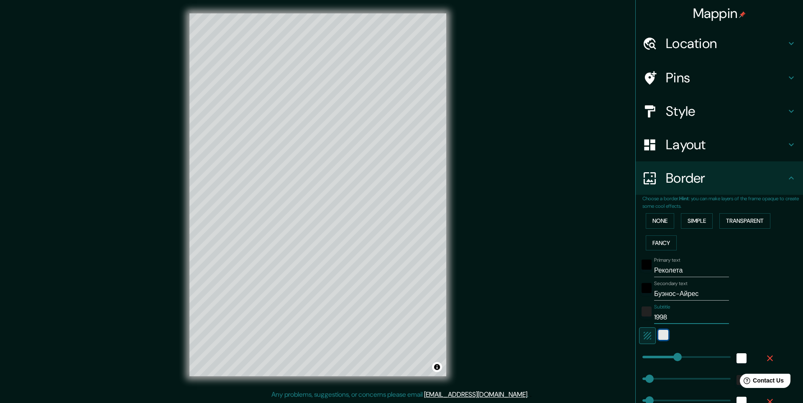
click at [658, 338] on div "white" at bounding box center [663, 335] width 10 height 10
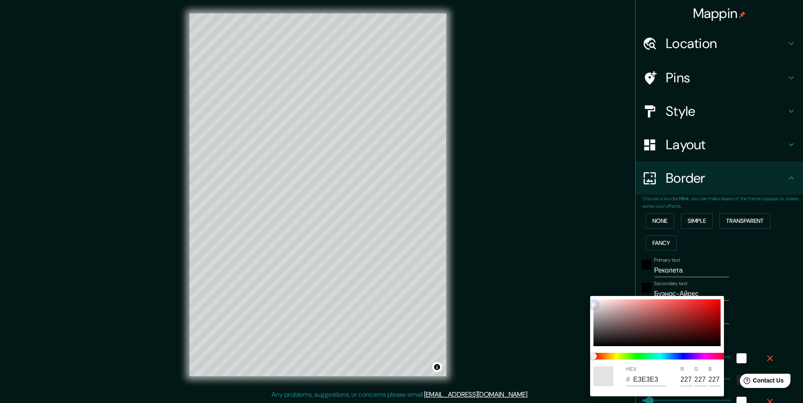
click at [594, 304] on div at bounding box center [656, 322] width 127 height 47
click at [746, 317] on div at bounding box center [401, 201] width 803 height 403
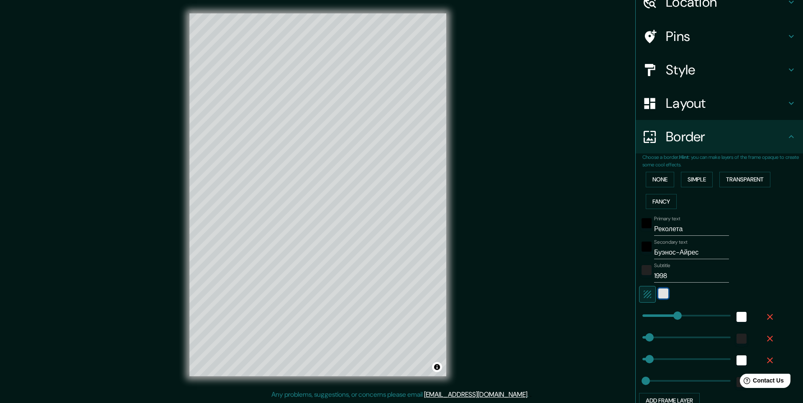
scroll to position [42, 0]
drag, startPoint x: 671, startPoint y: 316, endPoint x: 655, endPoint y: 317, distance: 15.6
click at [736, 317] on div "white" at bounding box center [741, 316] width 10 height 10
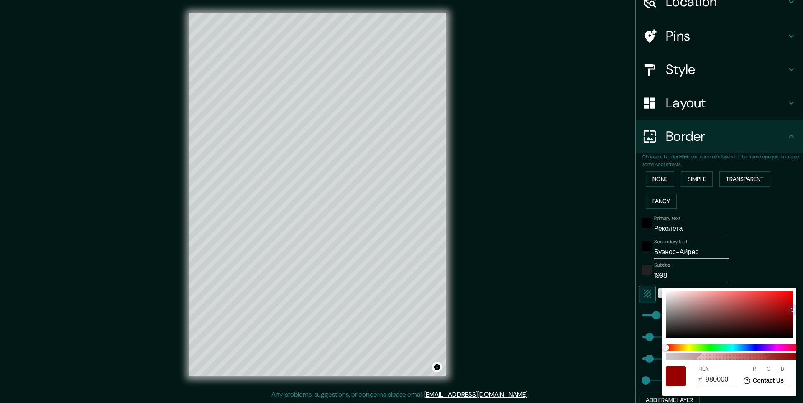
click at [792, 310] on div at bounding box center [729, 314] width 127 height 47
click at [745, 273] on div at bounding box center [401, 201] width 803 height 403
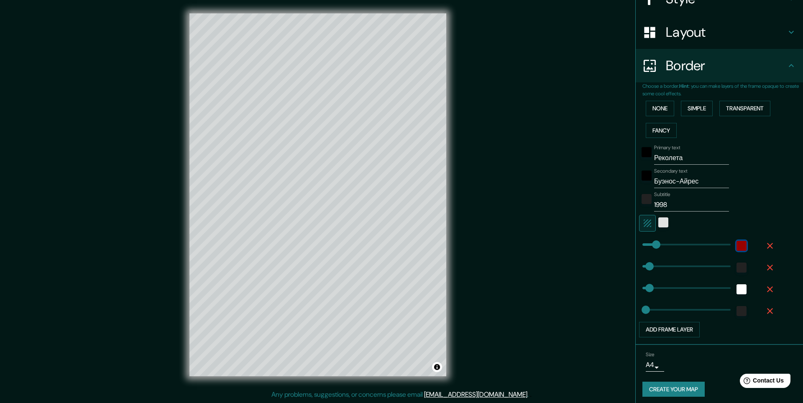
scroll to position [116, 0]
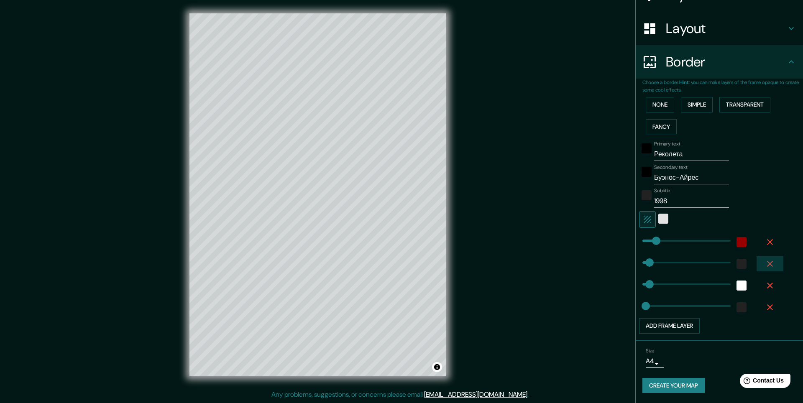
click at [765, 264] on icon "button" at bounding box center [770, 264] width 10 height 10
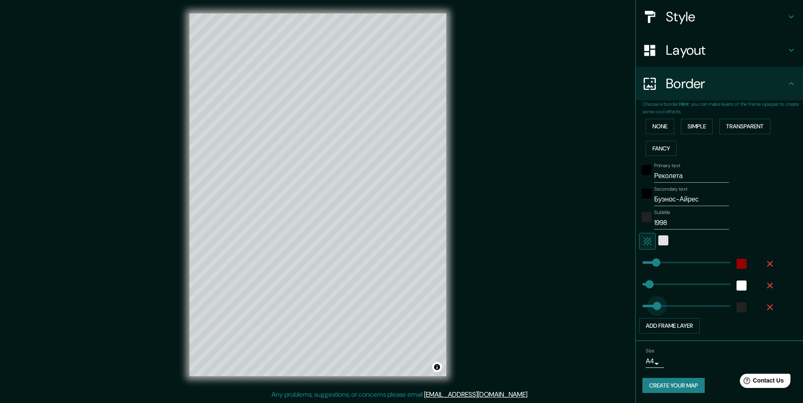
drag, startPoint x: 639, startPoint y: 306, endPoint x: 654, endPoint y: 306, distance: 14.7
drag, startPoint x: 654, startPoint y: 305, endPoint x: 648, endPoint y: 305, distance: 6.3
click at [736, 283] on div "white" at bounding box center [741, 285] width 10 height 10
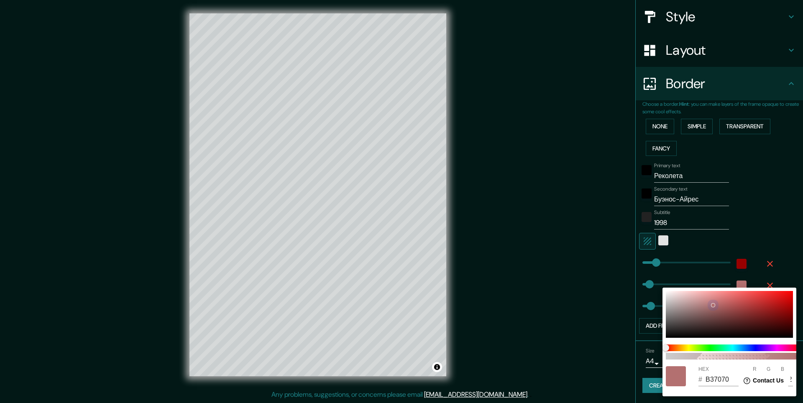
drag, startPoint x: 717, startPoint y: 311, endPoint x: 713, endPoint y: 305, distance: 7.5
click at [713, 305] on div at bounding box center [729, 314] width 127 height 47
drag, startPoint x: 713, startPoint y: 305, endPoint x: 669, endPoint y: 294, distance: 45.2
click at [669, 294] on div at bounding box center [669, 294] width 3 height 3
click at [747, 247] on div at bounding box center [401, 201] width 803 height 403
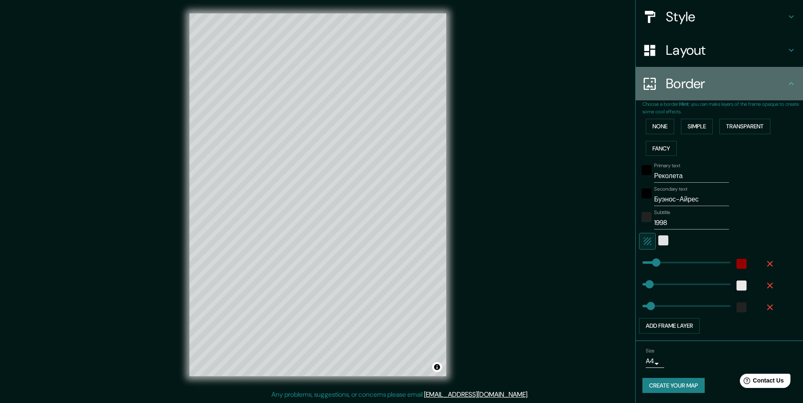
click at [686, 94] on div "Border" at bounding box center [718, 83] width 167 height 33
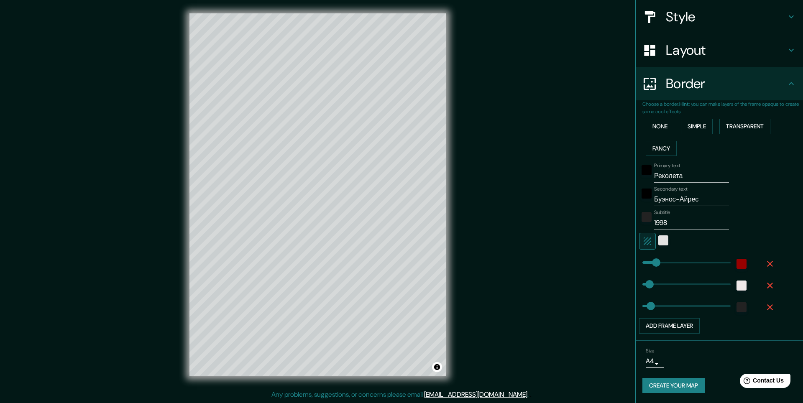
click at [749, 82] on h4 "Border" at bounding box center [726, 83] width 120 height 17
click at [653, 359] on body "Mappin Location Буэнос-Айрес, Аргентина Pins Style Layout Border Choose a borde…" at bounding box center [401, 201] width 803 height 403
click at [655, 366] on li "A3" at bounding box center [647, 370] width 41 height 15
click at [758, 50] on h4 "Layout" at bounding box center [726, 50] width 120 height 17
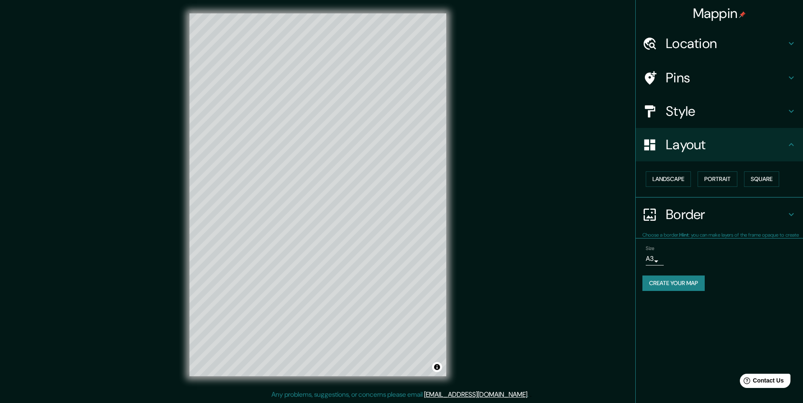
scroll to position [0, 0]
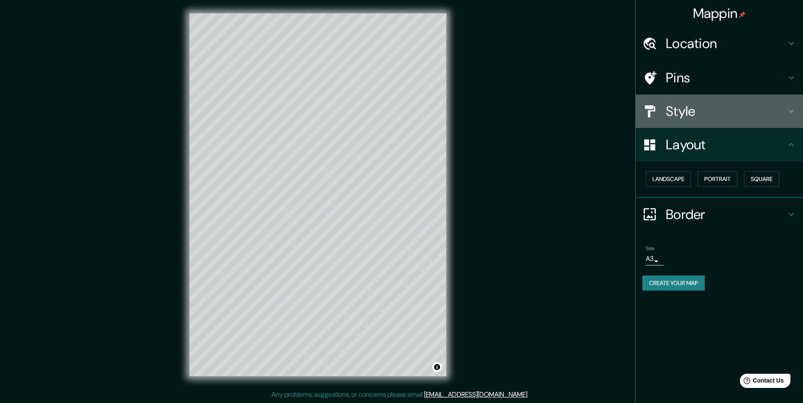
click at [760, 113] on h4 "Style" at bounding box center [726, 111] width 120 height 17
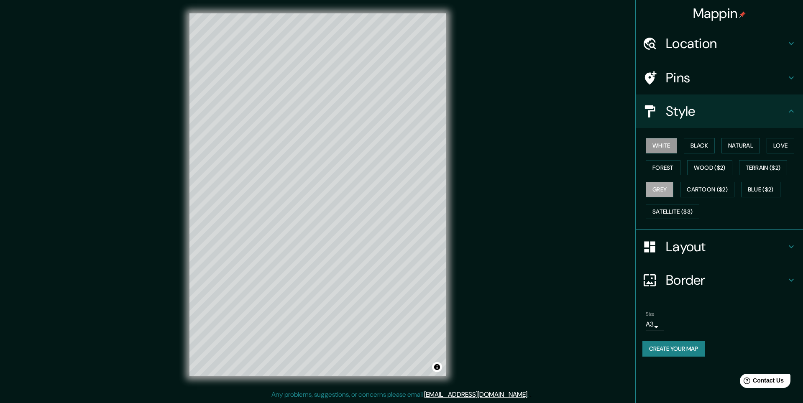
click at [663, 187] on button "Grey" at bounding box center [659, 189] width 28 height 15
click at [717, 106] on h4 "Style" at bounding box center [726, 111] width 120 height 17
click at [716, 82] on h4 "Pins" at bounding box center [726, 77] width 120 height 17
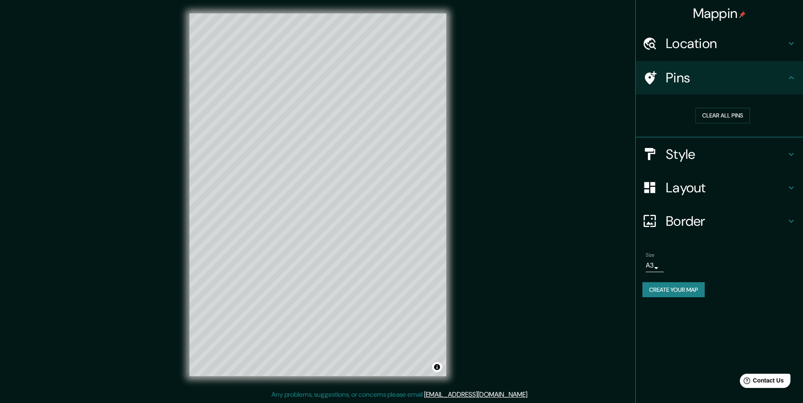
click at [712, 51] on h4 "Location" at bounding box center [726, 43] width 120 height 17
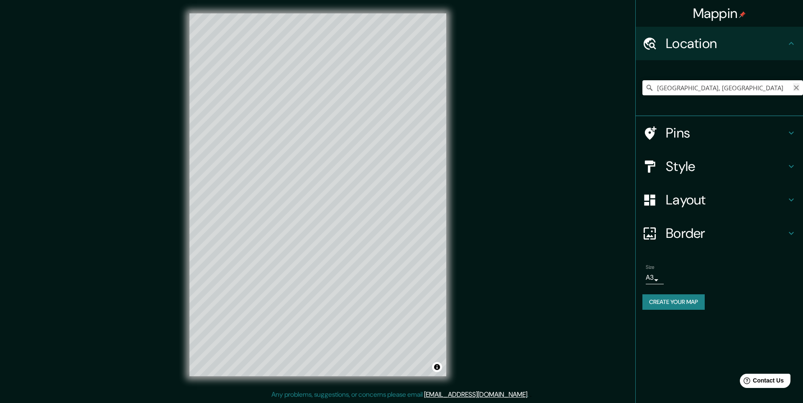
click at [795, 89] on icon "Clear" at bounding box center [795, 87] width 5 height 5
click at [733, 89] on input "Pick your city or area" at bounding box center [722, 87] width 161 height 15
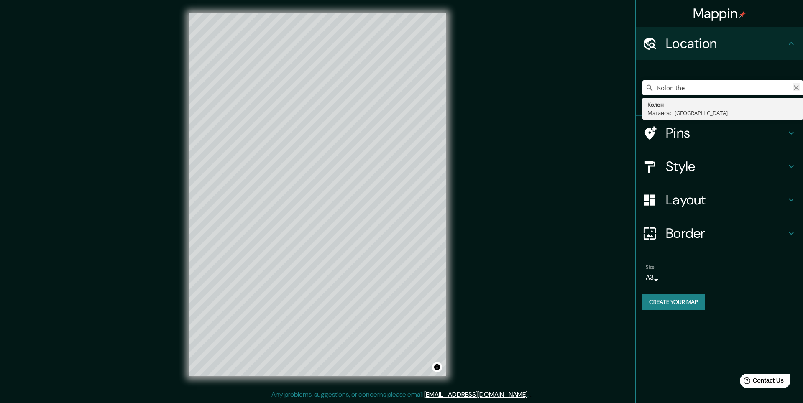
click at [793, 87] on icon "Clear" at bounding box center [796, 87] width 7 height 7
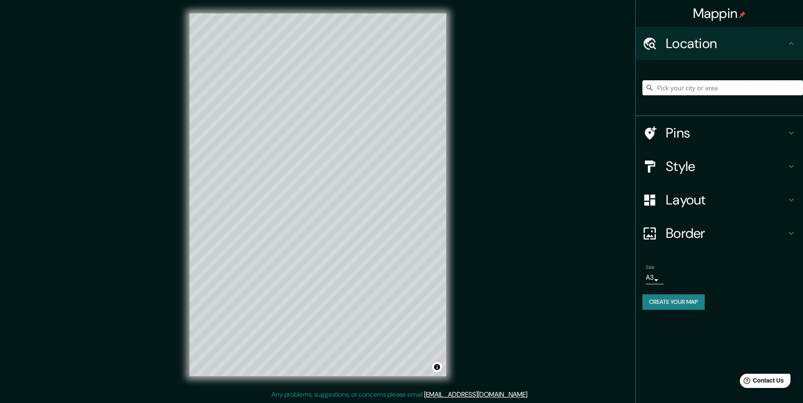
click at [760, 86] on input "Pick your city or area" at bounding box center [722, 87] width 161 height 15
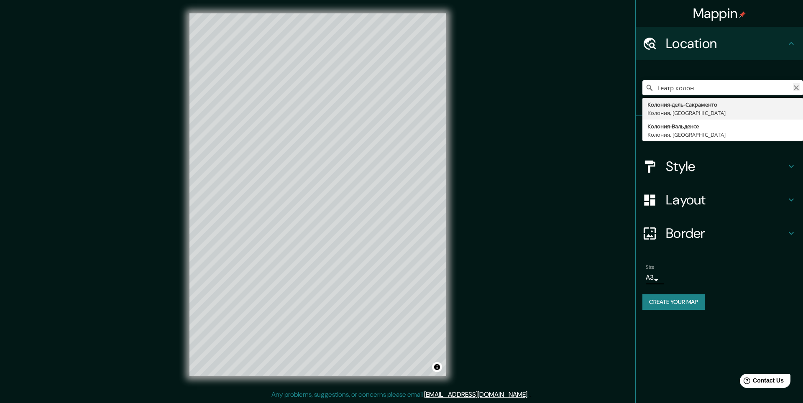
click at [798, 88] on icon "Clear" at bounding box center [796, 87] width 7 height 7
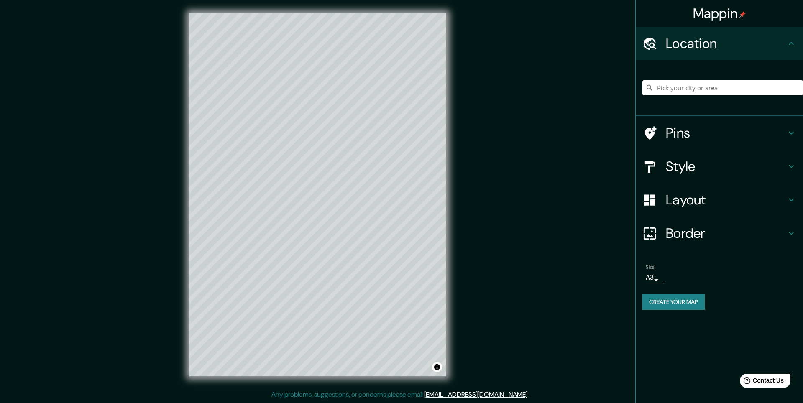
click at [688, 203] on h4 "Layout" at bounding box center [726, 199] width 120 height 17
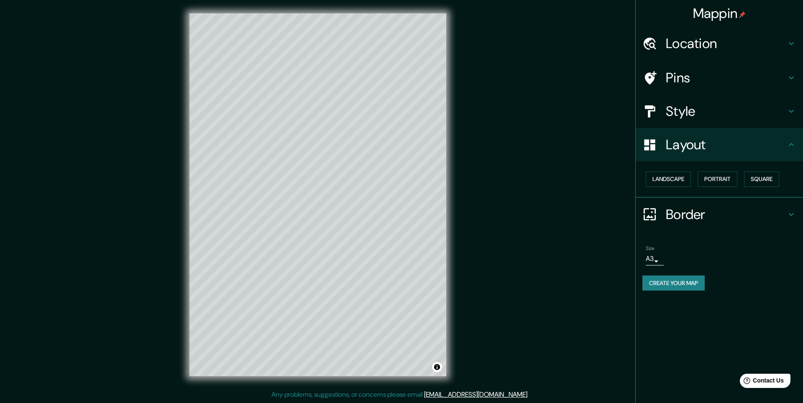
click at [706, 151] on h4 "Layout" at bounding box center [726, 144] width 120 height 17
click at [686, 283] on button "Create your map" at bounding box center [673, 282] width 62 height 15
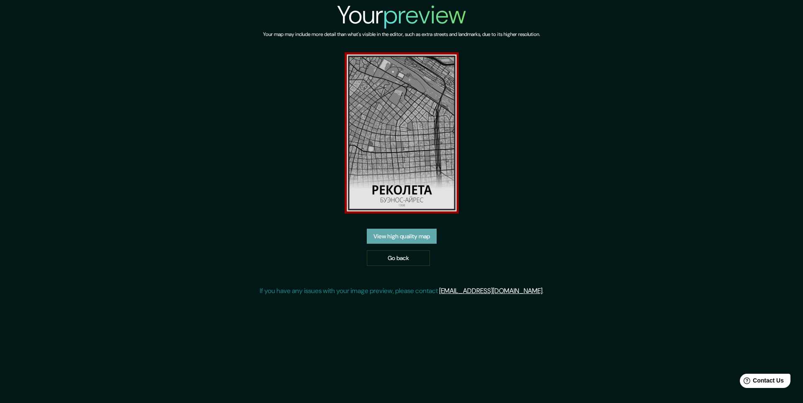
click at [419, 231] on link "View high quality map" at bounding box center [402, 236] width 70 height 15
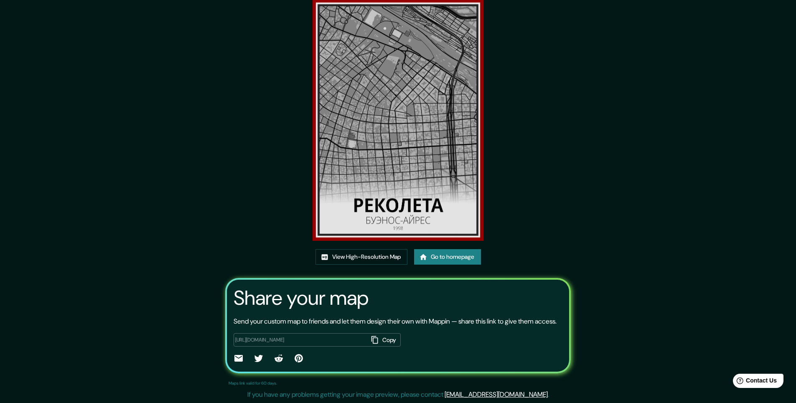
scroll to position [48, 0]
click at [386, 341] on button "Copy" at bounding box center [384, 340] width 33 height 14
click at [369, 249] on link "View High-Resolution Map" at bounding box center [362, 256] width 92 height 15
